Goal: Task Accomplishment & Management: Manage account settings

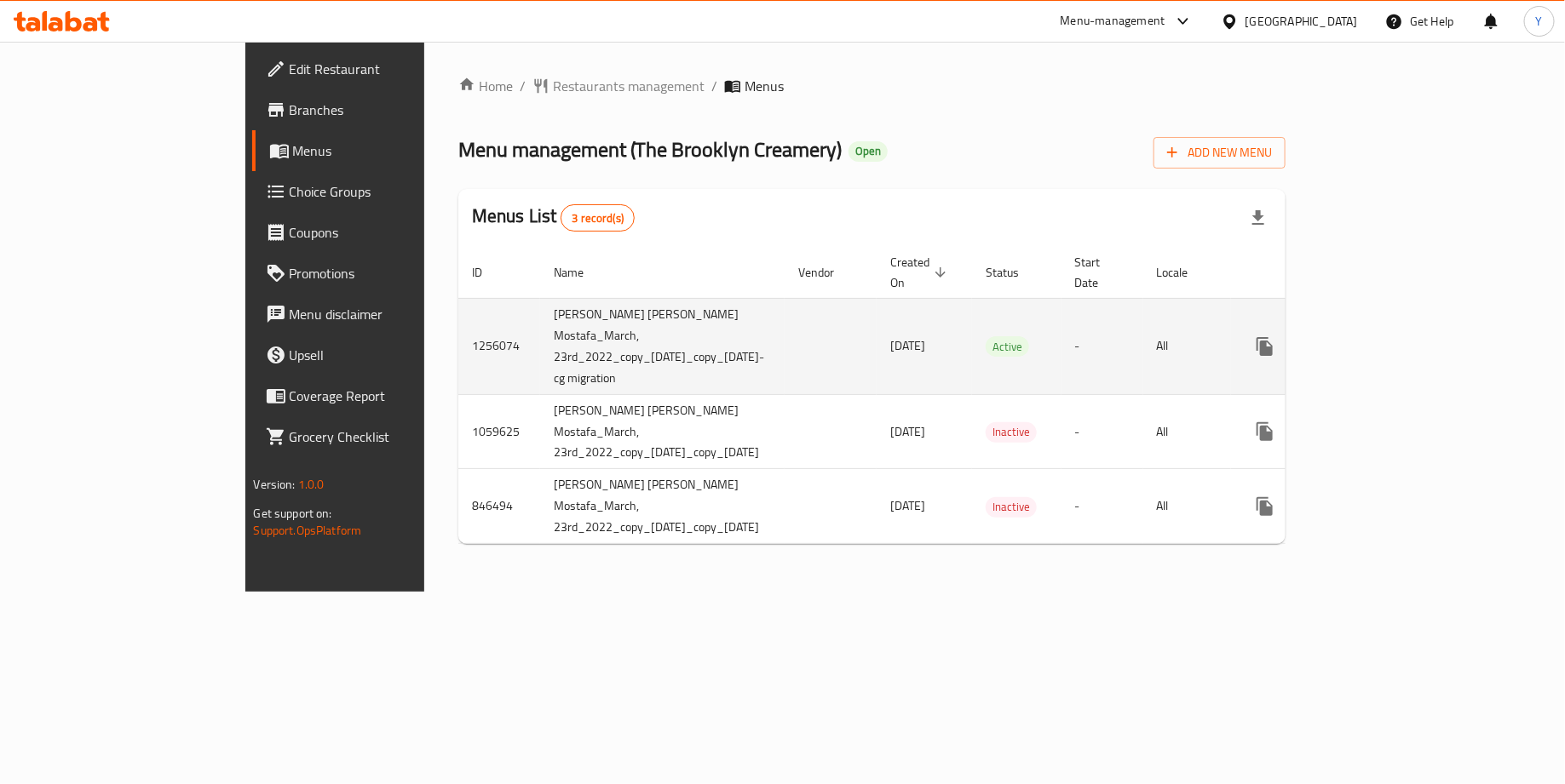
click at [1398, 337] on icon "enhanced table" at bounding box center [1387, 347] width 20 height 20
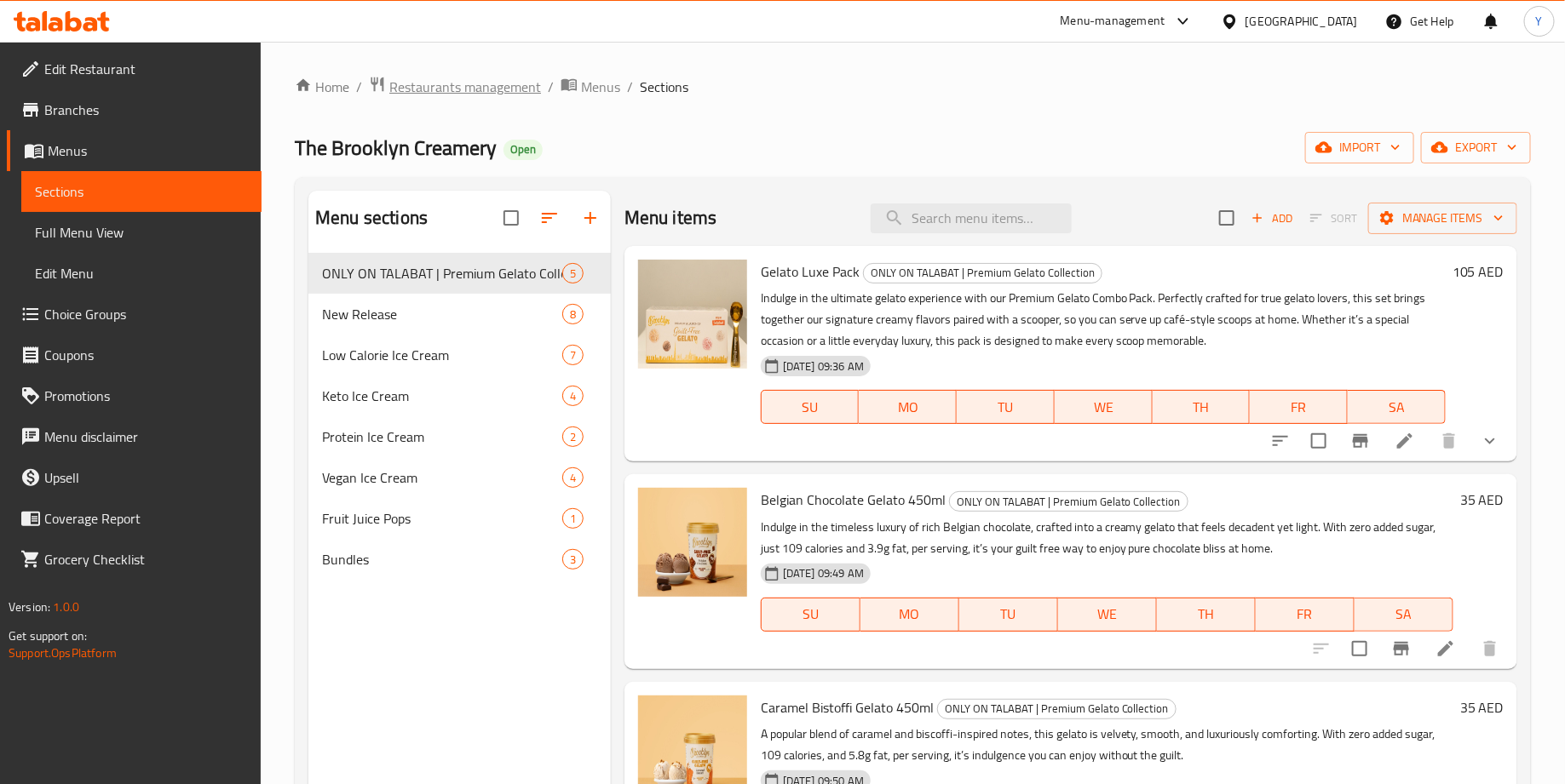
click at [492, 87] on span "Restaurants management" at bounding box center [464, 86] width 152 height 20
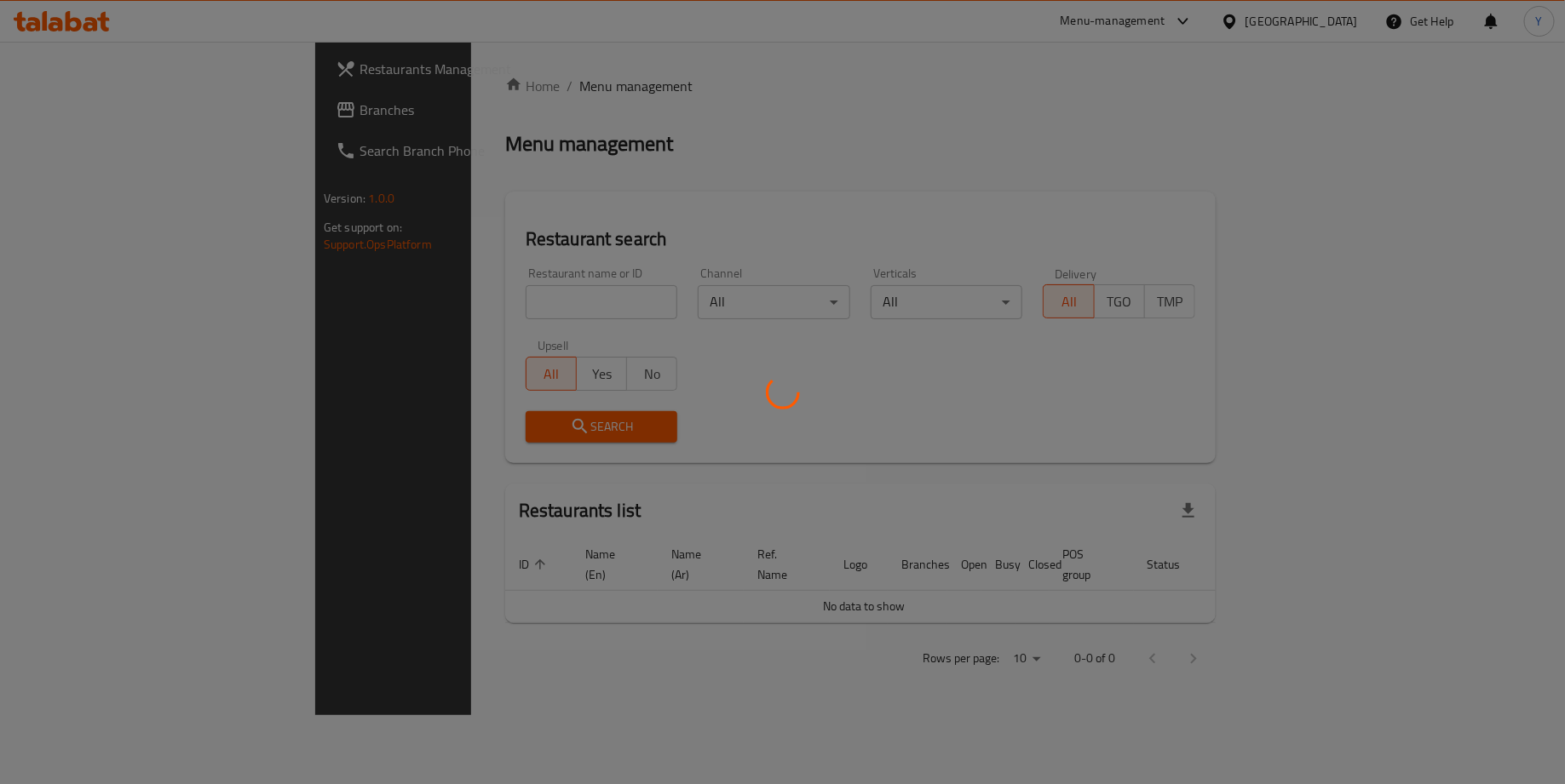
click at [505, 308] on div "Home / Menu management Menu management Restaurant search Restaurant name or ID …" at bounding box center [861, 378] width 711 height 605
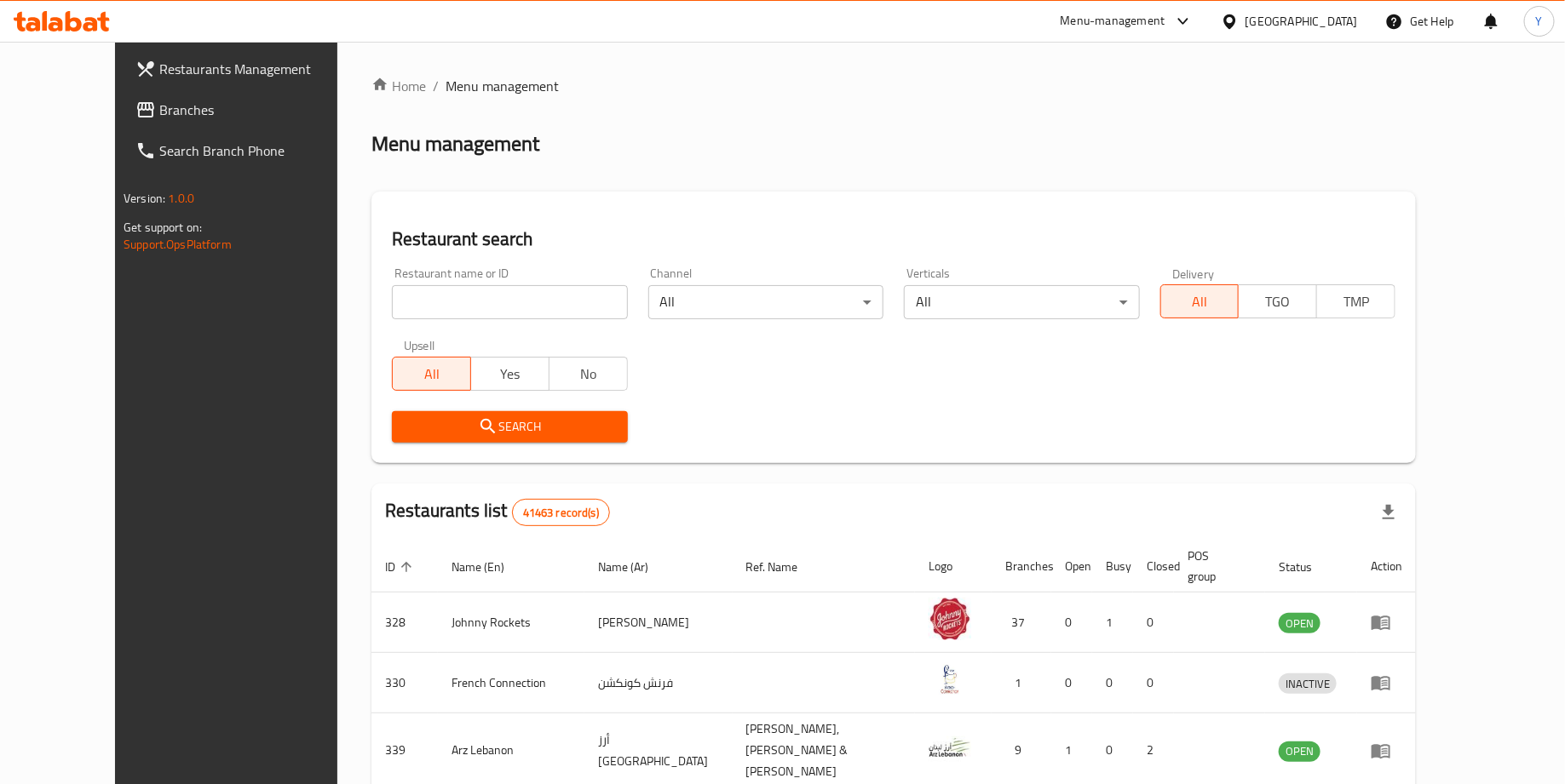
click at [498, 308] on input "search" at bounding box center [509, 302] width 235 height 34
type input "the brooklyn creamery"
click button "Search" at bounding box center [509, 427] width 235 height 32
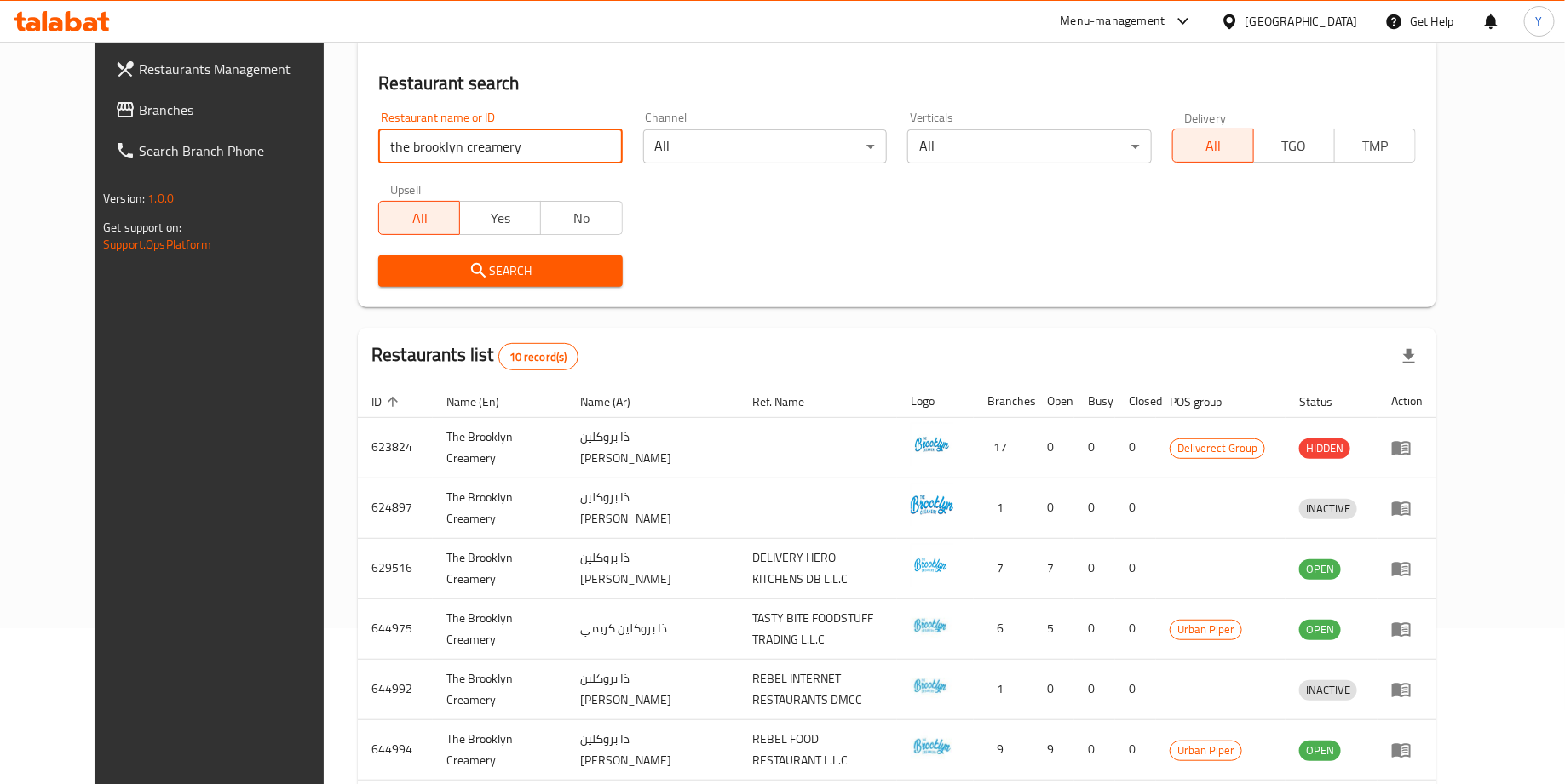
scroll to position [294, 0]
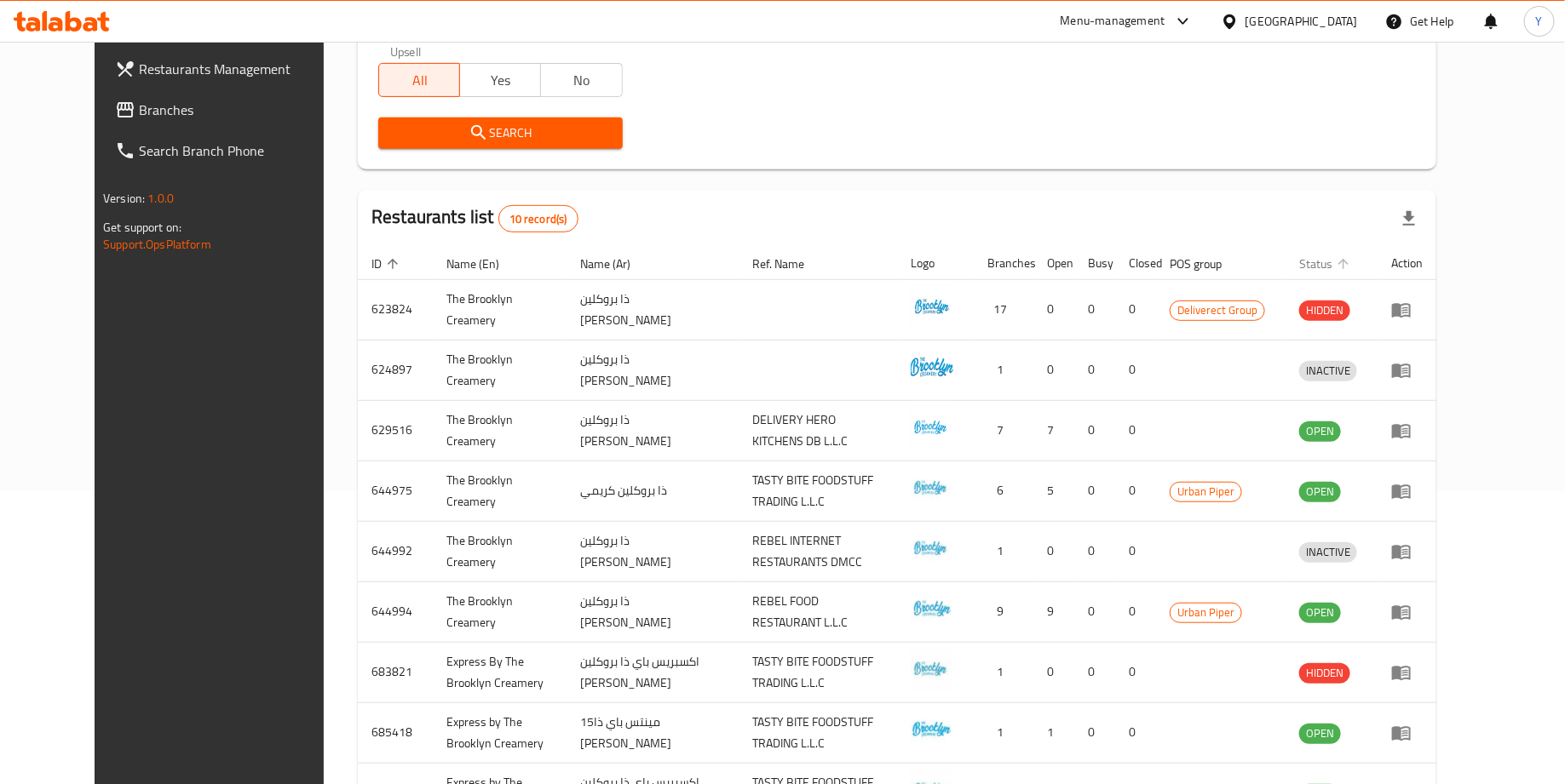
click at [1355, 259] on span "Status" at bounding box center [1327, 264] width 56 height 20
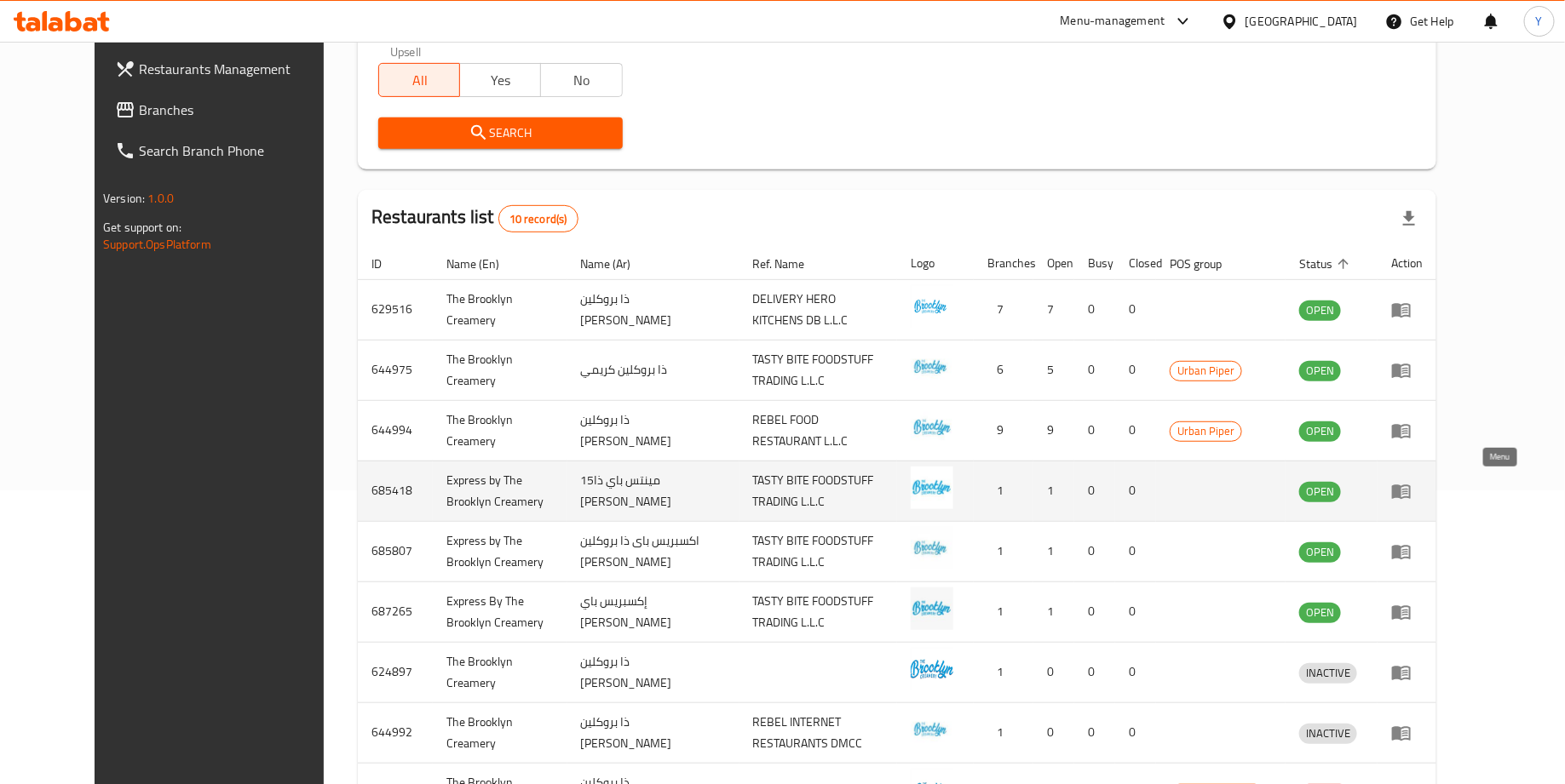
click at [1411, 488] on icon "enhanced table" at bounding box center [1401, 491] width 20 height 20
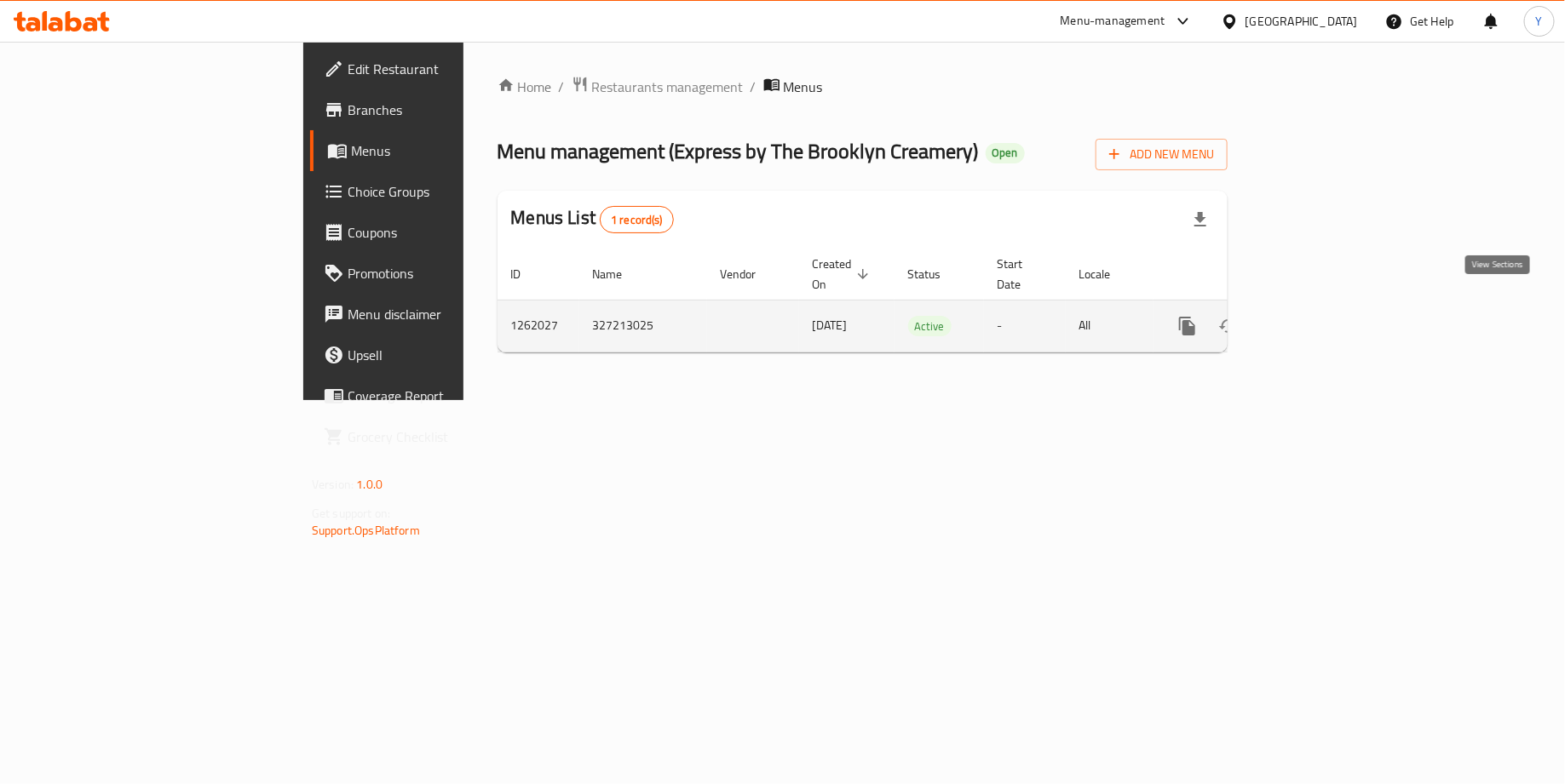
click at [1320, 316] on icon "enhanced table" at bounding box center [1310, 326] width 20 height 20
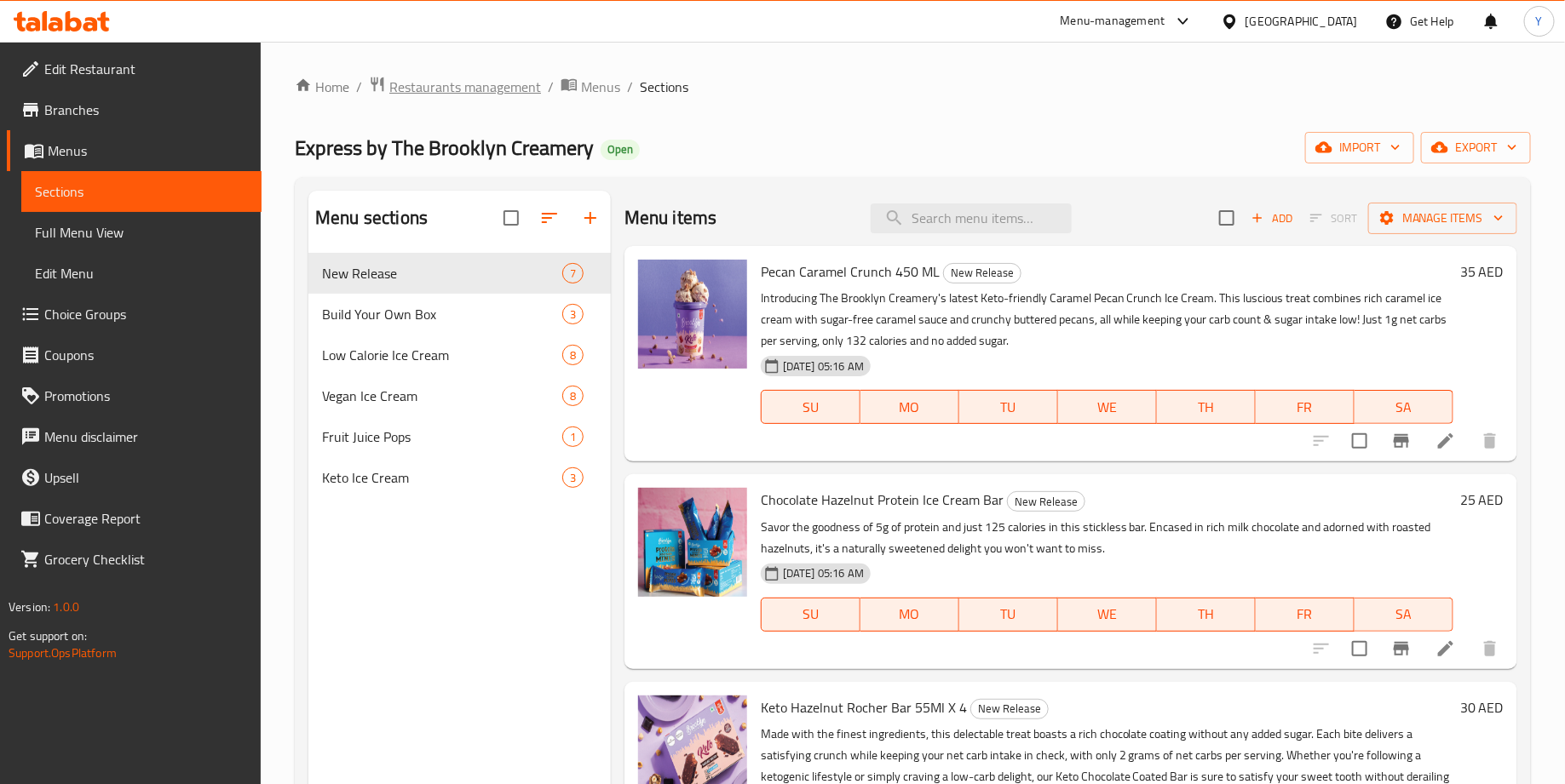
click at [471, 86] on span "Restaurants management" at bounding box center [464, 86] width 152 height 20
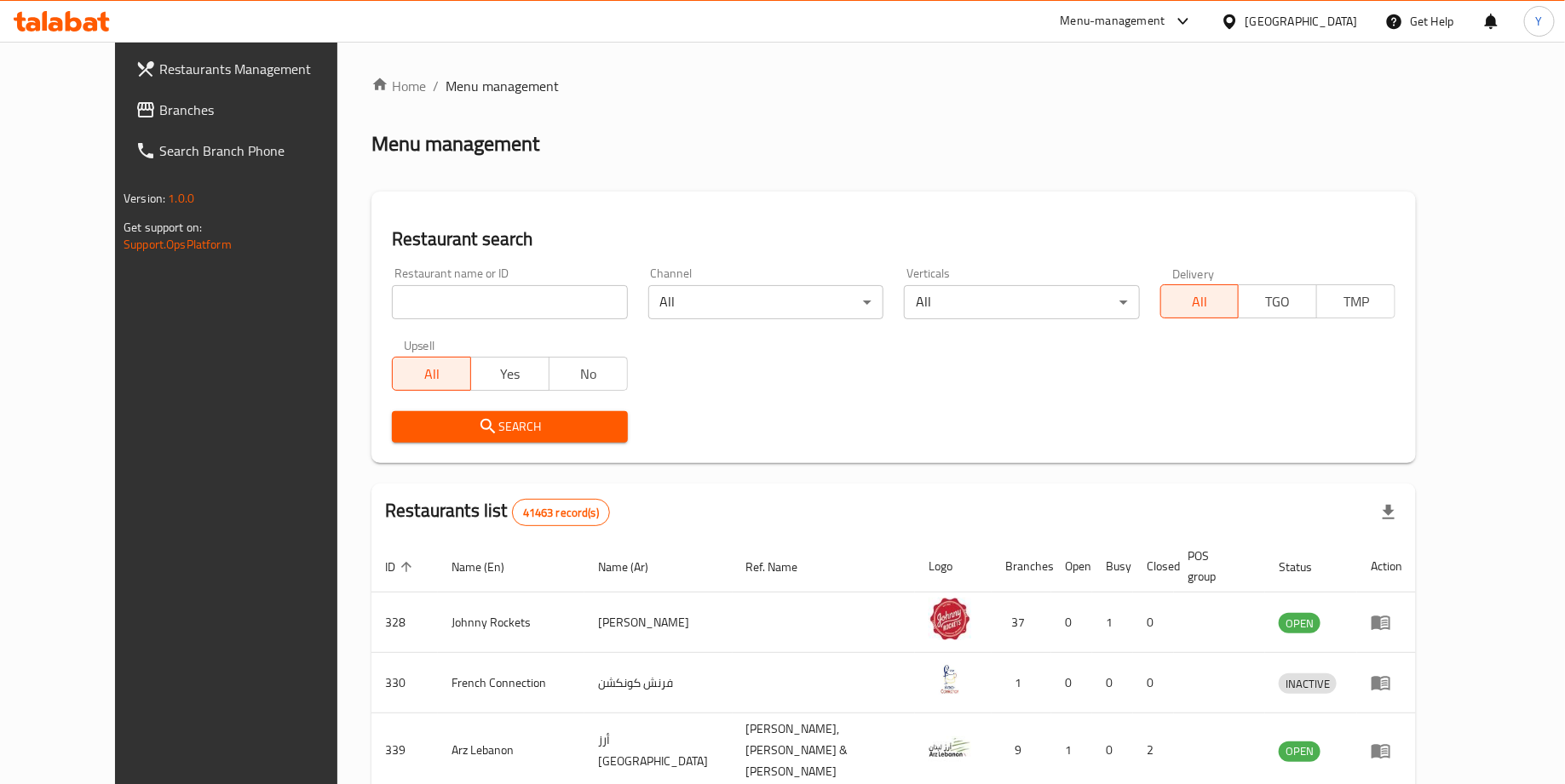
click at [461, 313] on input "search" at bounding box center [509, 302] width 235 height 34
type input "the brooklyn creamery"
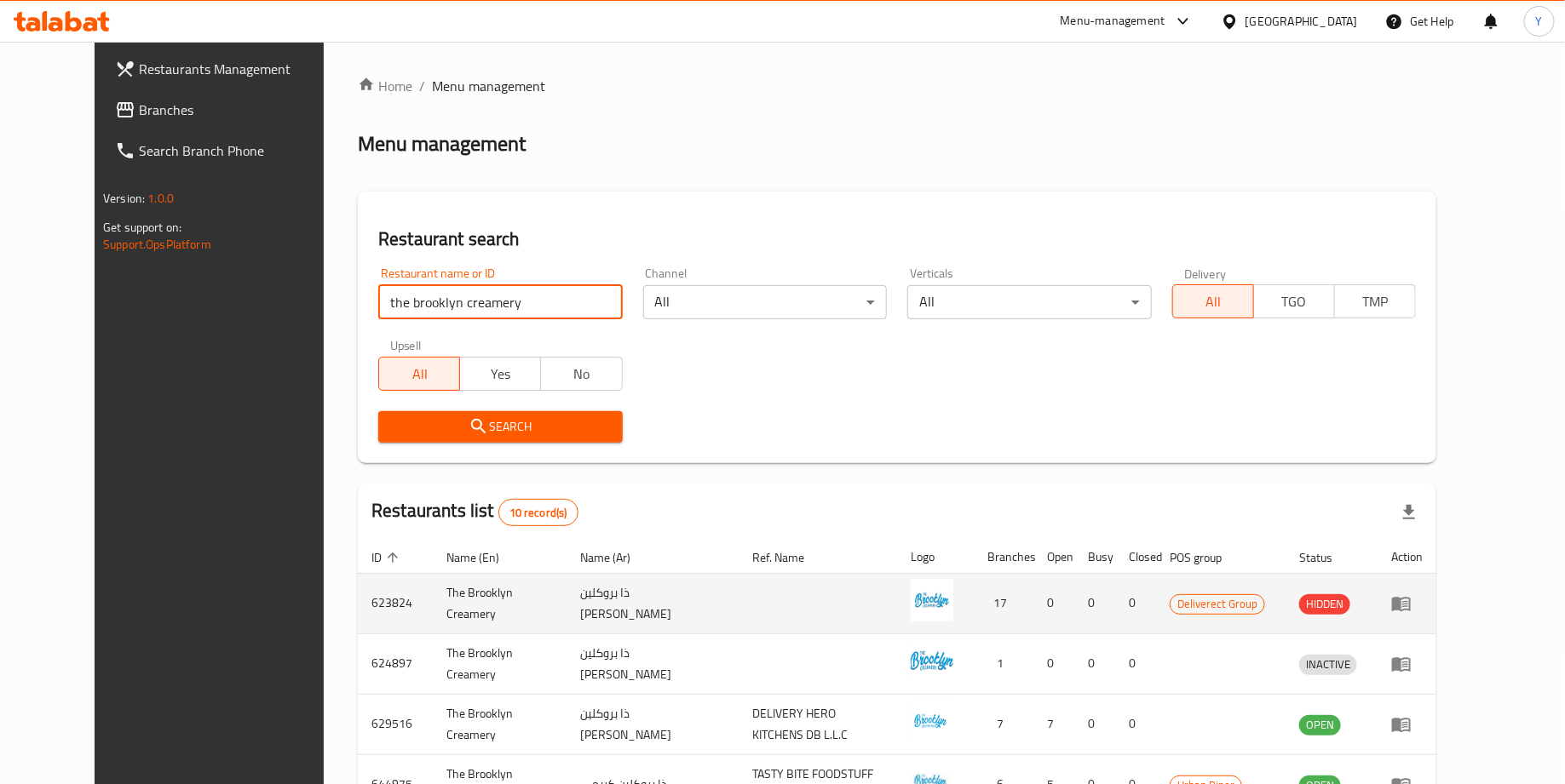
scroll to position [227, 0]
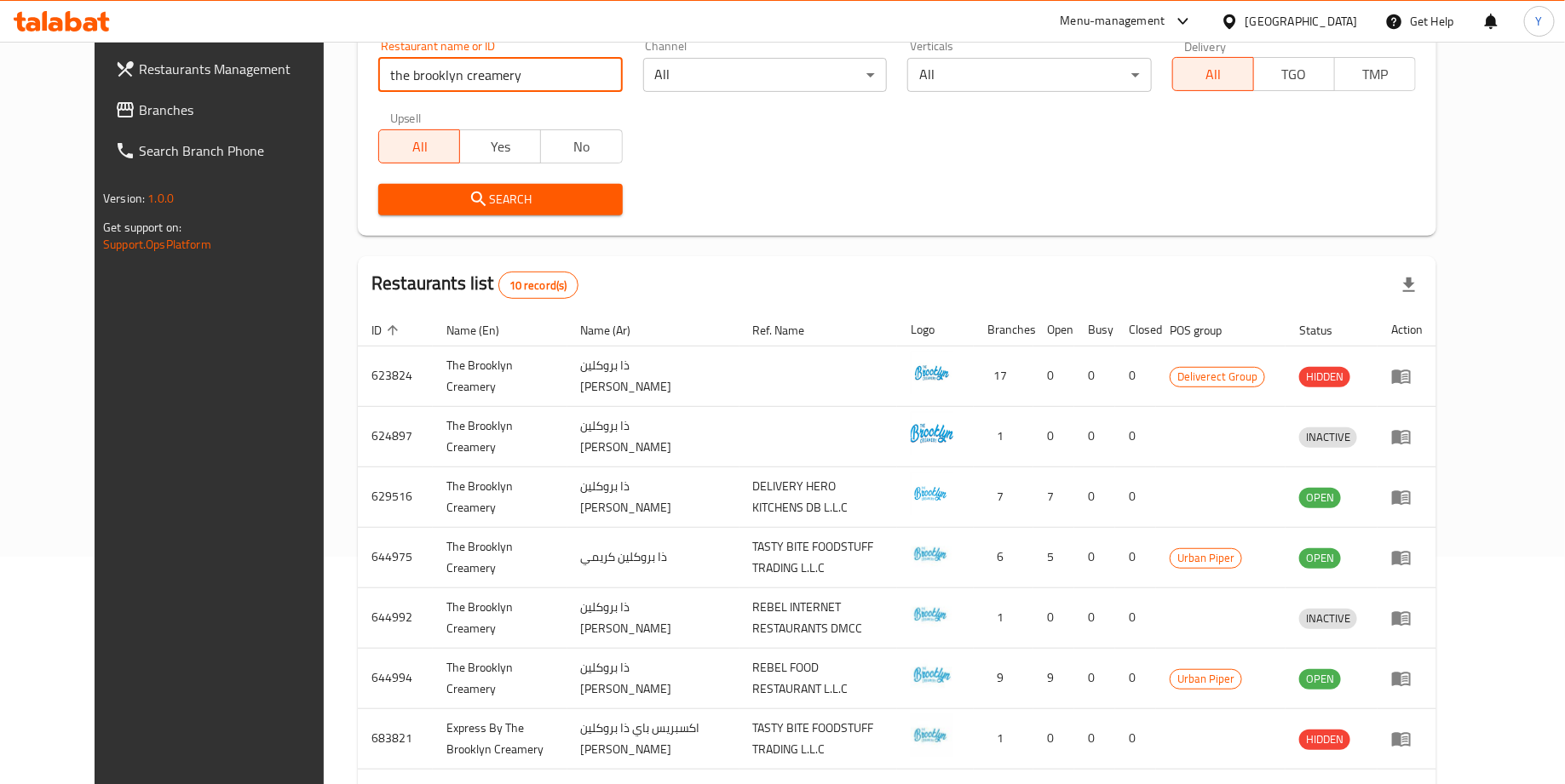
click at [1377, 342] on th "Status" at bounding box center [1331, 329] width 92 height 33
click at [1355, 332] on span "Status" at bounding box center [1327, 330] width 56 height 20
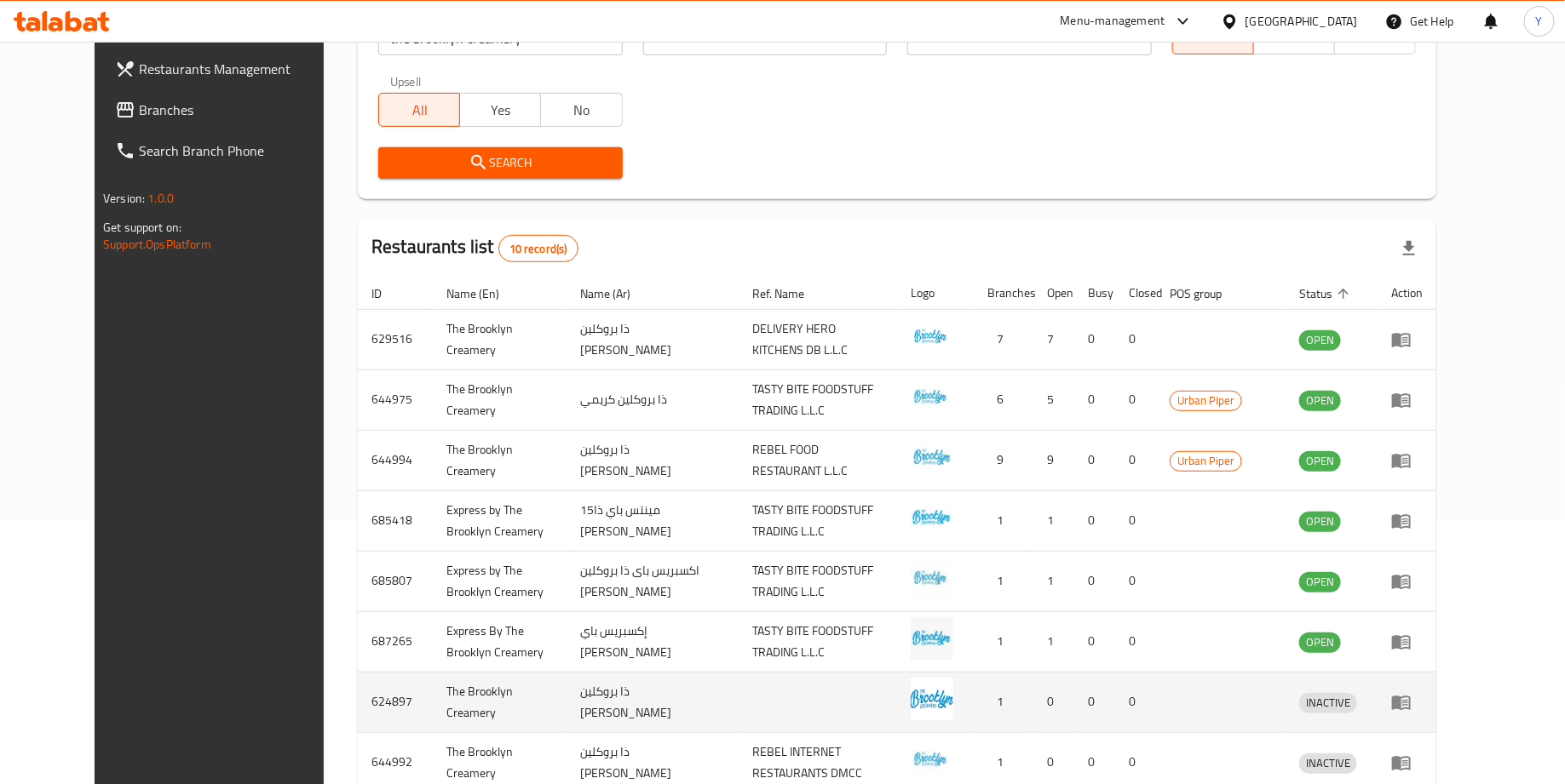
scroll to position [258, 0]
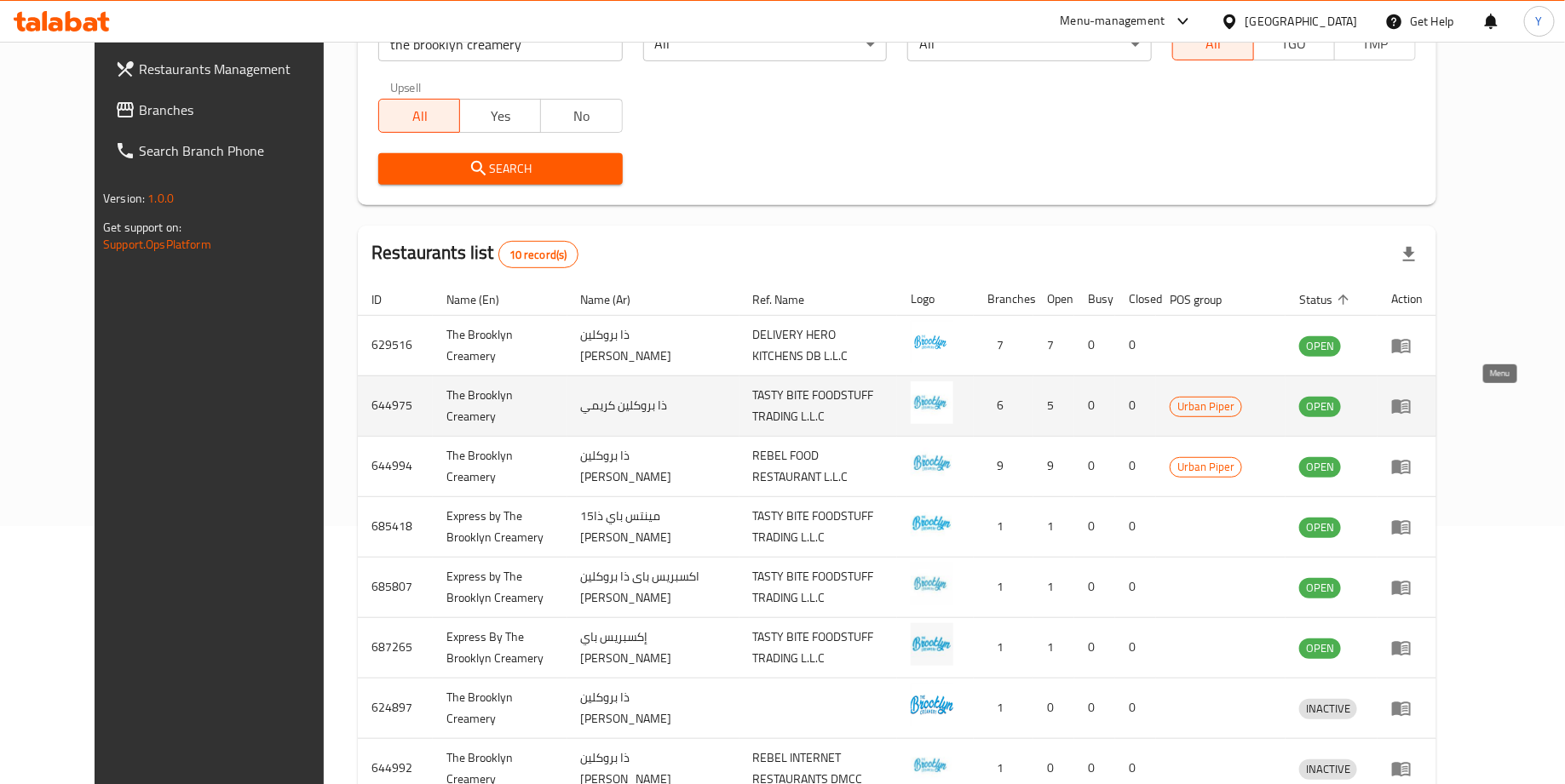
click at [1411, 403] on icon "enhanced table" at bounding box center [1401, 406] width 19 height 15
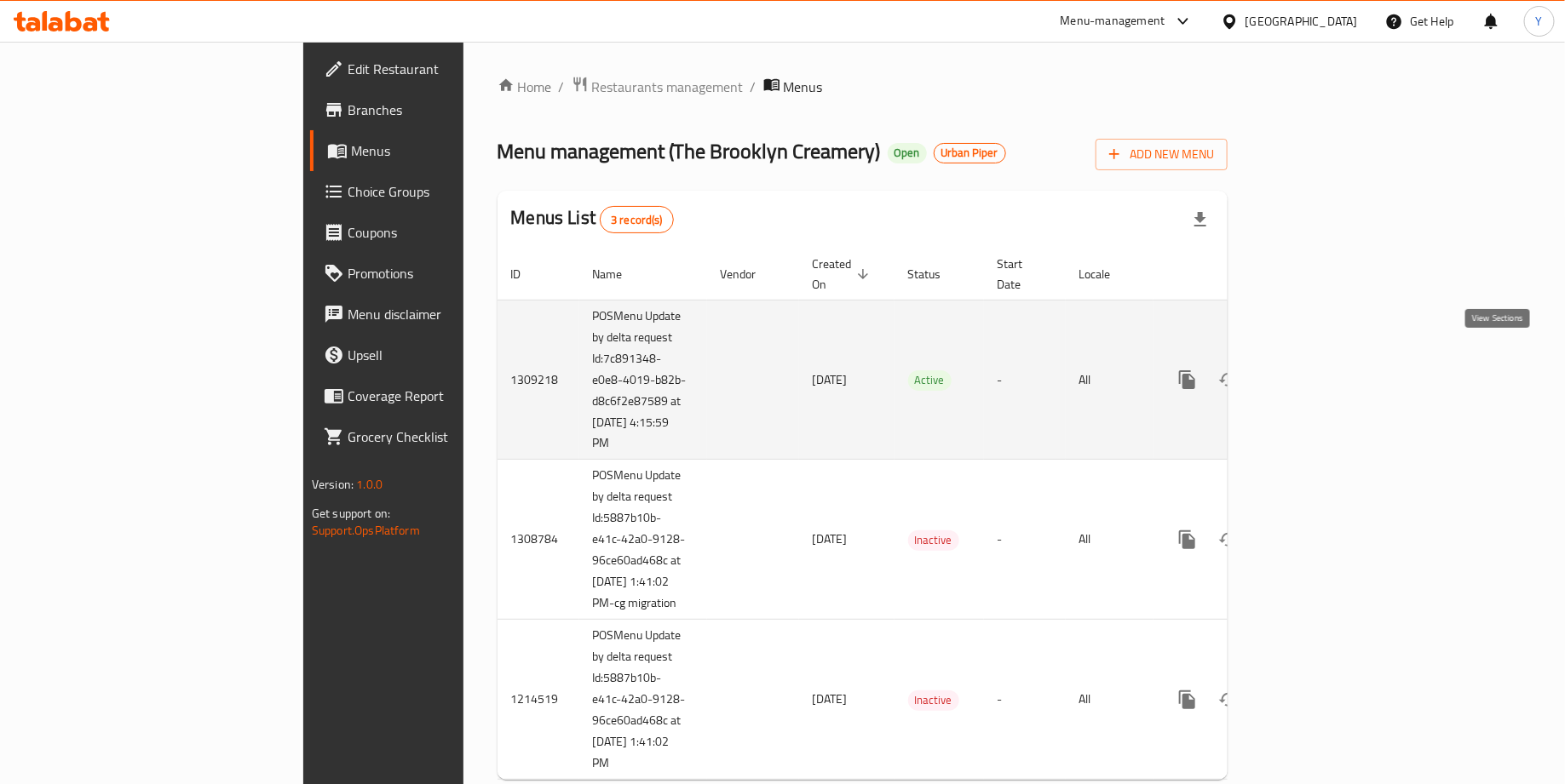
click at [1320, 369] on icon "enhanced table" at bounding box center [1310, 379] width 20 height 20
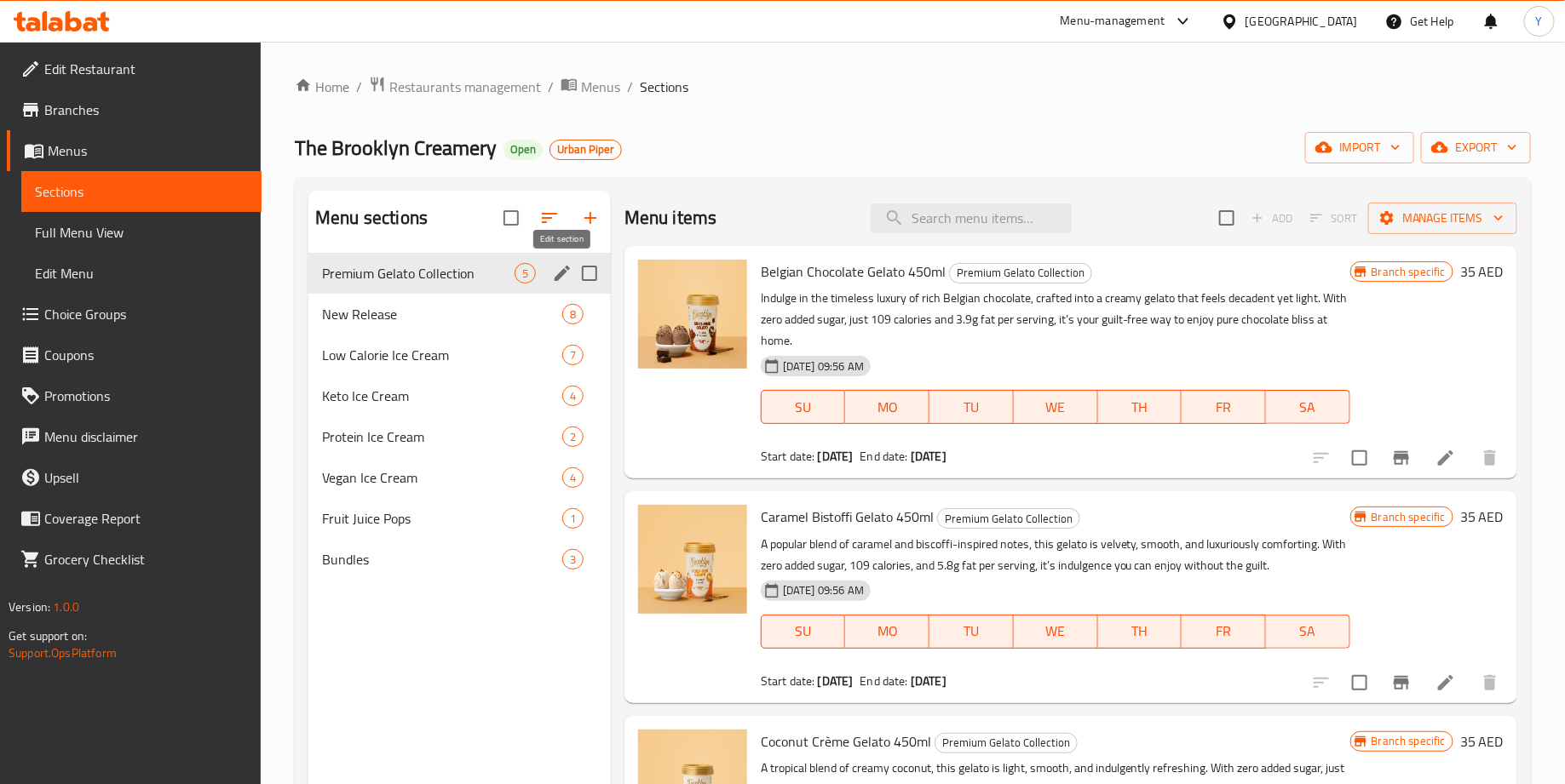
click at [558, 280] on icon "edit" at bounding box center [562, 273] width 20 height 20
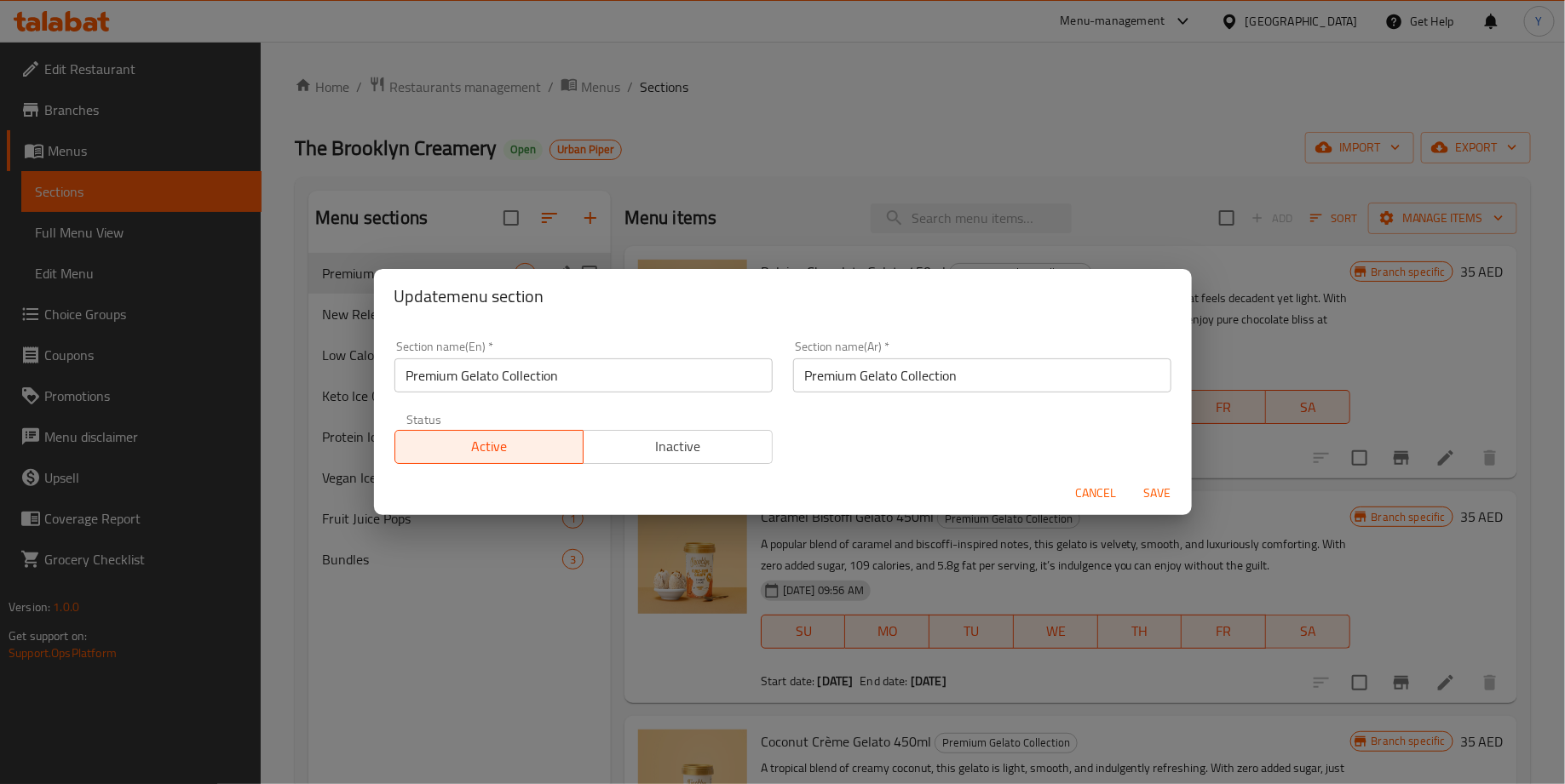
click at [406, 379] on input "Premium Gelato Collection" at bounding box center [583, 375] width 379 height 34
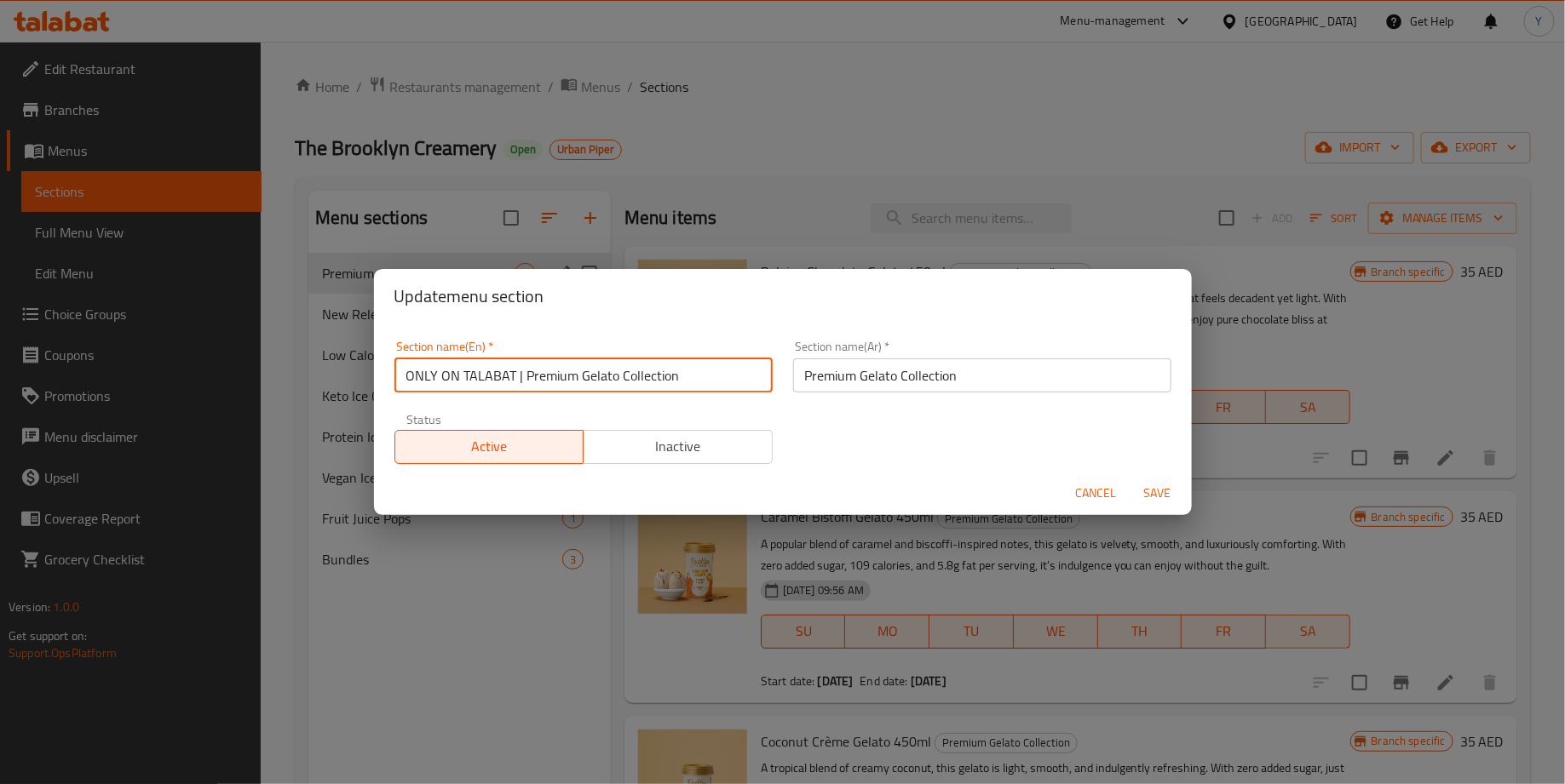
type input "ONLY ON TALABAT | Premium Gelato Collection"
click at [1165, 492] on span "Save" at bounding box center [1157, 493] width 41 height 21
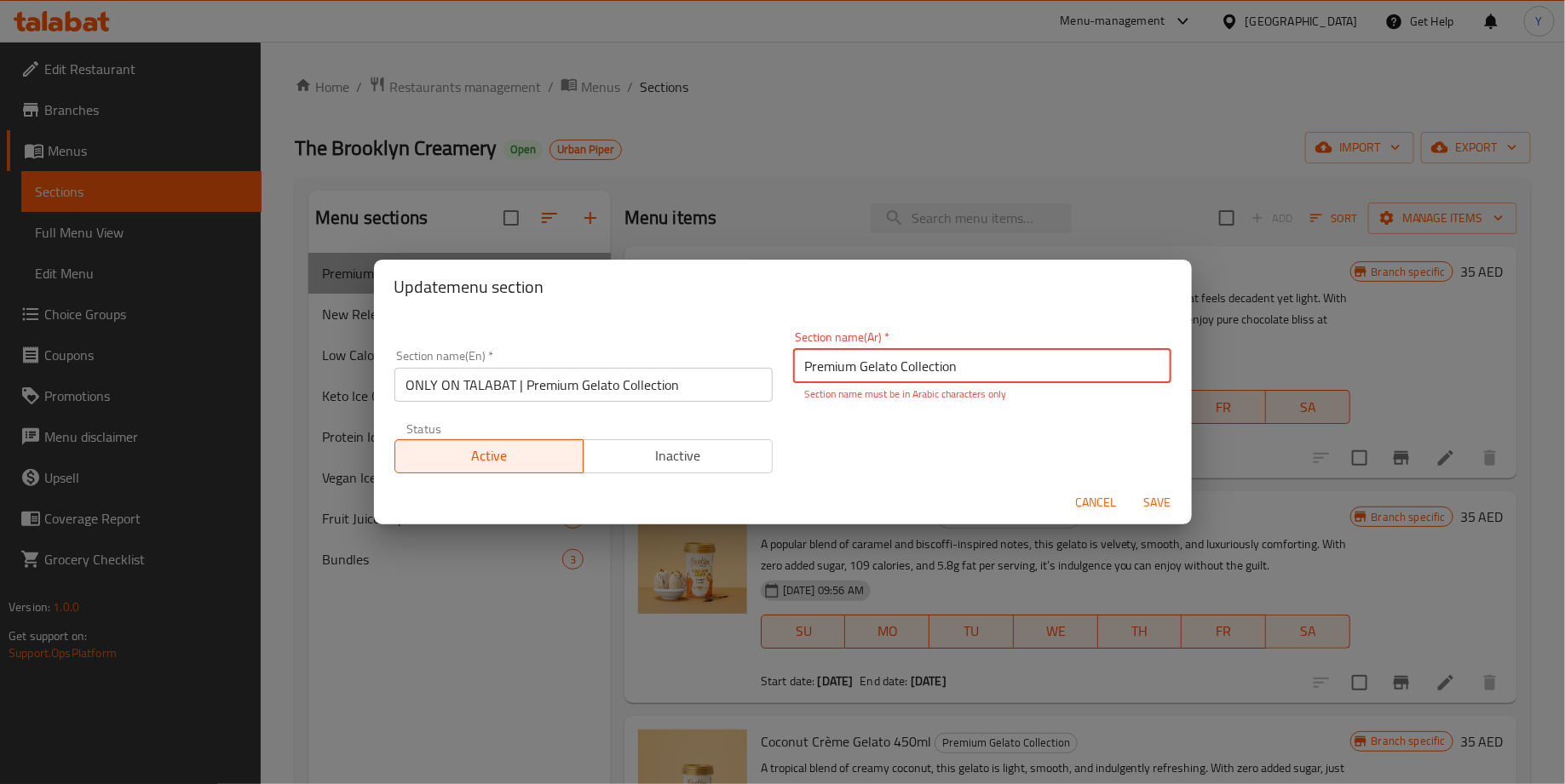
drag, startPoint x: 985, startPoint y: 365, endPoint x: 646, endPoint y: 365, distance: 339.0
click at [646, 365] on div "Section name(En)   * ONLY ON TALABAT | Premium Gelato Collection Section name(E…" at bounding box center [782, 402] width 797 height 163
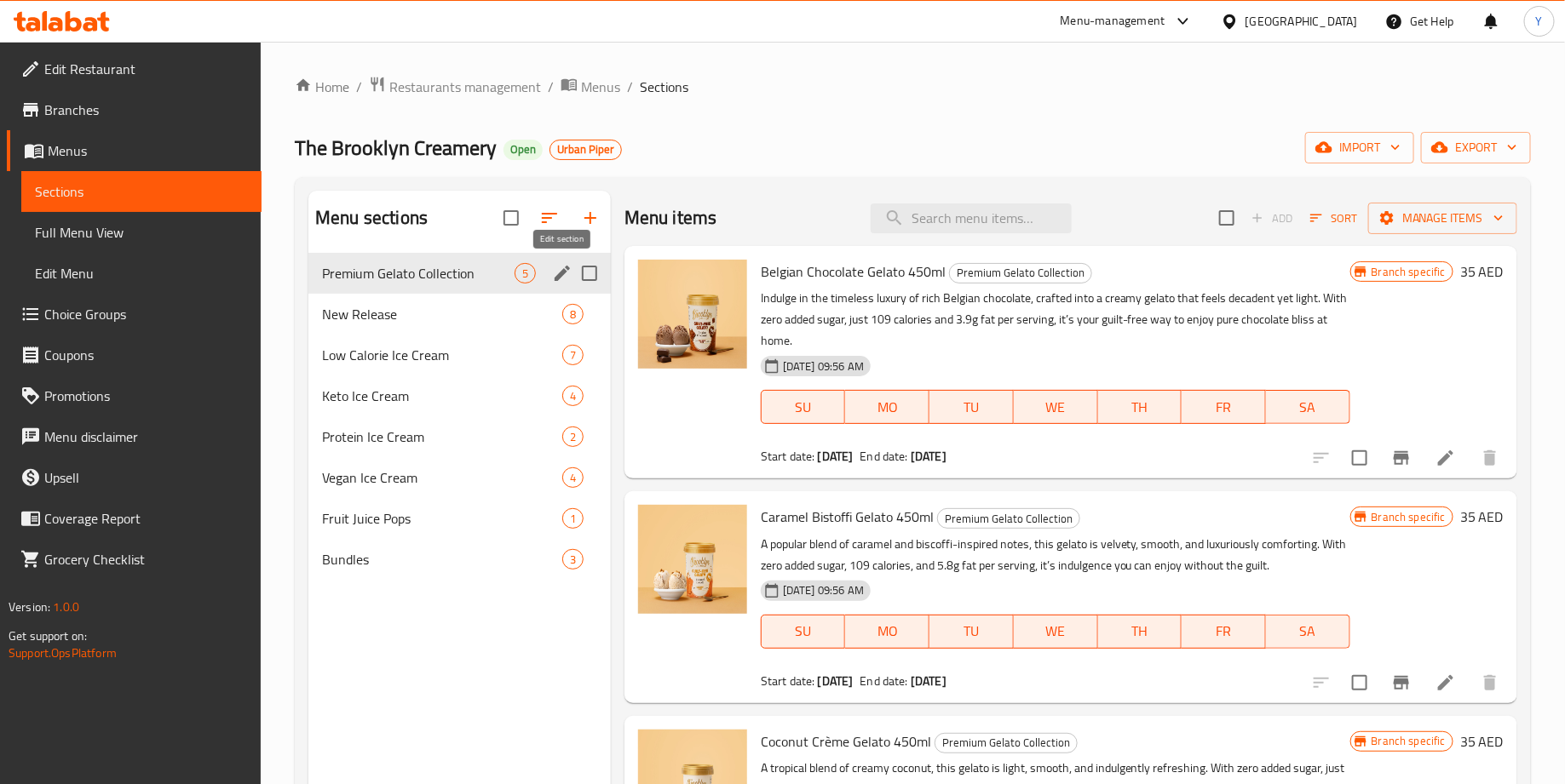
click at [557, 274] on icon "edit" at bounding box center [562, 273] width 20 height 20
click at [558, 275] on icon "edit" at bounding box center [562, 273] width 15 height 15
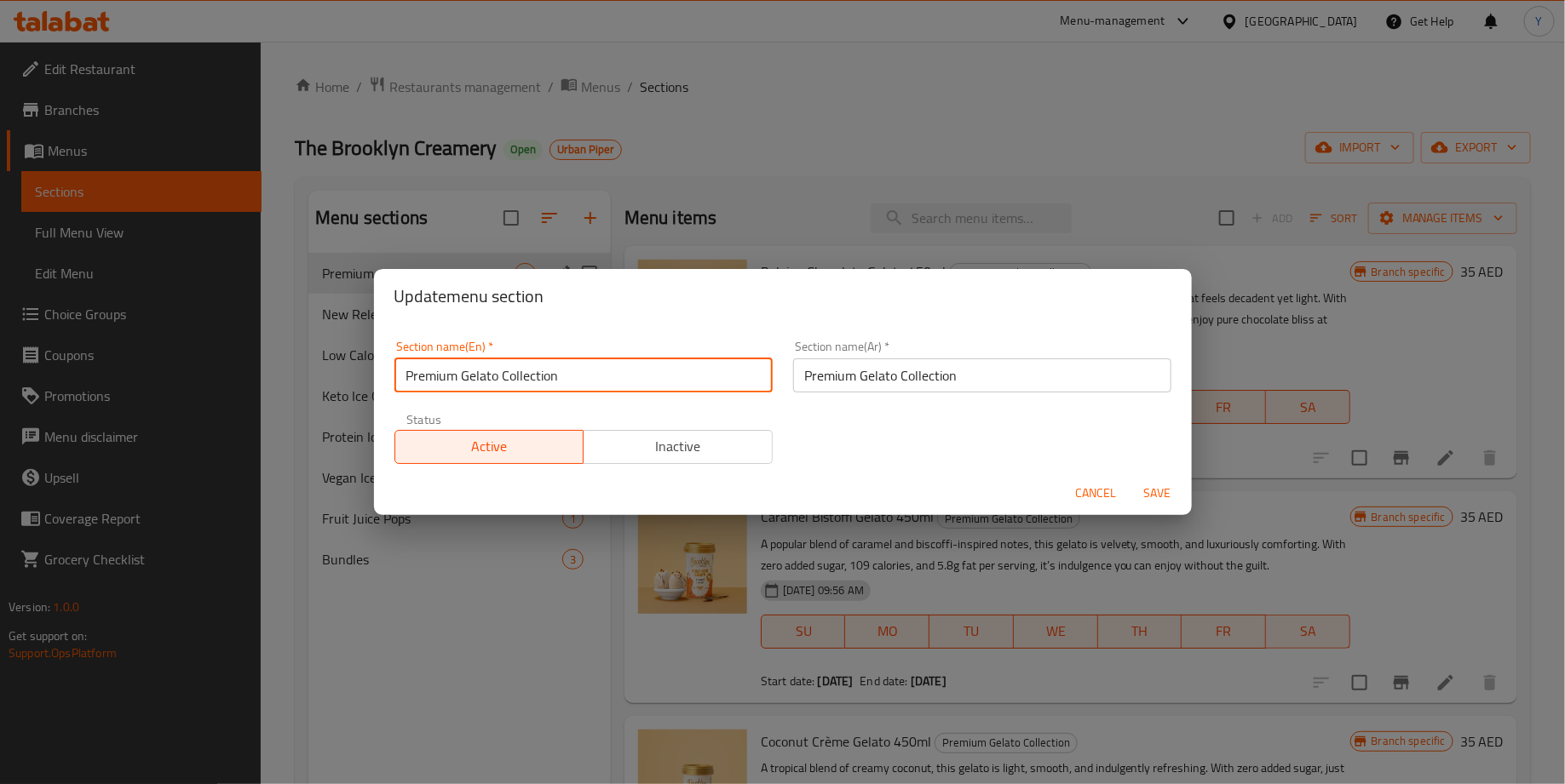
click at [404, 385] on input "Premium Gelato Collection" at bounding box center [583, 375] width 379 height 34
type input "ONLY ON TALABAT | Premium Gelato Collection"
click at [487, 375] on input "ONLY ON TALABAT | Premium Gelato Collection" at bounding box center [583, 375] width 379 height 34
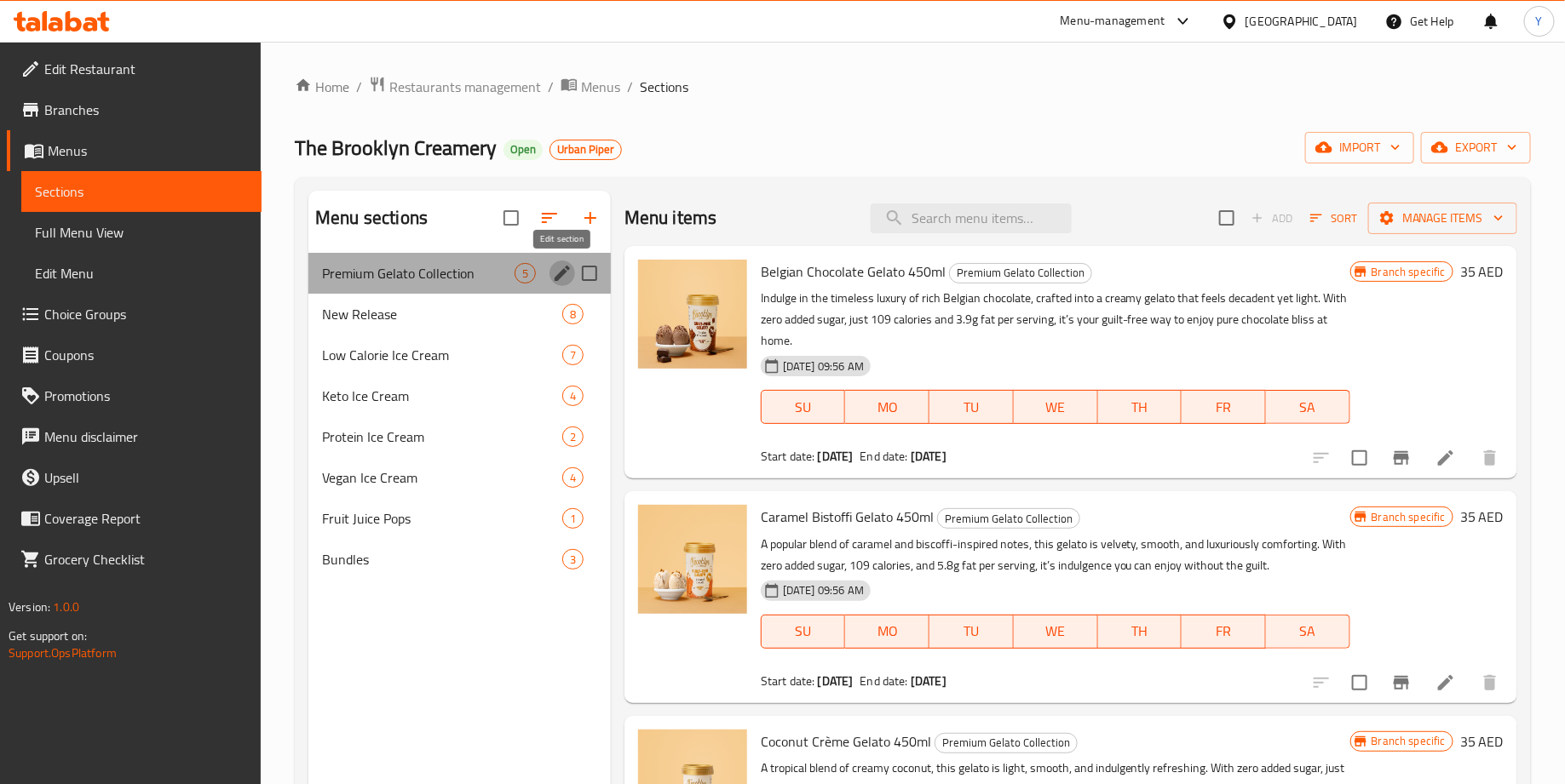
click at [566, 277] on icon "edit" at bounding box center [562, 273] width 20 height 20
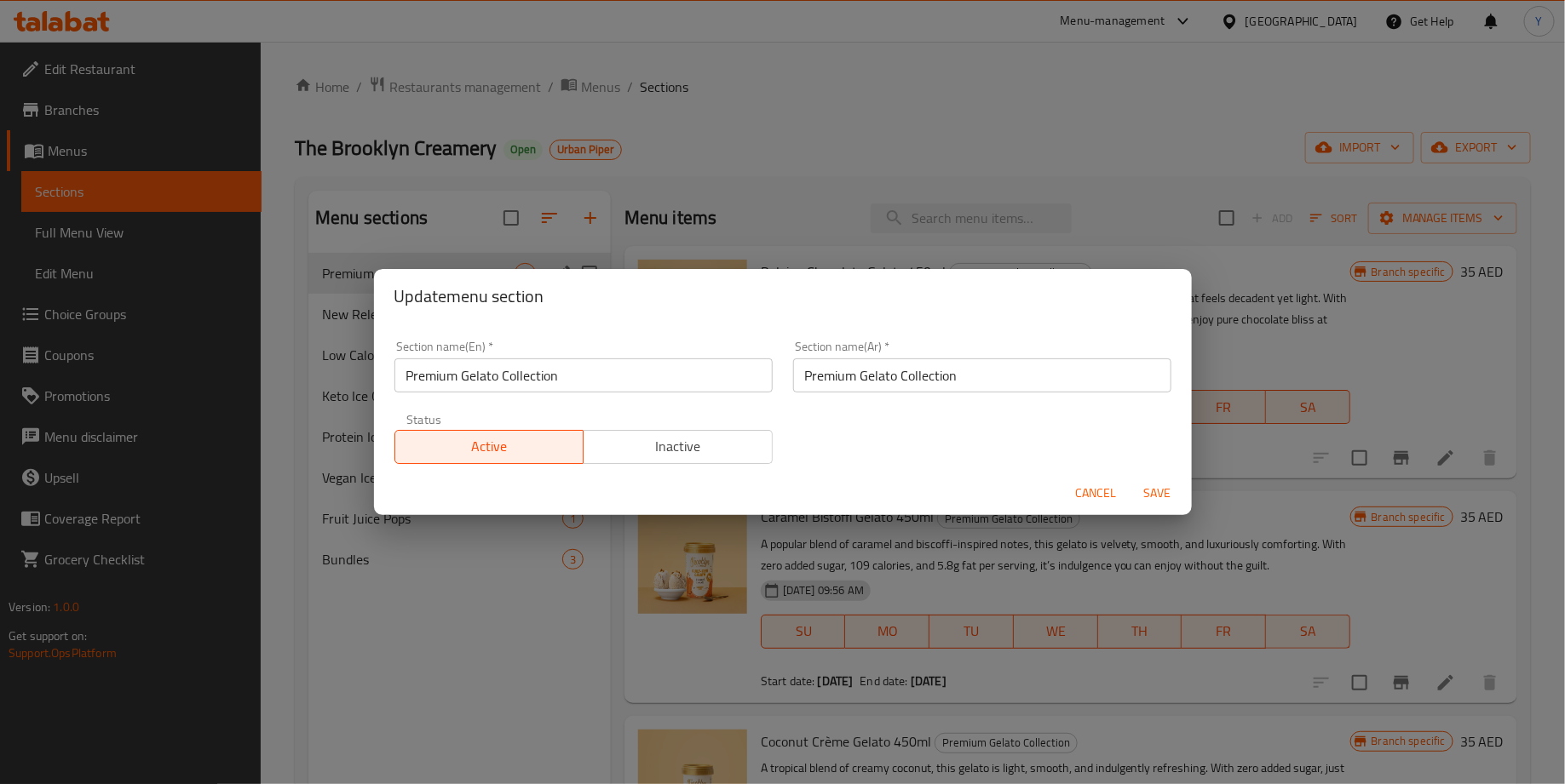
click at [407, 379] on input "Premium Gelato Collection" at bounding box center [583, 375] width 379 height 34
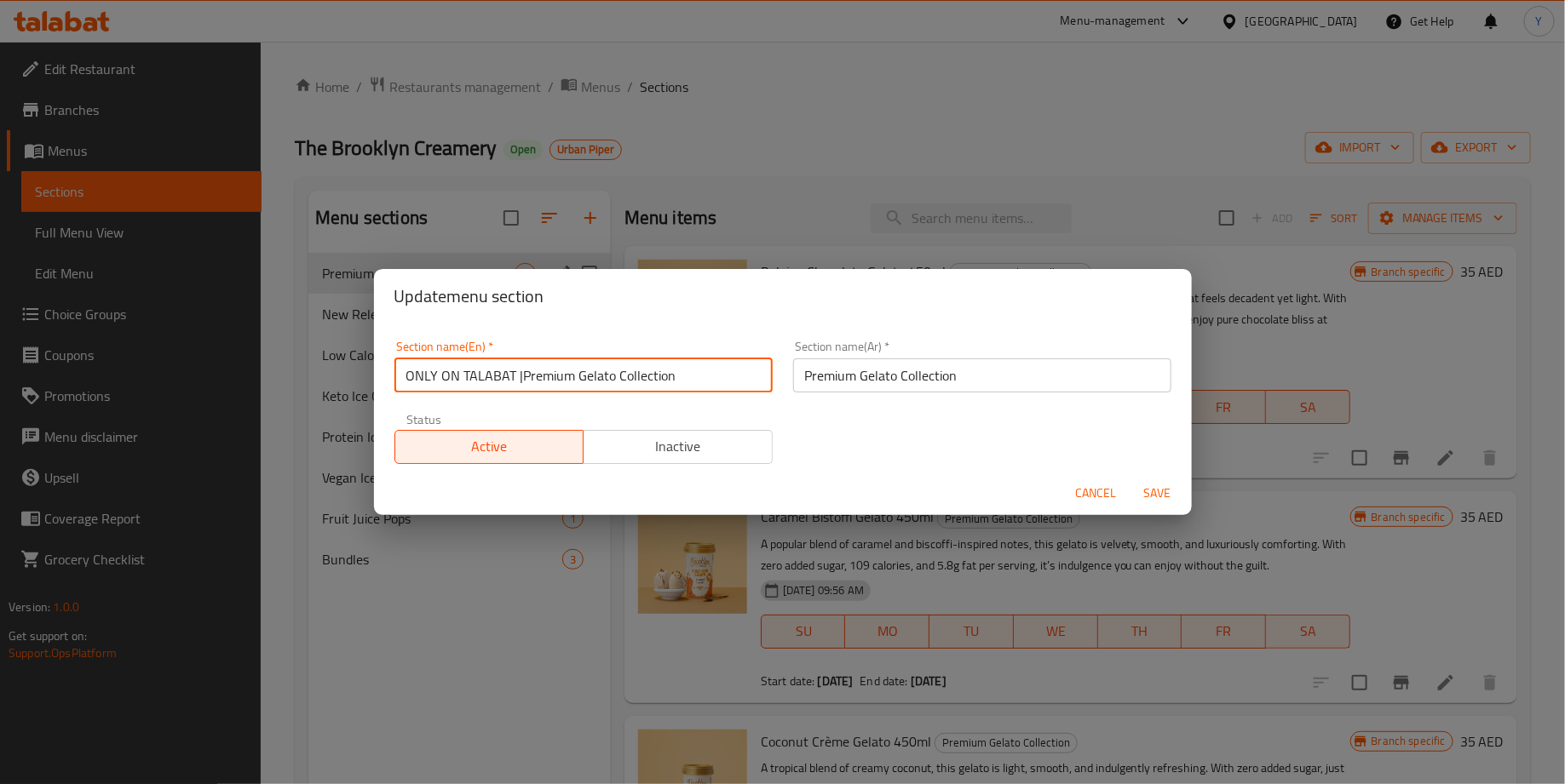
type input "ONLY ON TALABAT | Premium Gelato Collection"
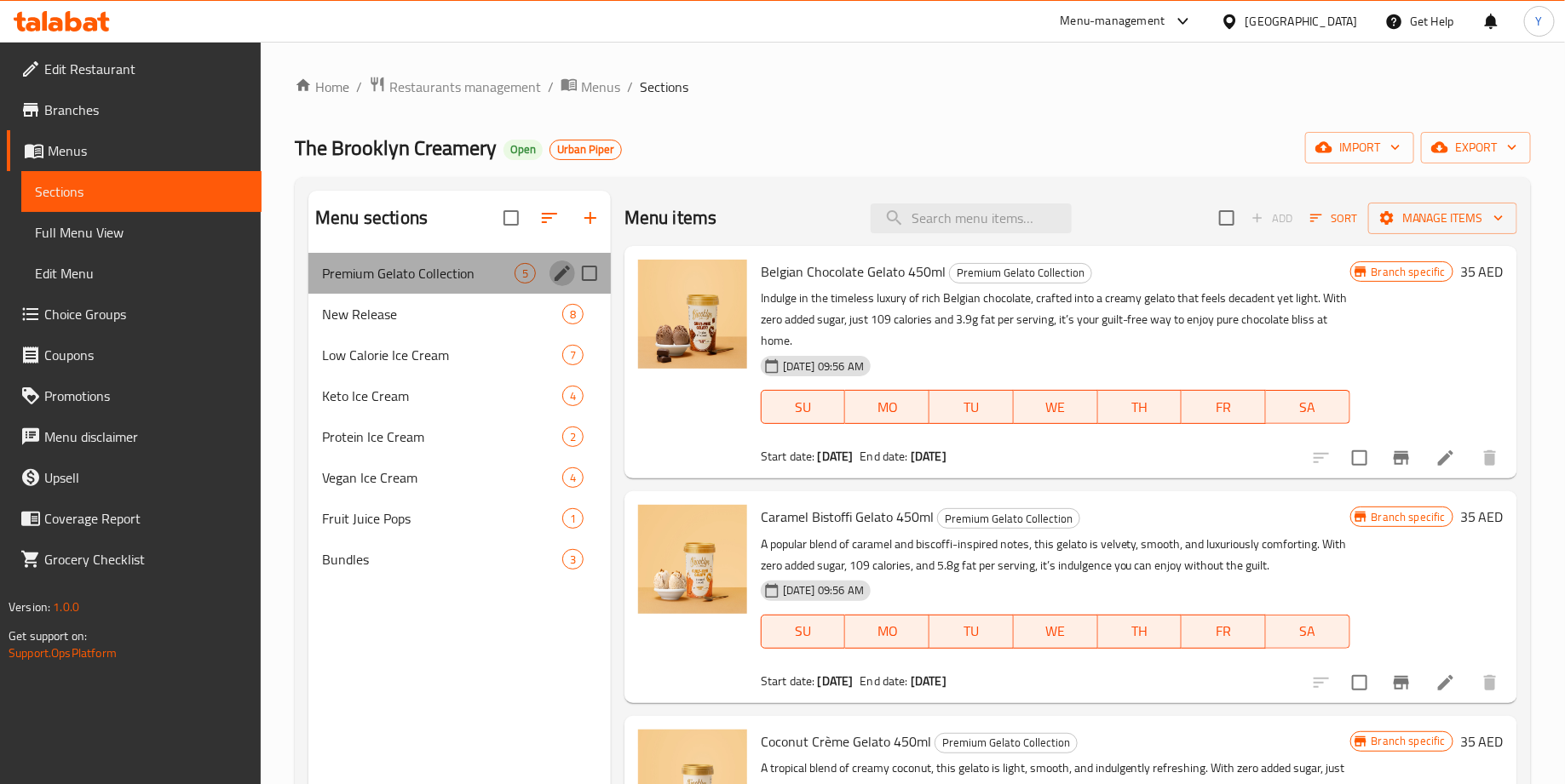
click at [554, 272] on icon "edit" at bounding box center [562, 273] width 20 height 20
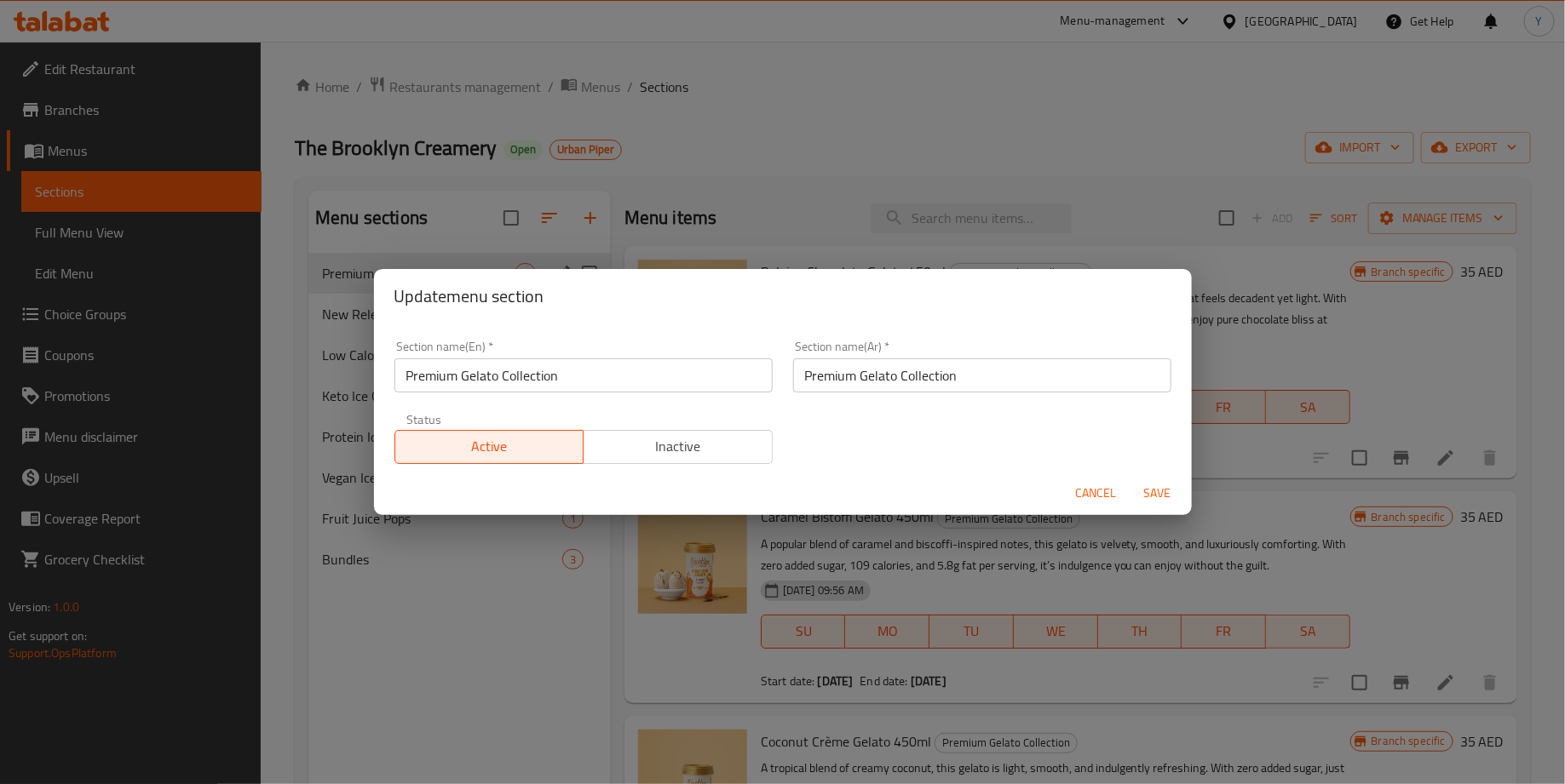
click at [408, 387] on input "Premium Gelato Collection" at bounding box center [583, 375] width 379 height 34
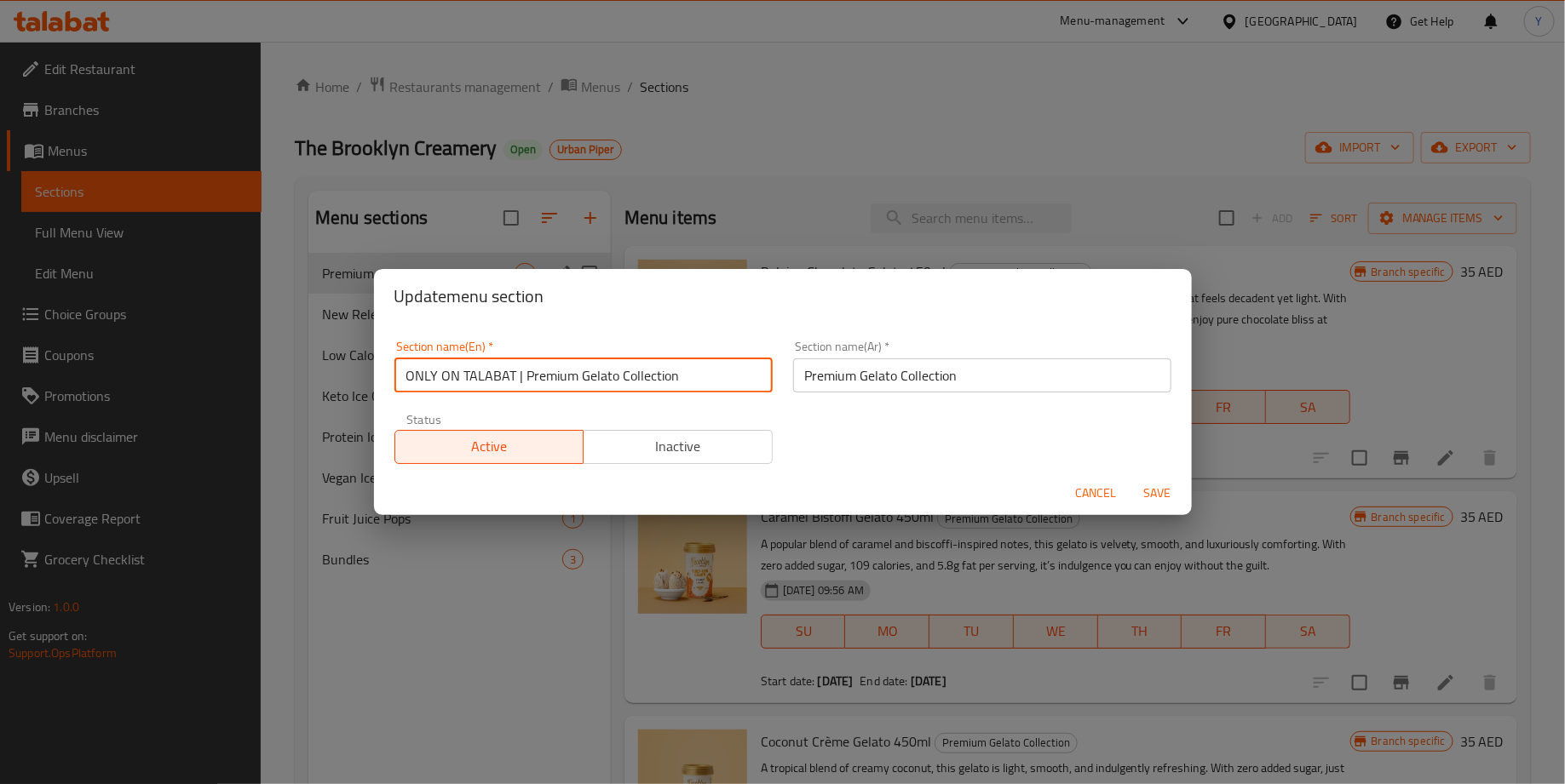
type input "ONLY ON TALABAT | Premium Gelato Collection"
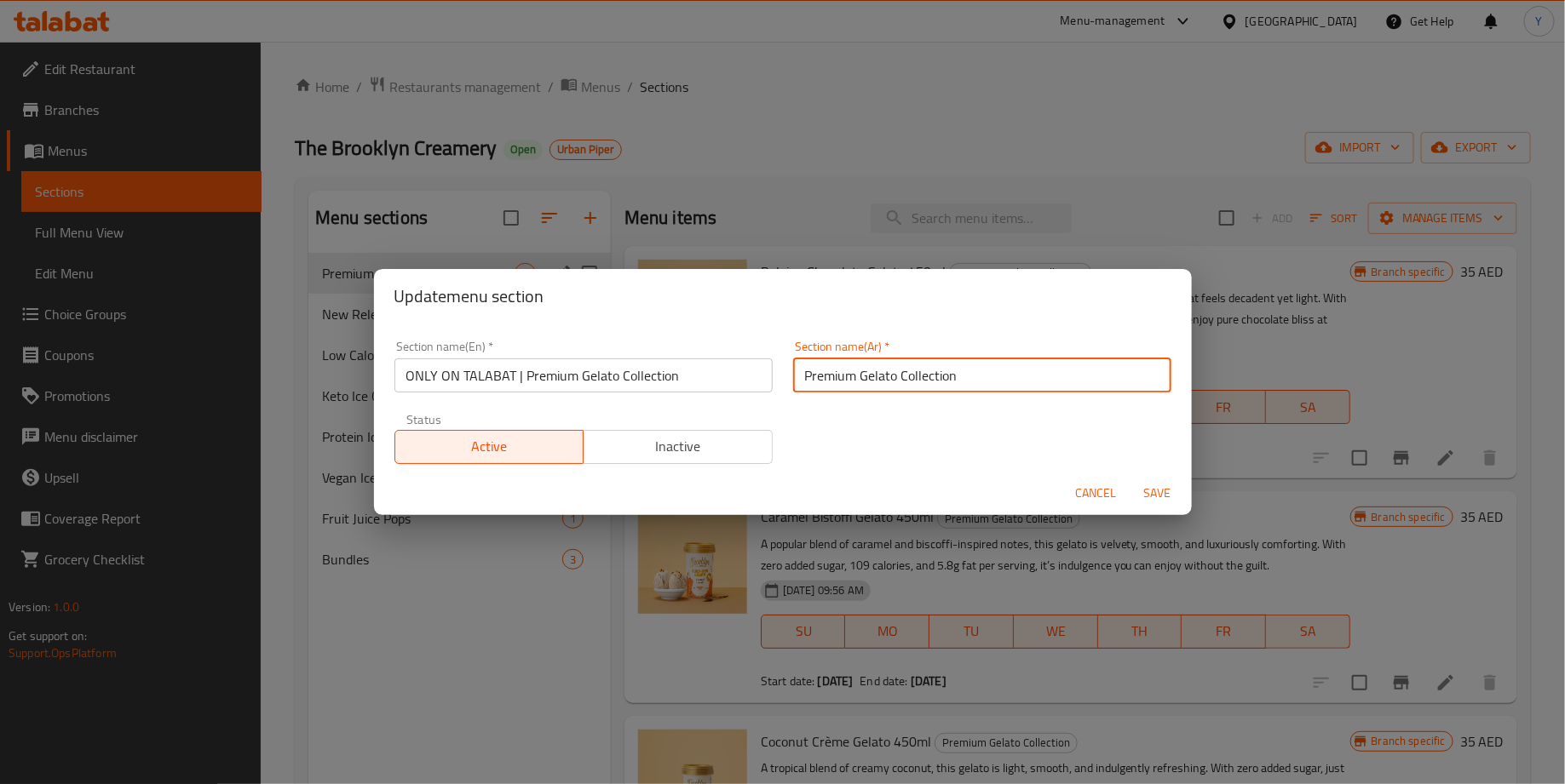
click at [820, 371] on input "Premium Gelato Collection" at bounding box center [982, 375] width 379 height 34
paste input "حصريًا على طلبات | تشكيلة جيلاتو مميزة"
type input "حصريًا على طلبات | تشكيلة جيلاتو مميزة"
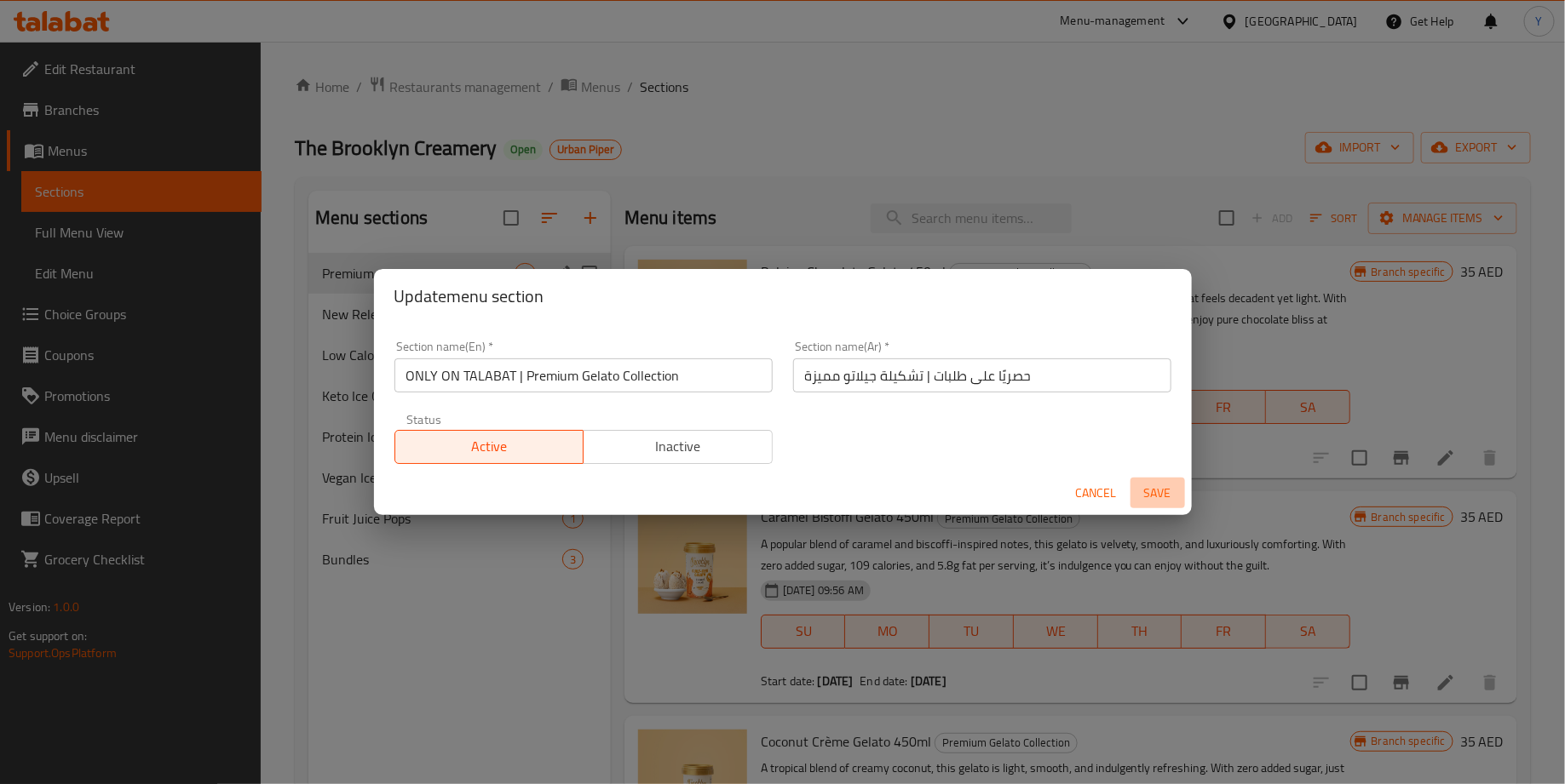
click at [1166, 493] on span "Save" at bounding box center [1157, 493] width 41 height 21
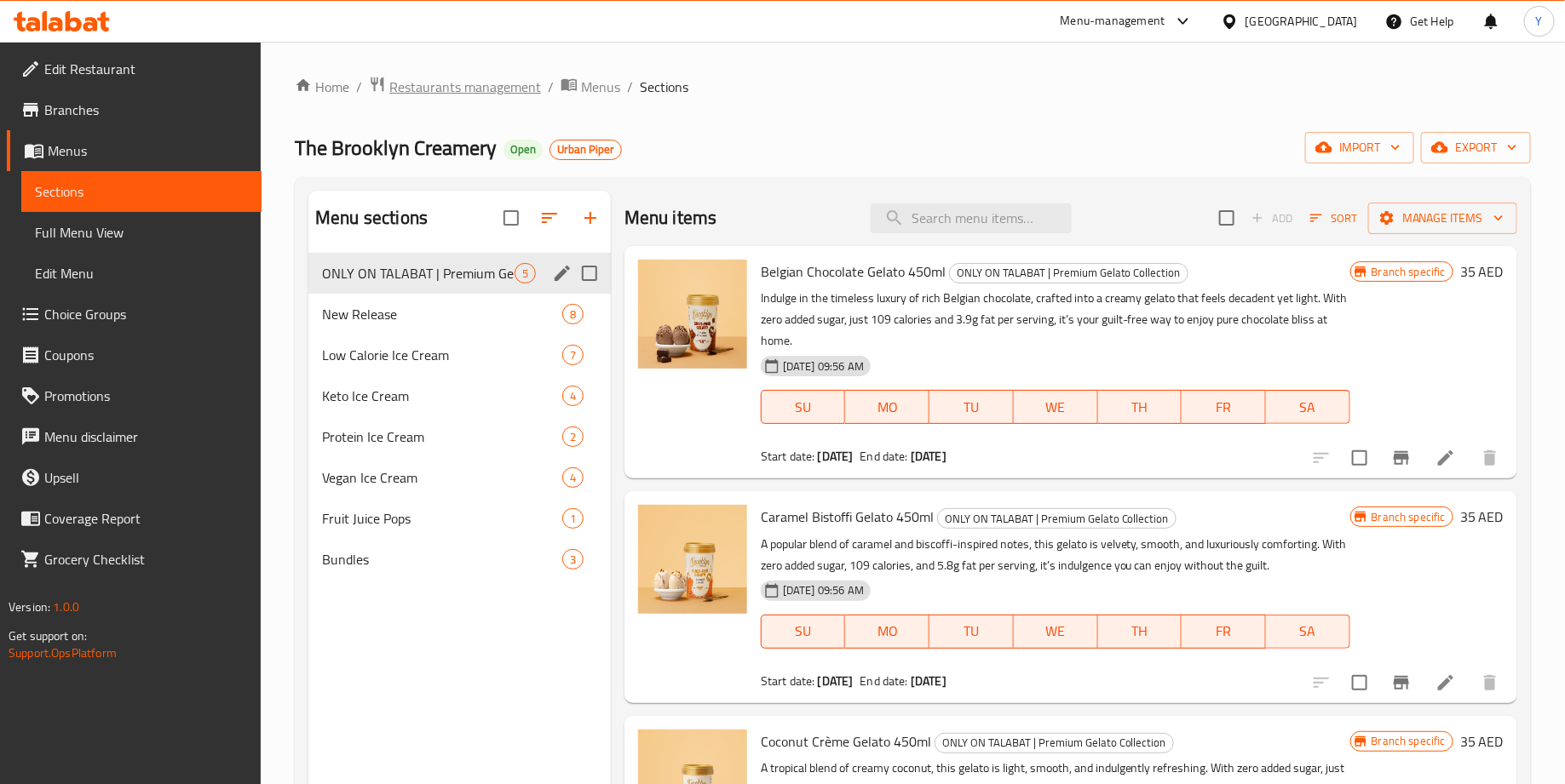
click at [504, 93] on span "Restaurants management" at bounding box center [464, 86] width 152 height 20
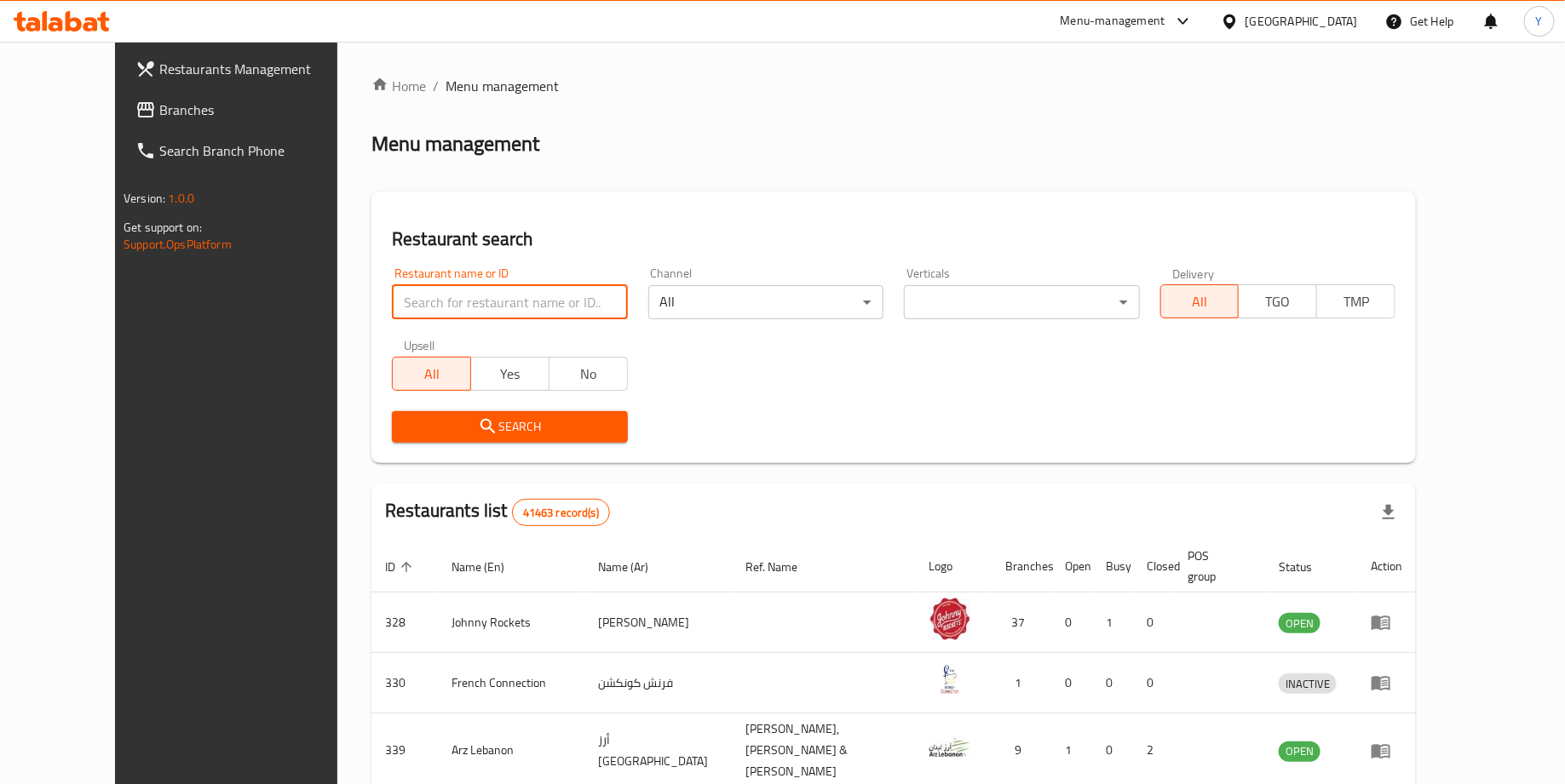
click at [513, 305] on input "search" at bounding box center [509, 302] width 235 height 34
type input "the brooklyn creamery"
click button "Search" at bounding box center [509, 427] width 235 height 32
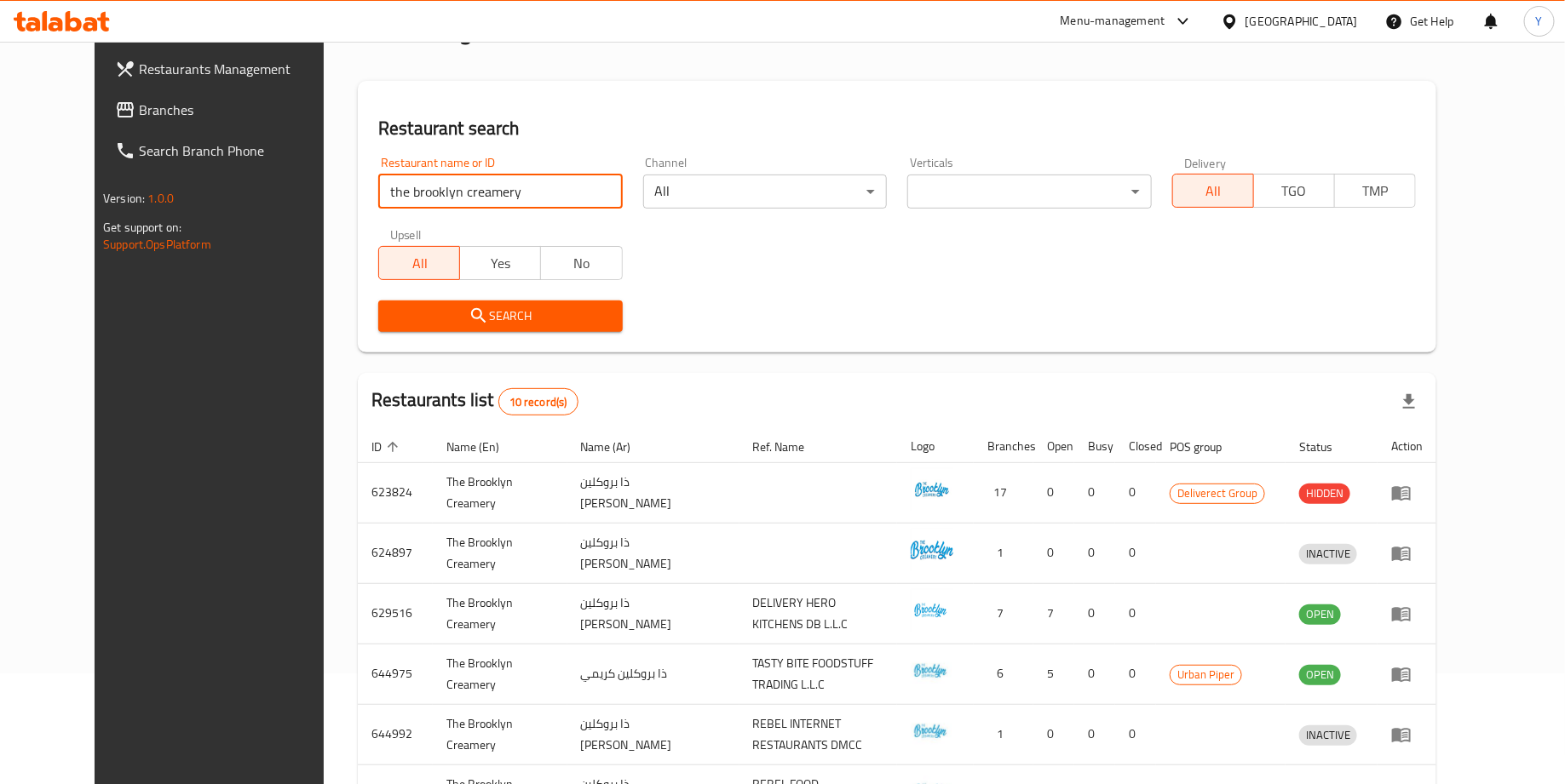
scroll to position [129, 0]
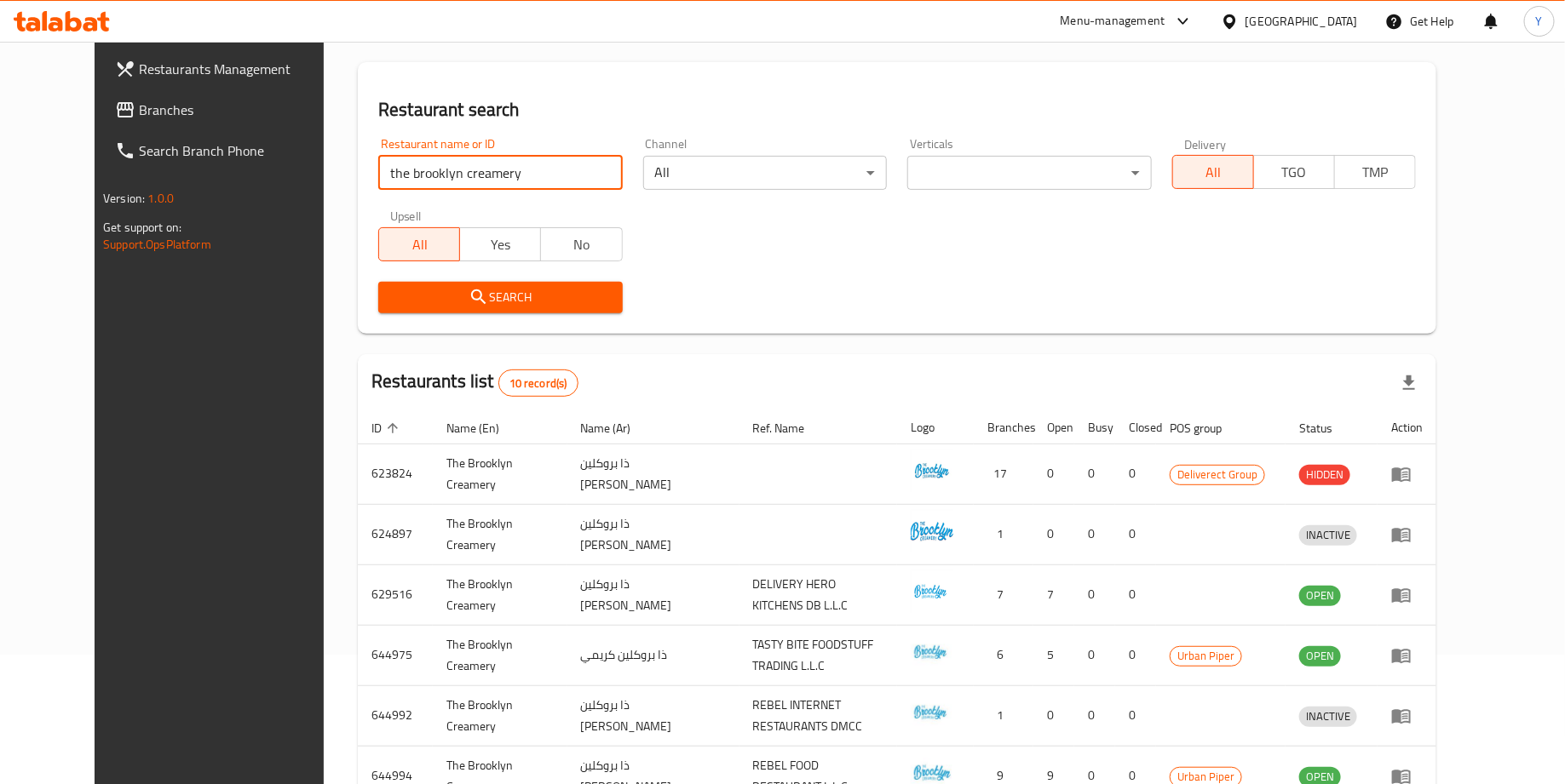
click at [1377, 414] on th "Status" at bounding box center [1331, 427] width 92 height 33
click at [1355, 430] on span "Status" at bounding box center [1327, 429] width 56 height 20
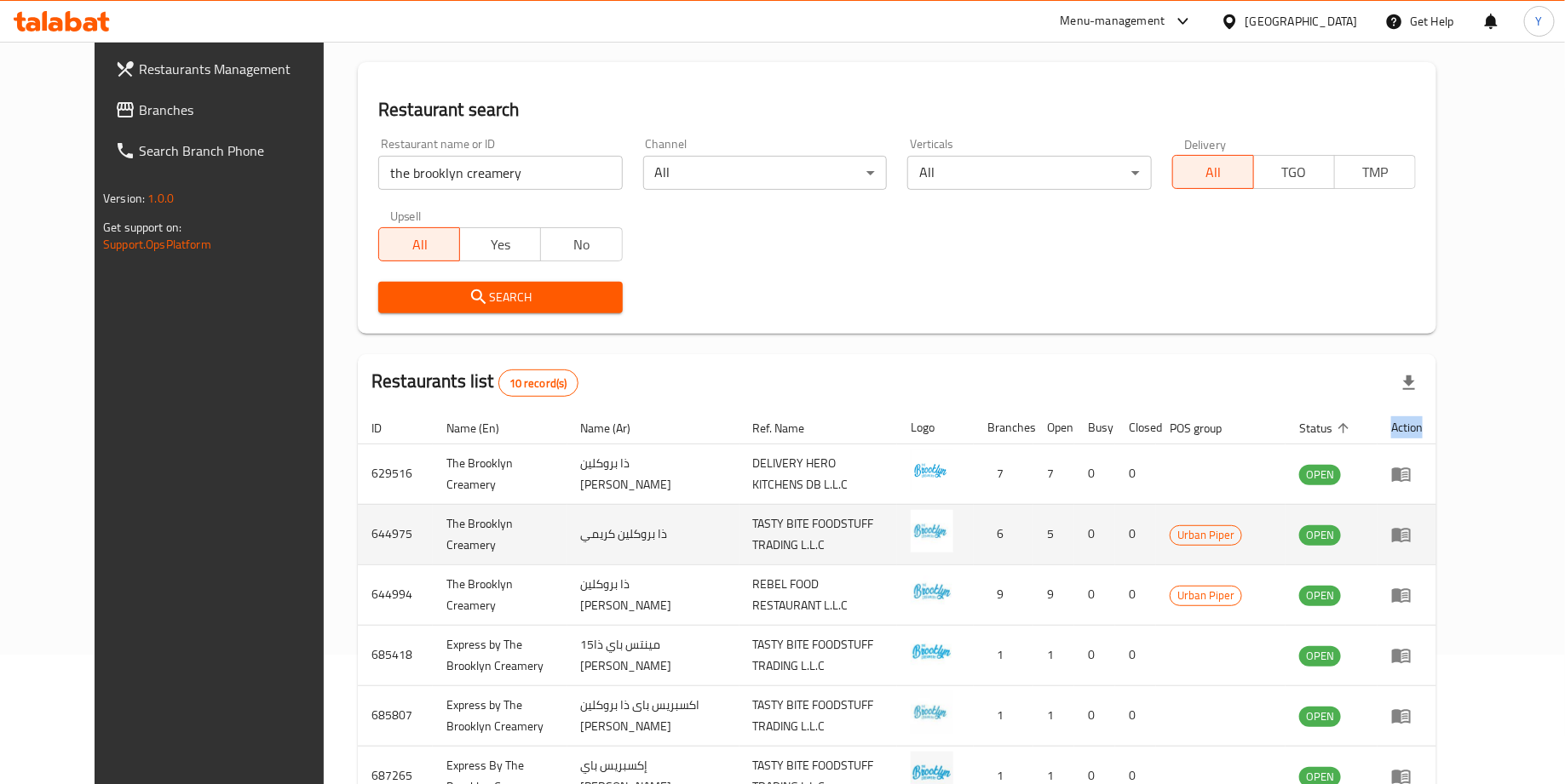
click at [1411, 540] on icon "enhanced table" at bounding box center [1401, 535] width 20 height 20
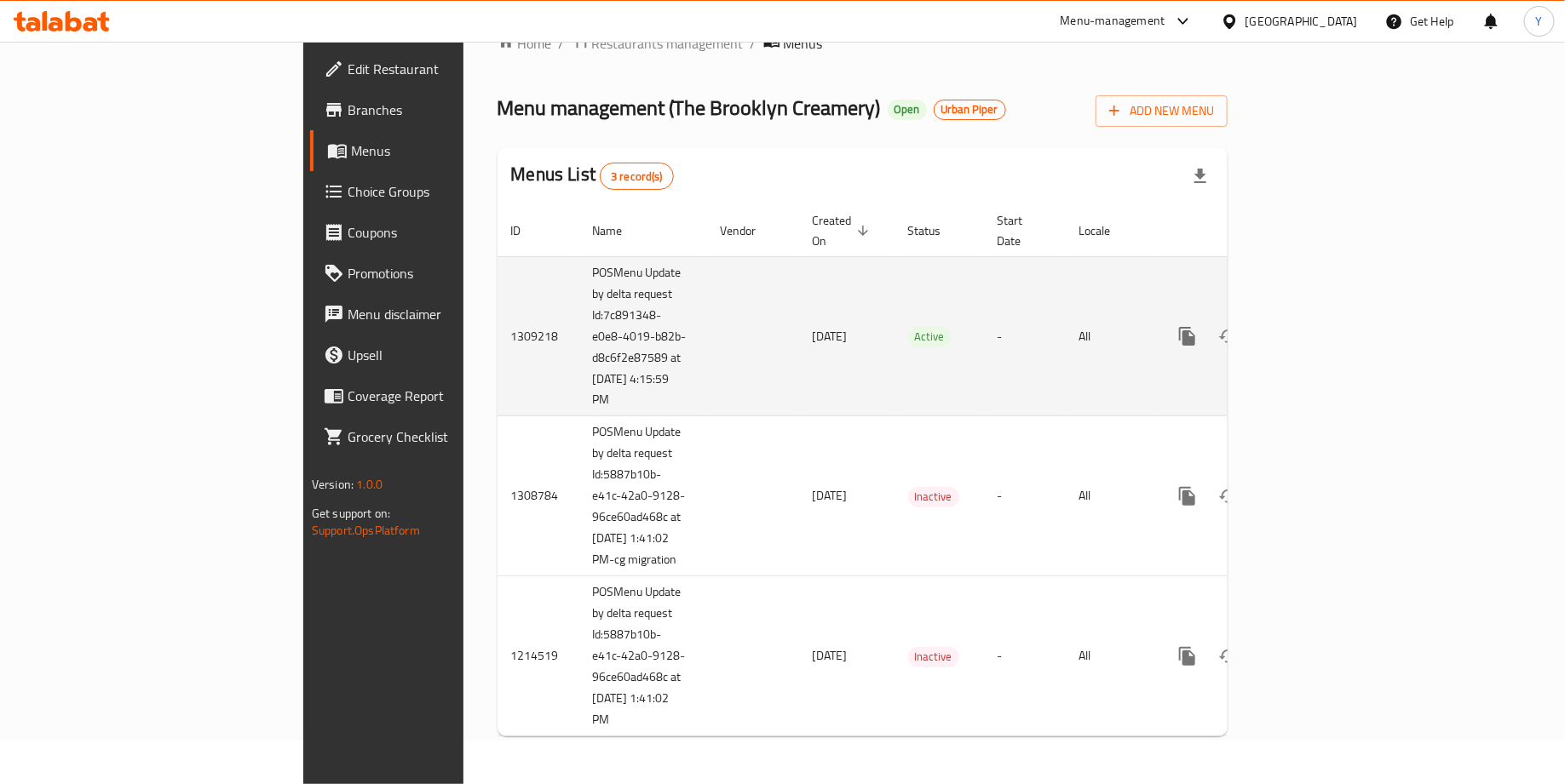
click at [1331, 316] on link "enhanced table" at bounding box center [1310, 337] width 41 height 41
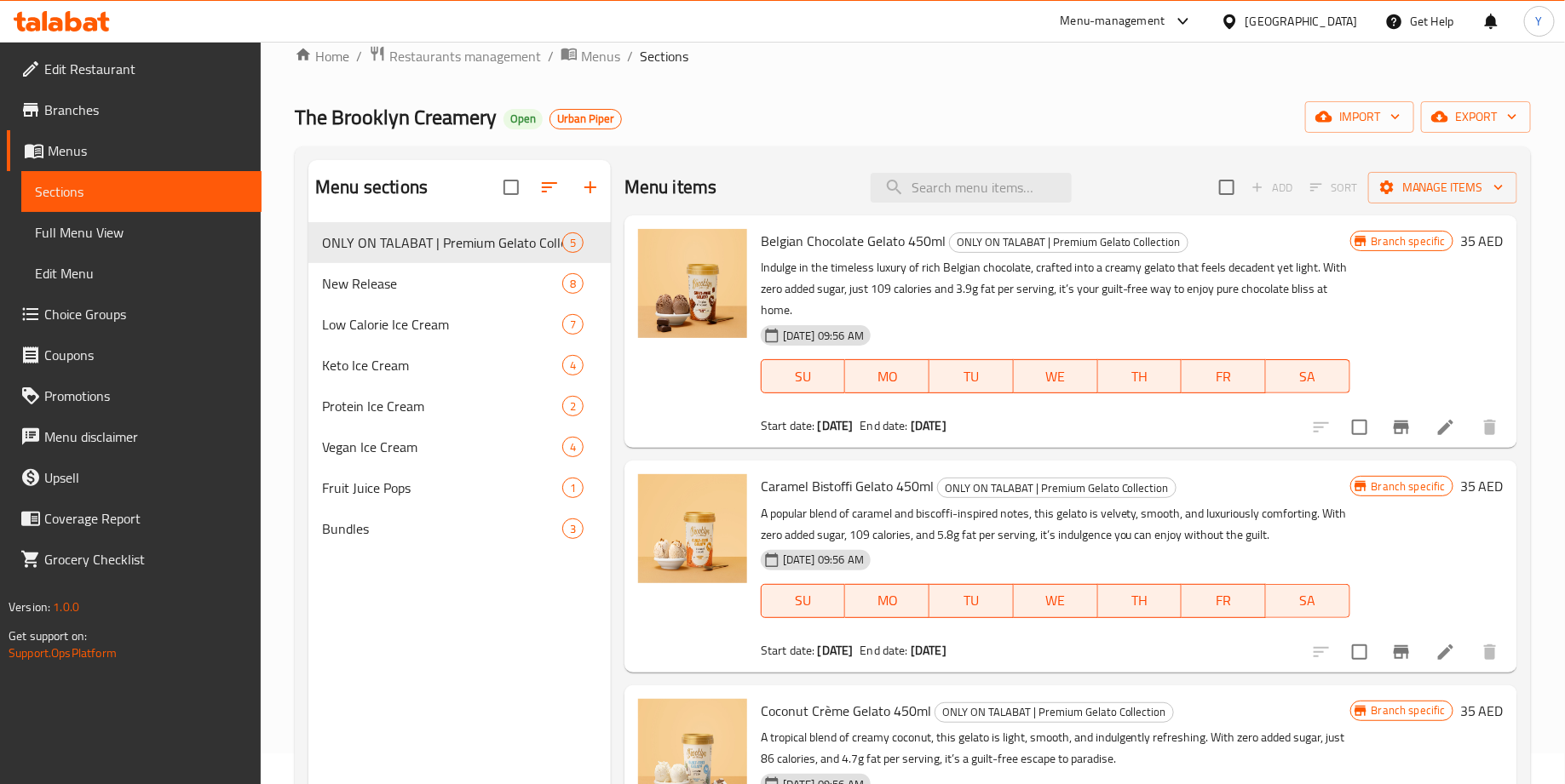
scroll to position [30, 0]
click at [448, 59] on span "Restaurants management" at bounding box center [464, 57] width 152 height 20
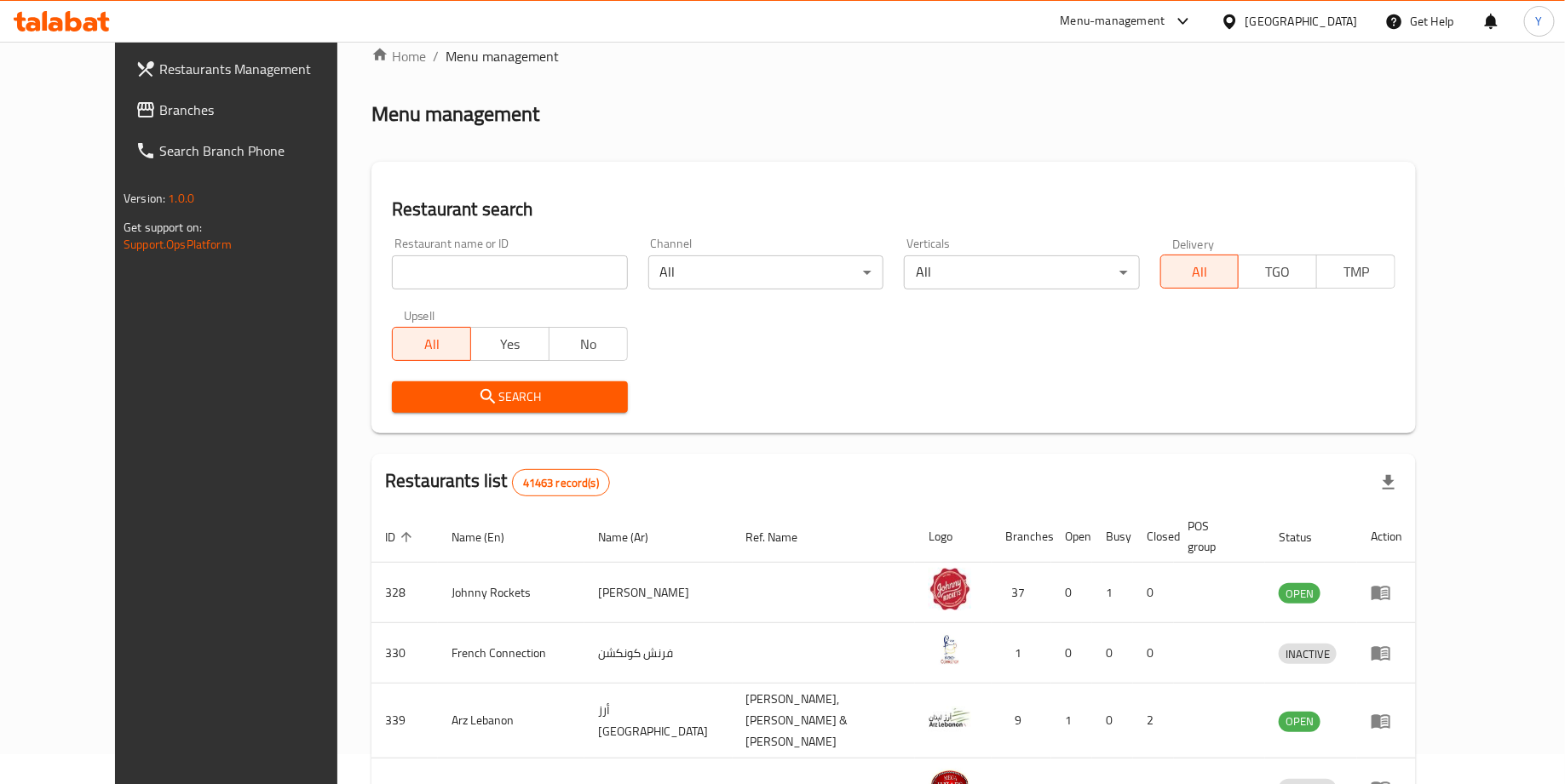
click at [518, 268] on input "search" at bounding box center [509, 272] width 235 height 34
type input "the brooklyn creamery"
click button "Search" at bounding box center [509, 397] width 235 height 32
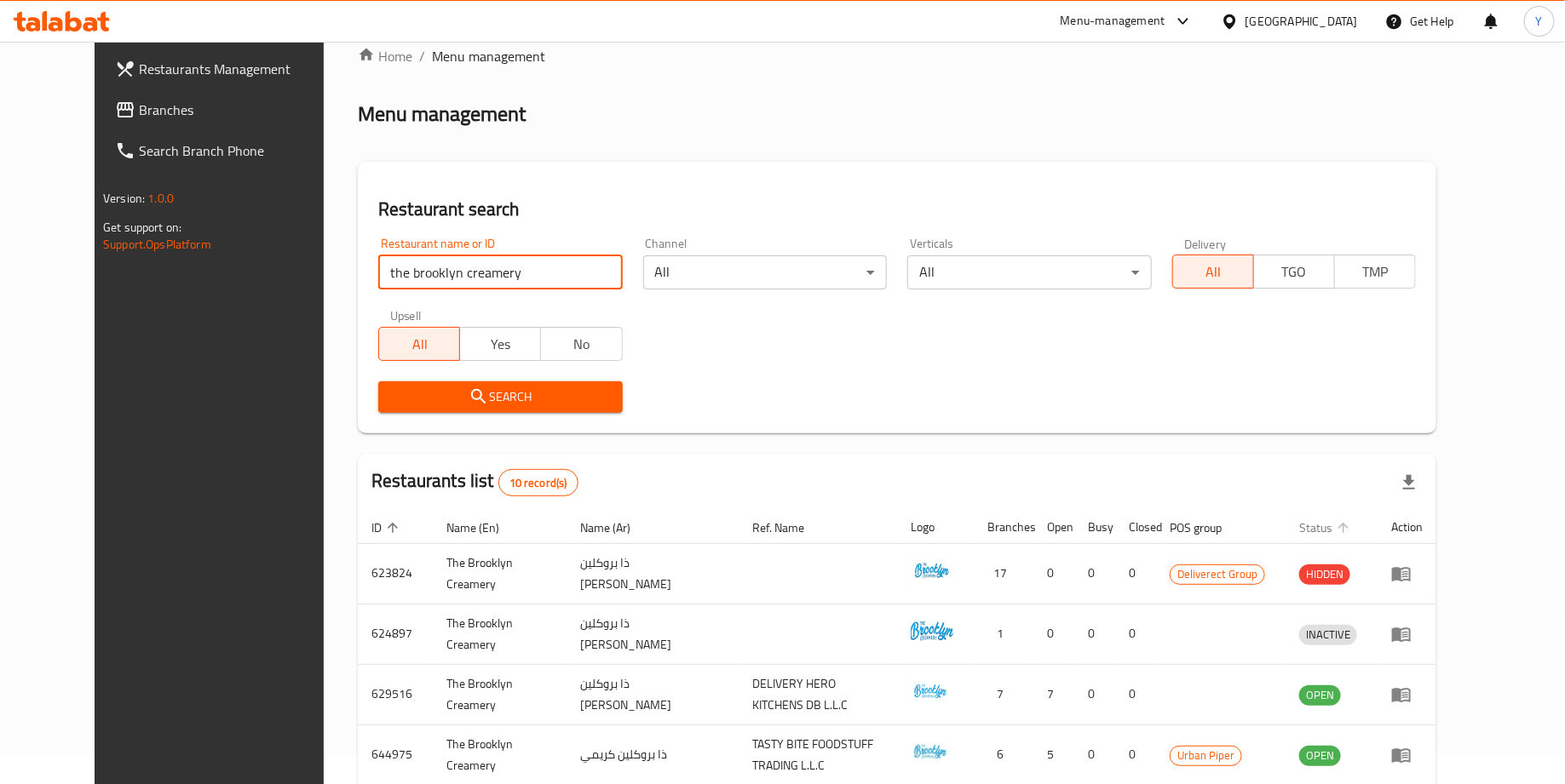
click at [1355, 518] on span "Status" at bounding box center [1327, 528] width 56 height 20
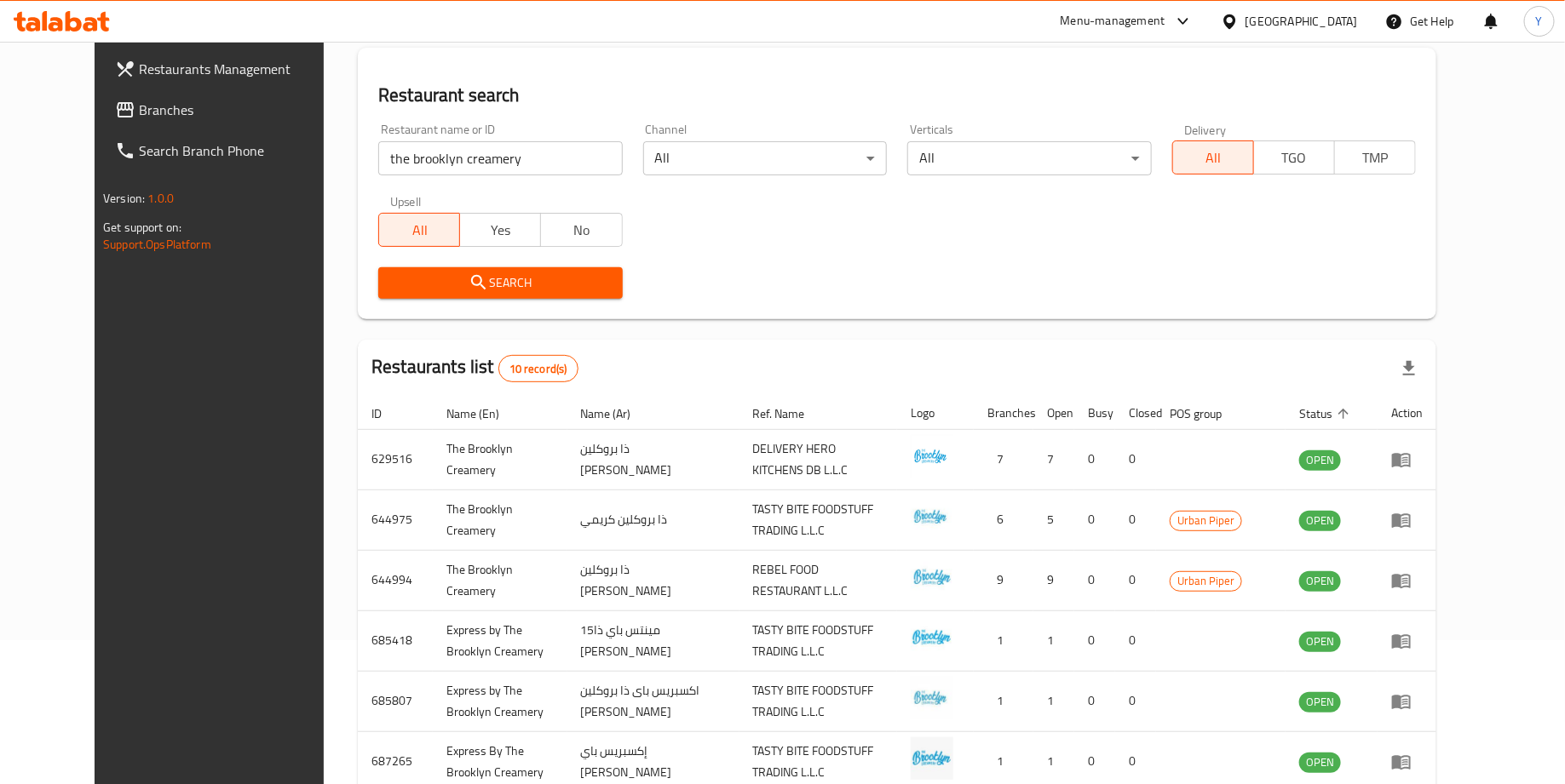
scroll to position [143, 0]
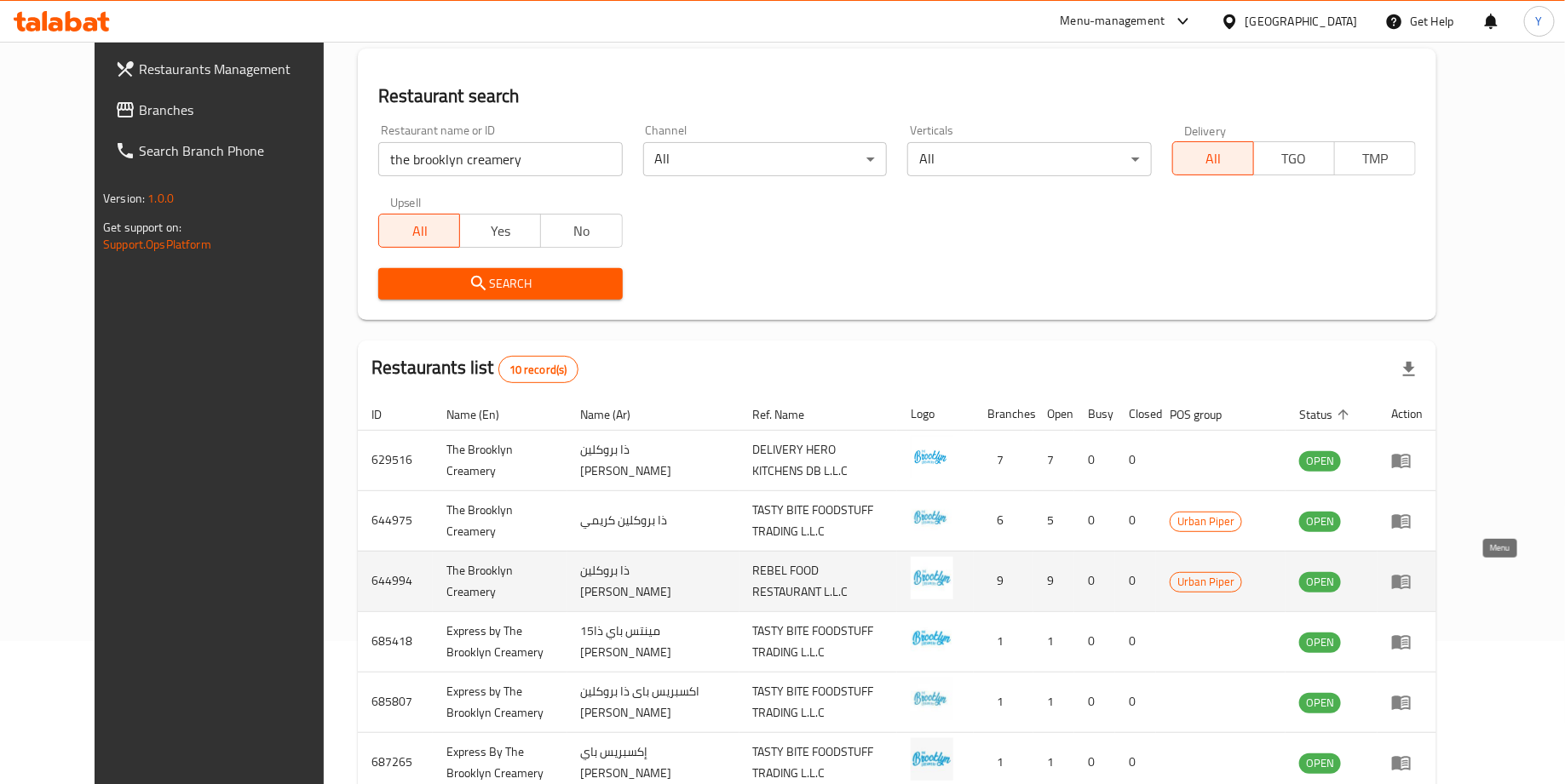
click at [1411, 582] on icon "enhanced table" at bounding box center [1401, 581] width 20 height 20
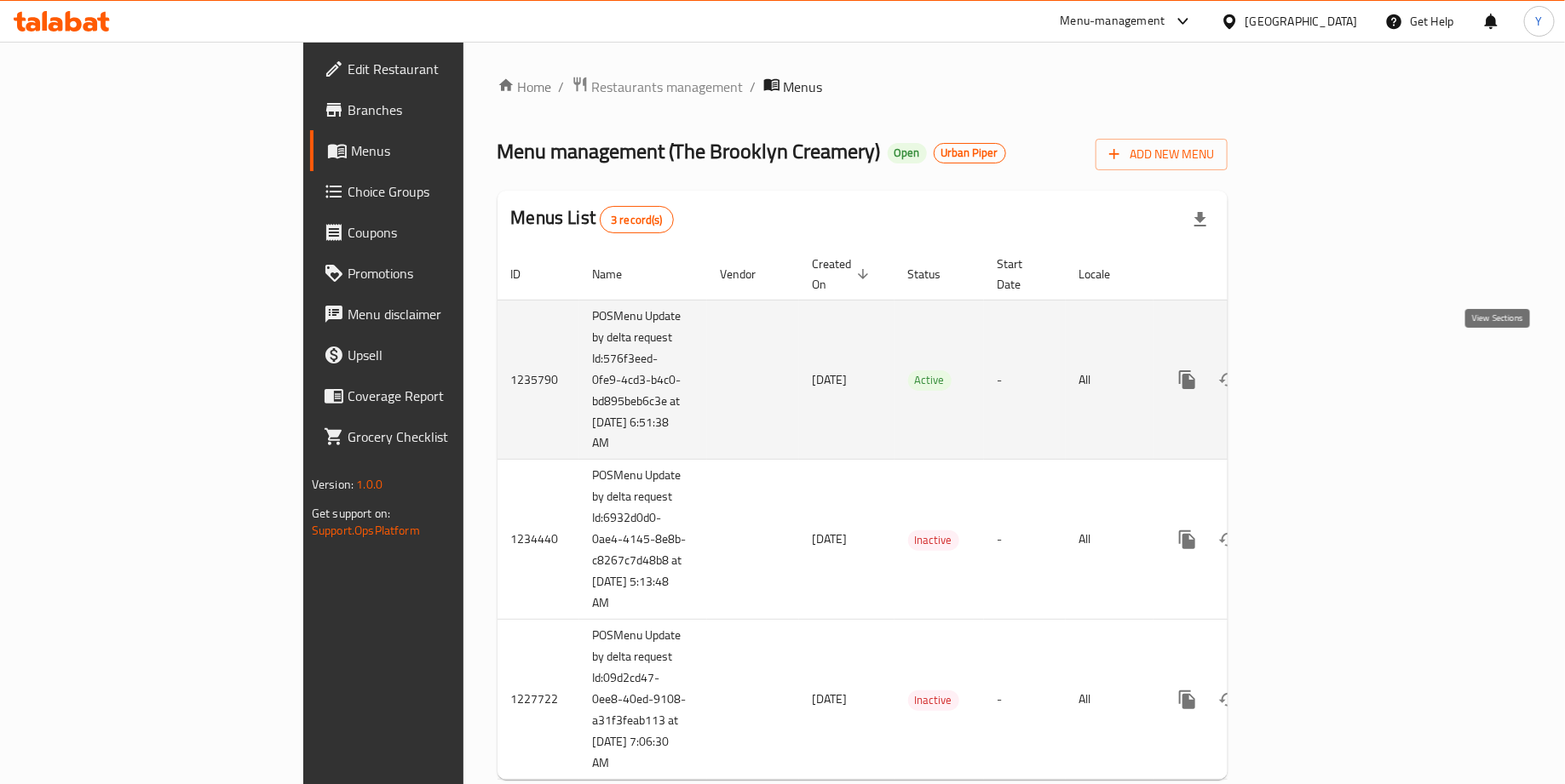
click at [1320, 369] on icon "enhanced table" at bounding box center [1310, 379] width 20 height 20
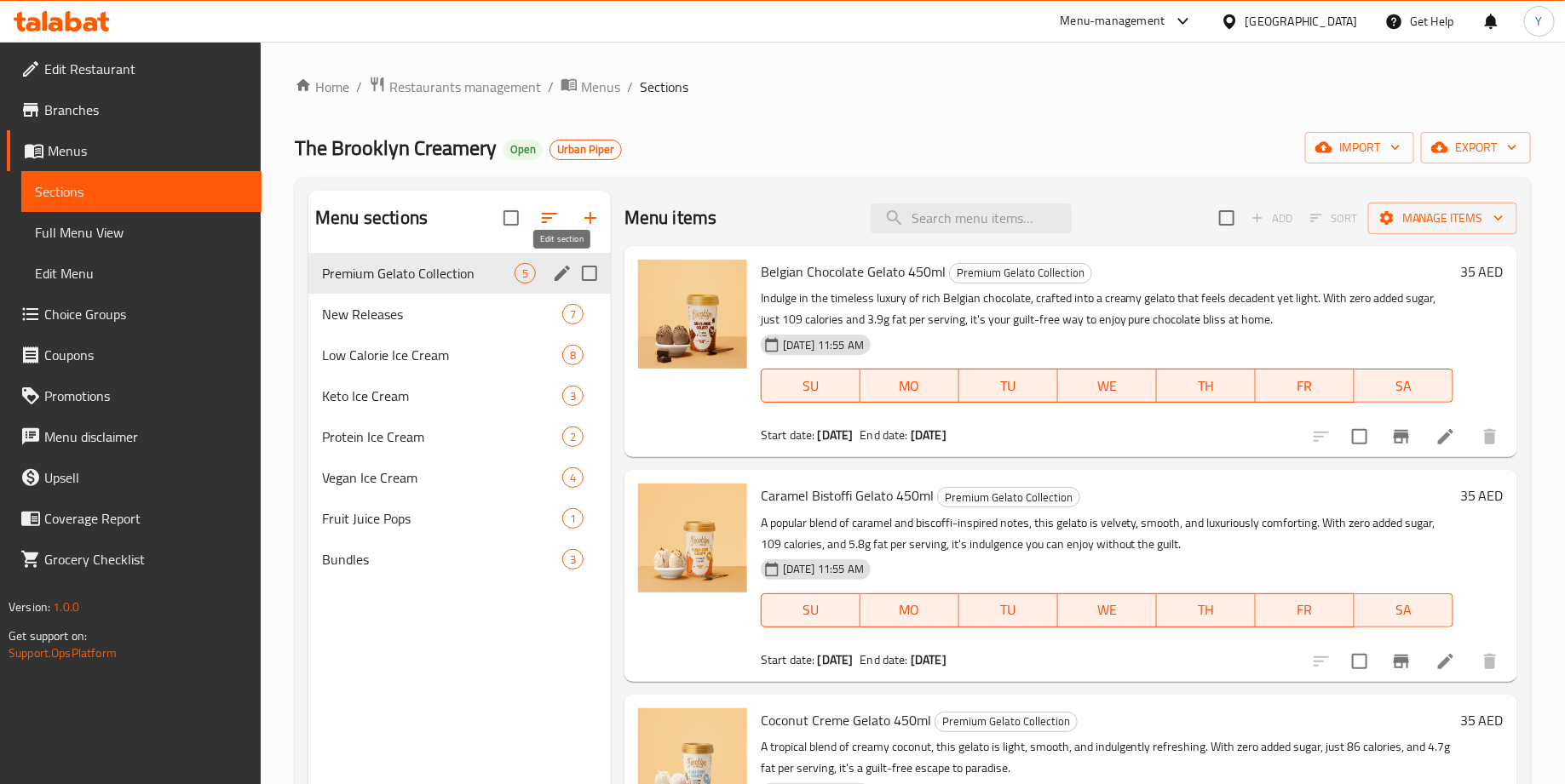
click at [556, 277] on icon "edit" at bounding box center [562, 273] width 15 height 15
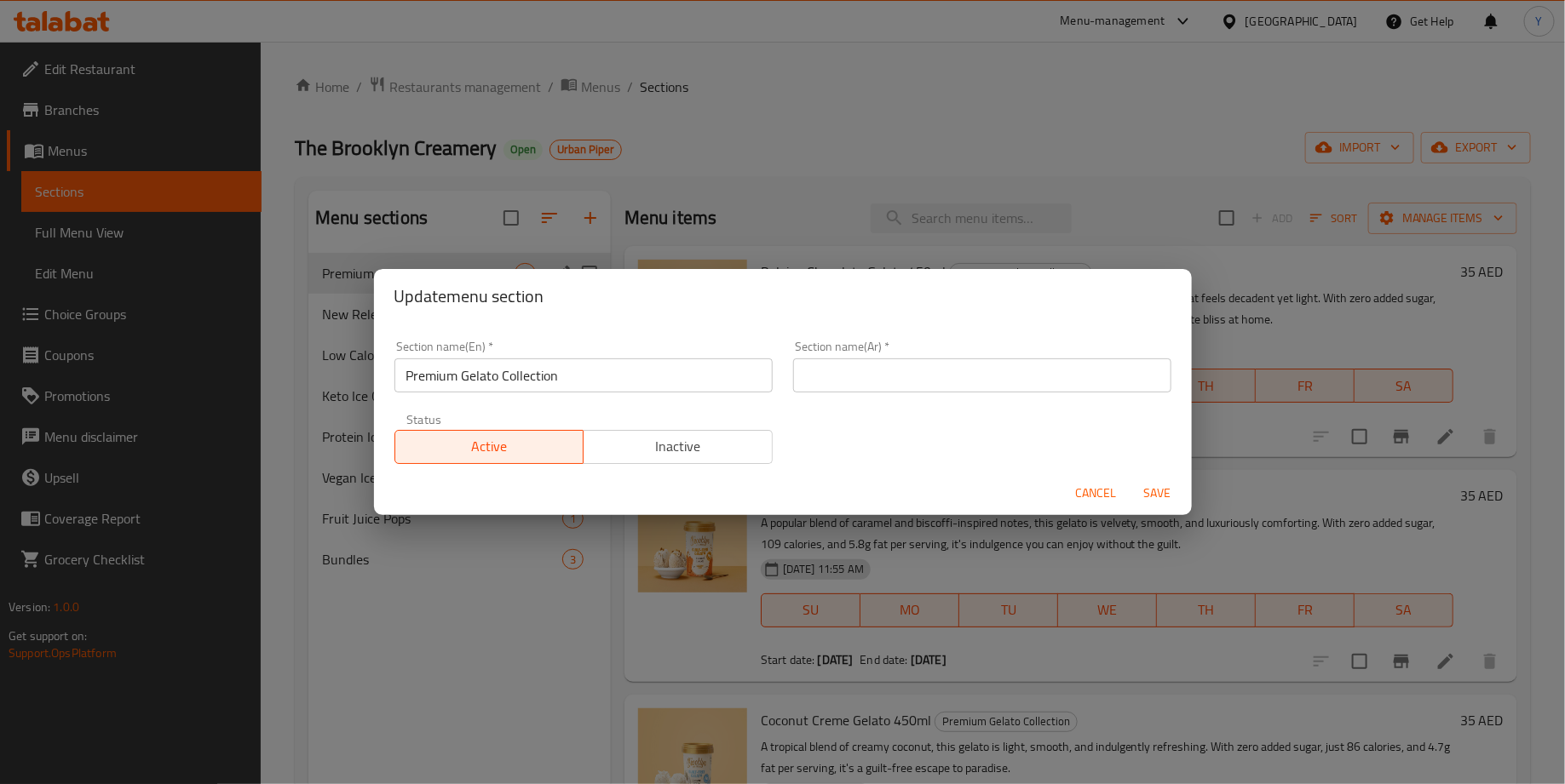
click at [408, 380] on input "Premium Gelato Collection" at bounding box center [583, 375] width 379 height 34
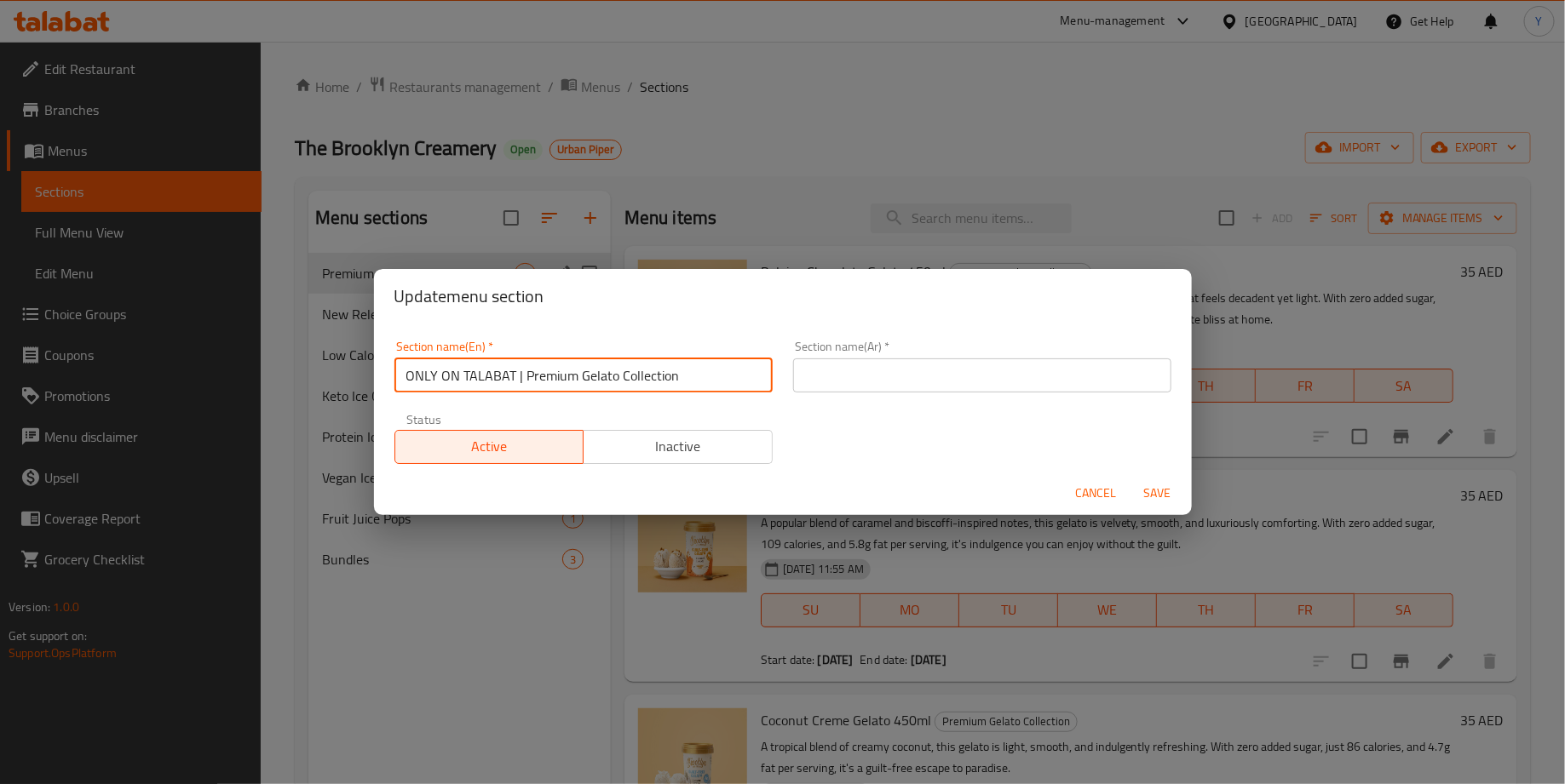
type input "ONLY ON TALABAT | Premium Gelato Collection"
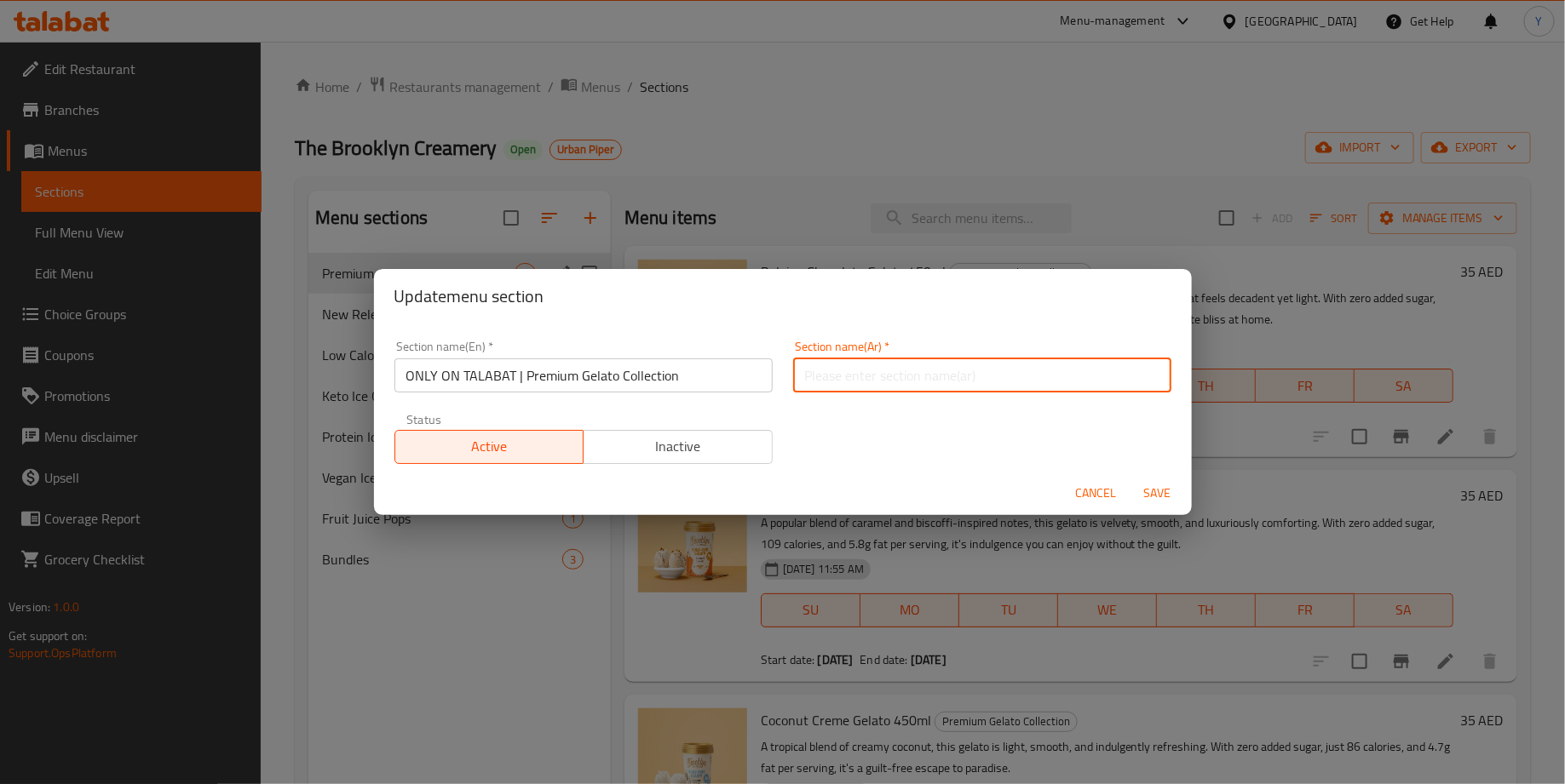
click at [865, 377] on input "text" at bounding box center [982, 375] width 379 height 34
paste input "حصريًا على طلبات | تشكيلة جيلاتو مميزة"
type input "حصريًا على طلبات | تشكيلة جيلاتو مميزة"
click at [1166, 493] on span "Save" at bounding box center [1157, 493] width 41 height 21
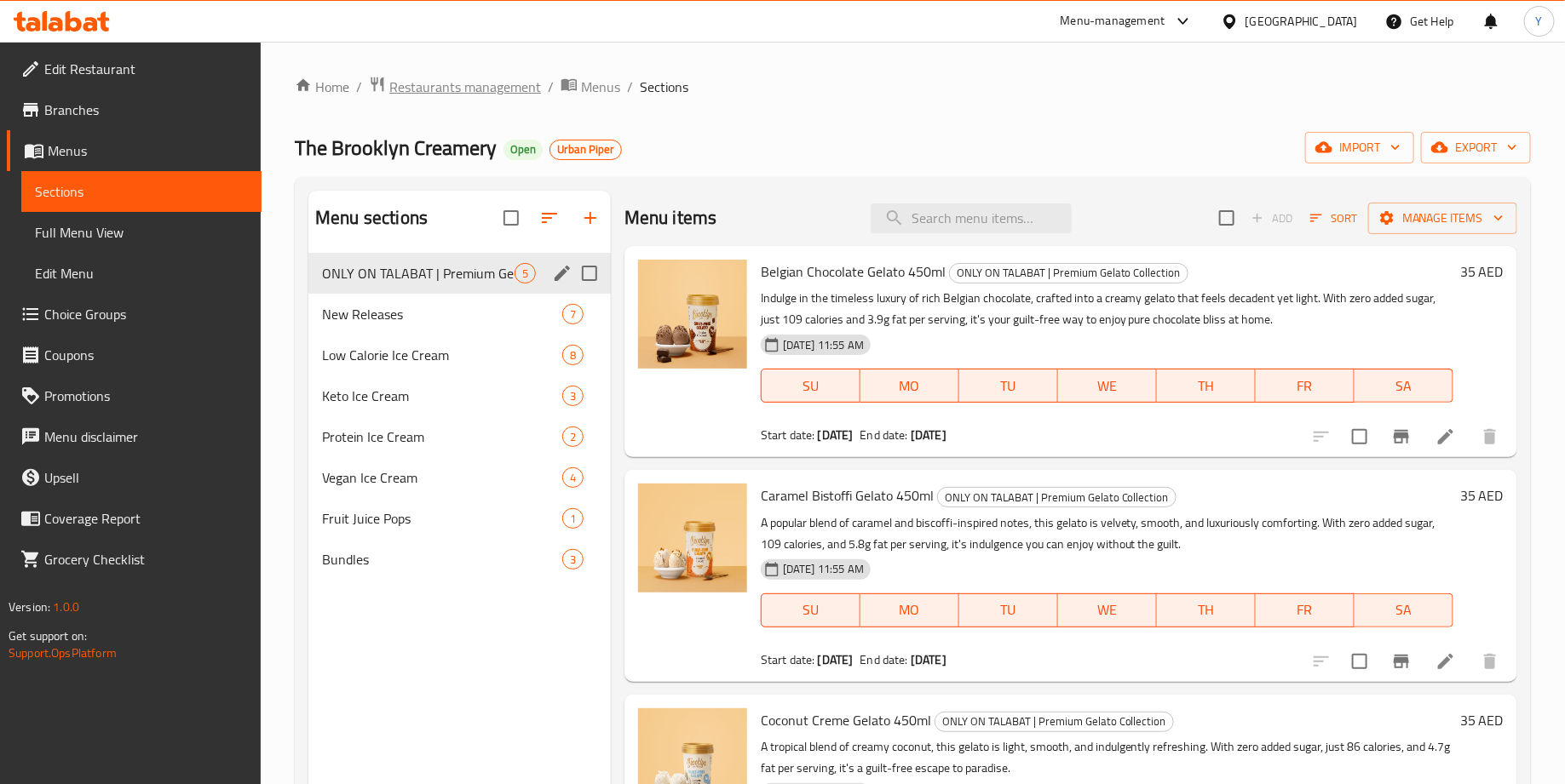
click at [454, 84] on span "Restaurants management" at bounding box center [464, 86] width 152 height 20
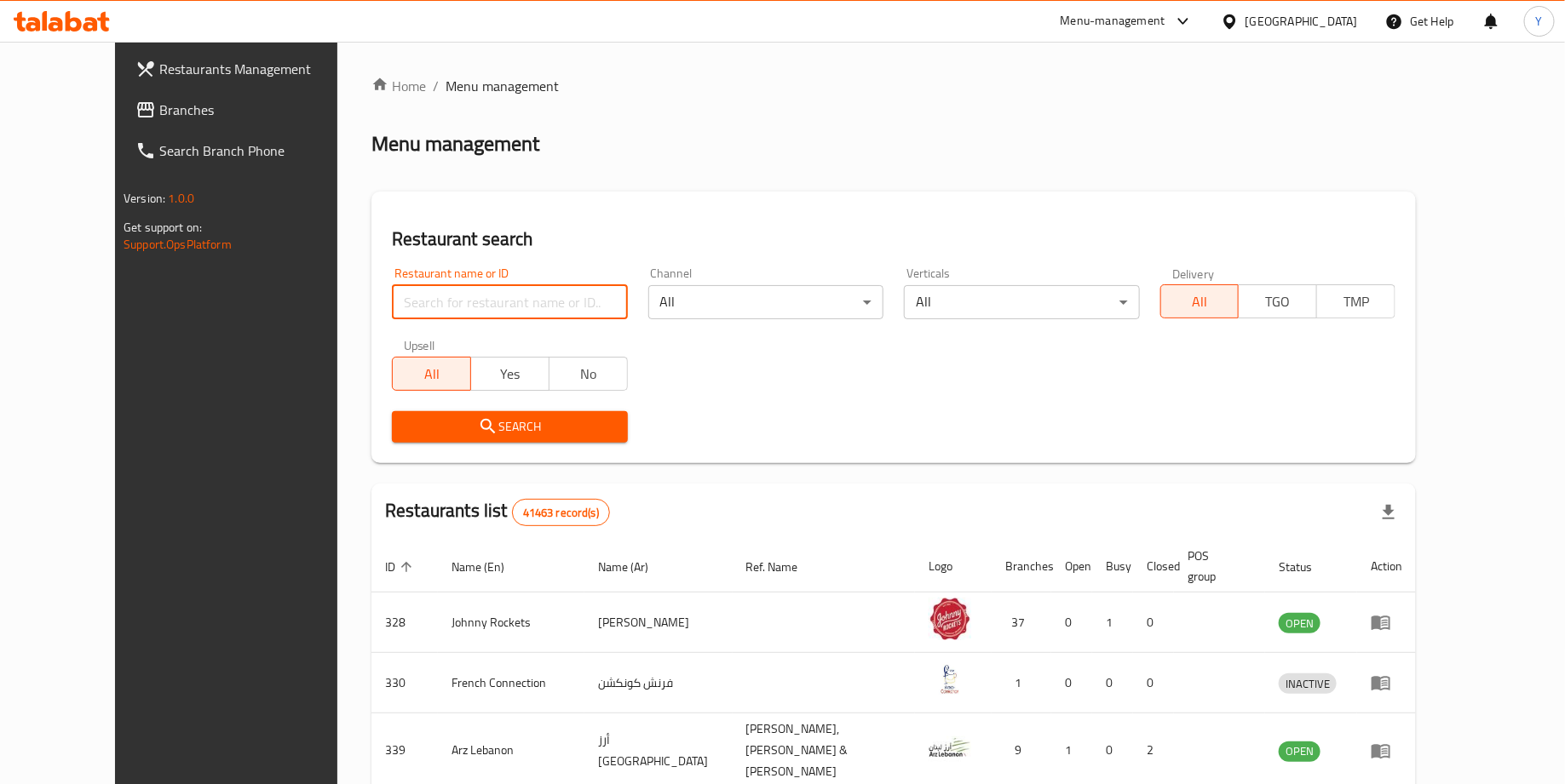
click at [443, 286] on input "search" at bounding box center [509, 302] width 235 height 34
type input "chocolate palace"
click button "Search" at bounding box center [509, 427] width 235 height 32
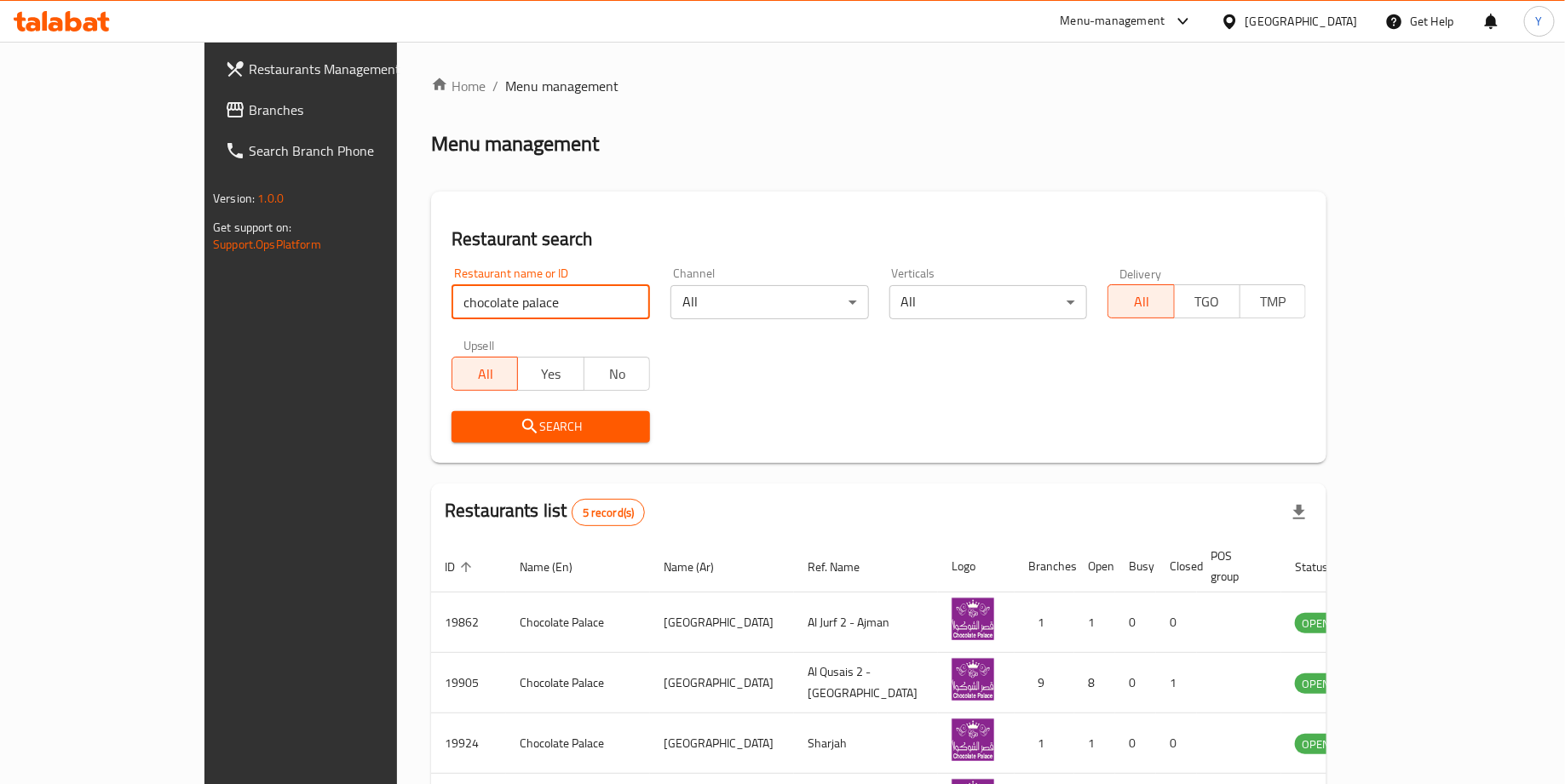
scroll to position [179, 0]
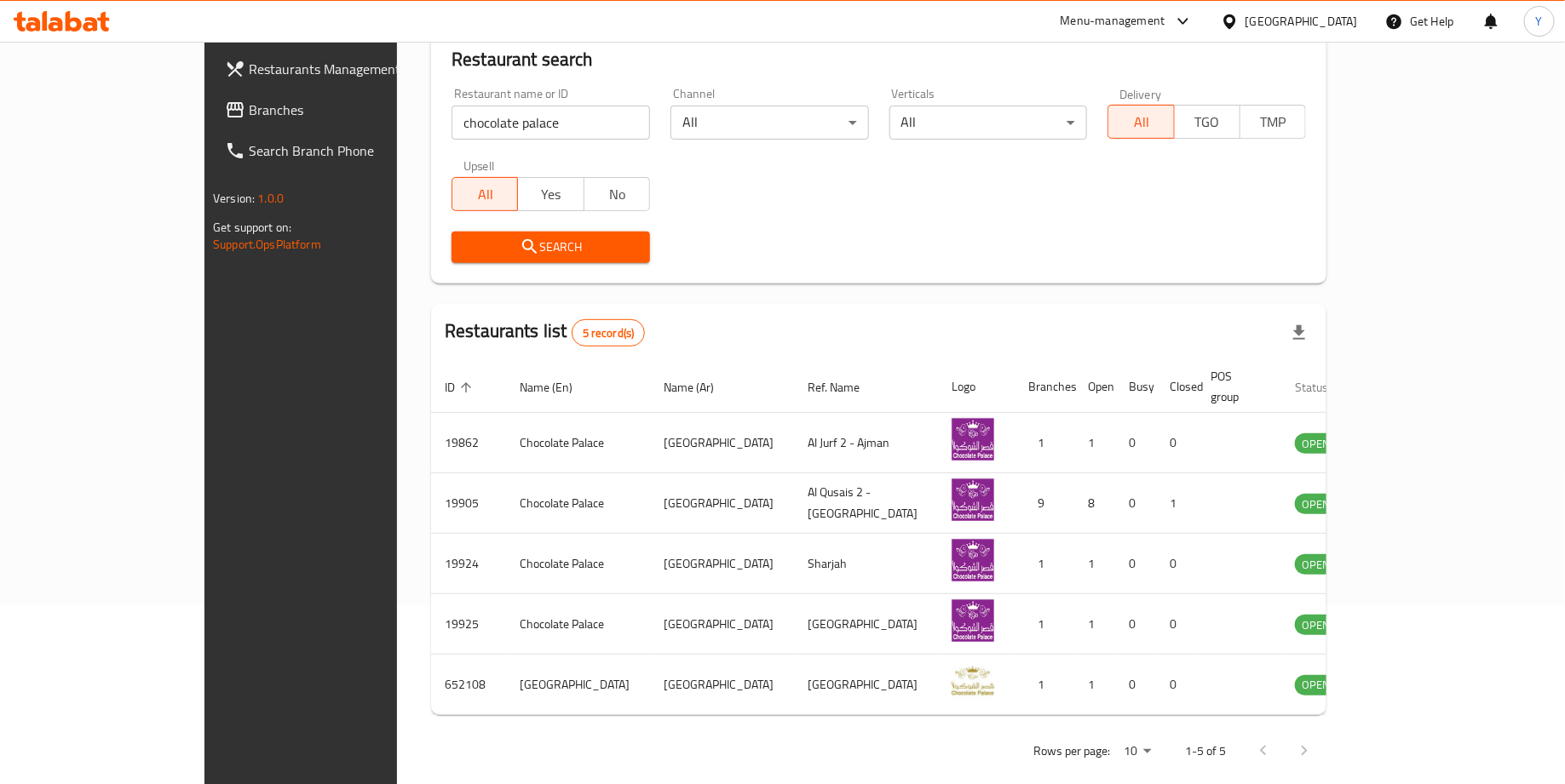
click at [1350, 378] on span "Status" at bounding box center [1323, 388] width 56 height 20
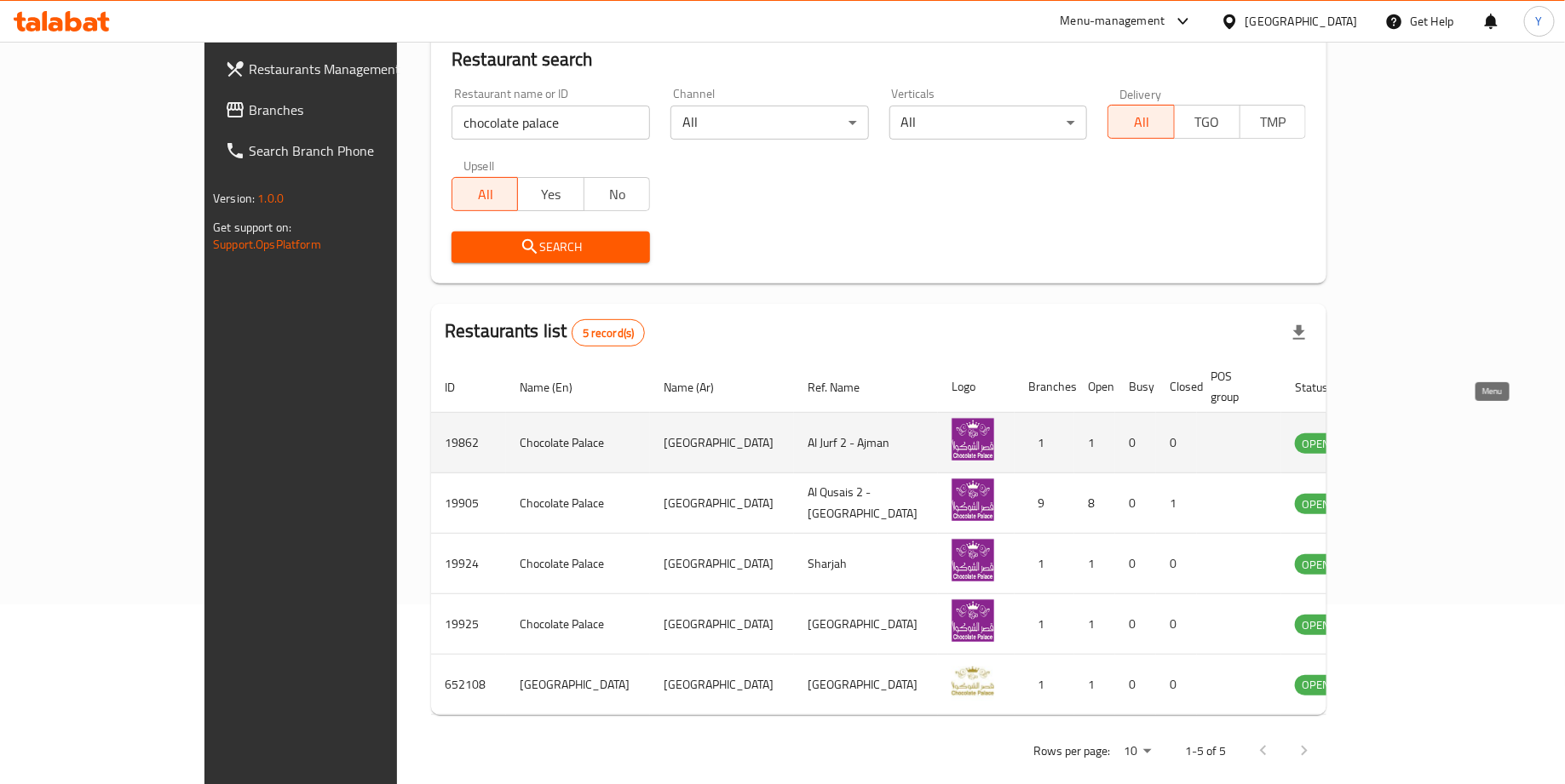
click at [1405, 432] on icon "enhanced table" at bounding box center [1395, 443] width 20 height 20
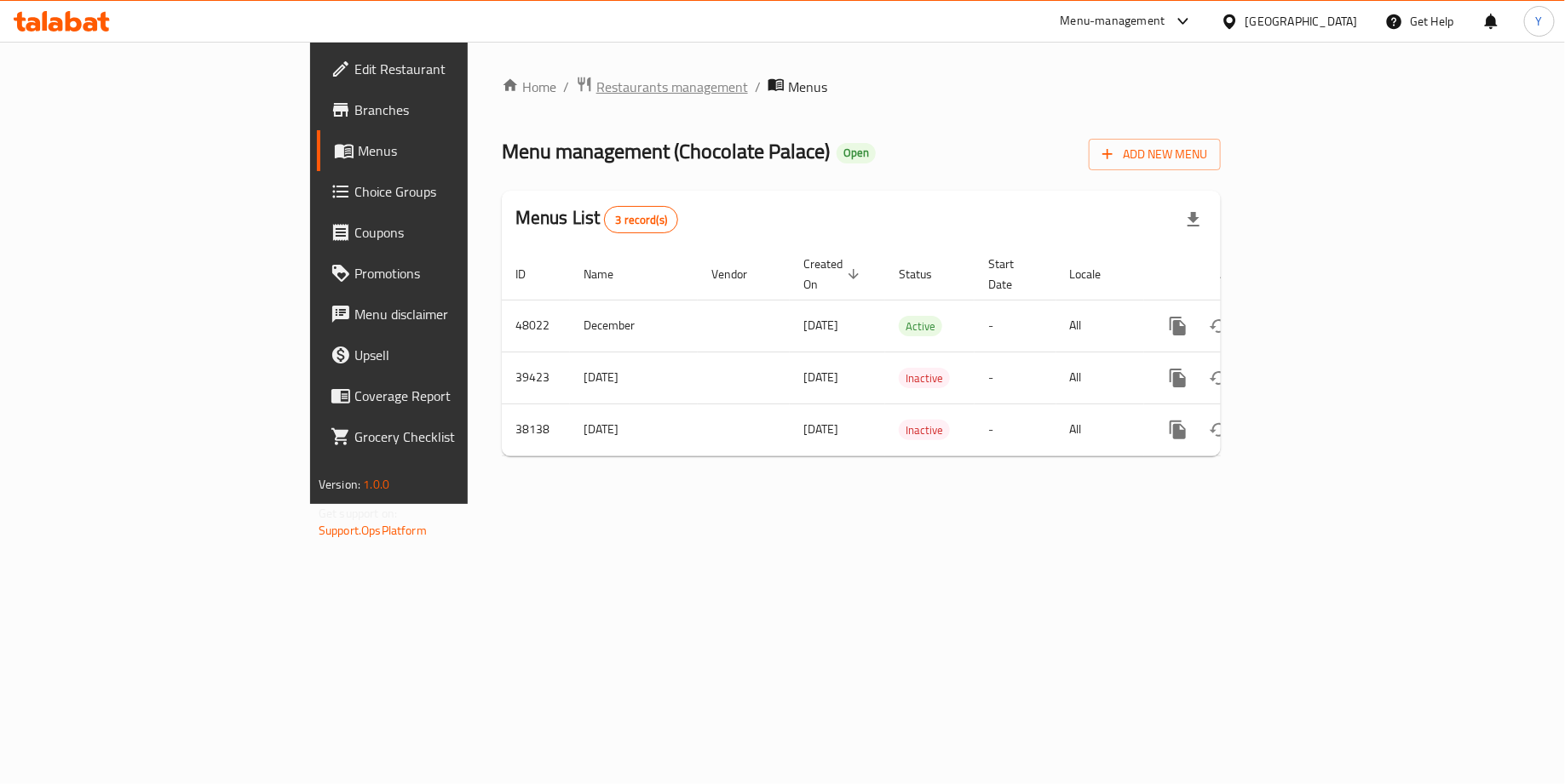
click at [596, 83] on span "Restaurants management" at bounding box center [672, 86] width 152 height 20
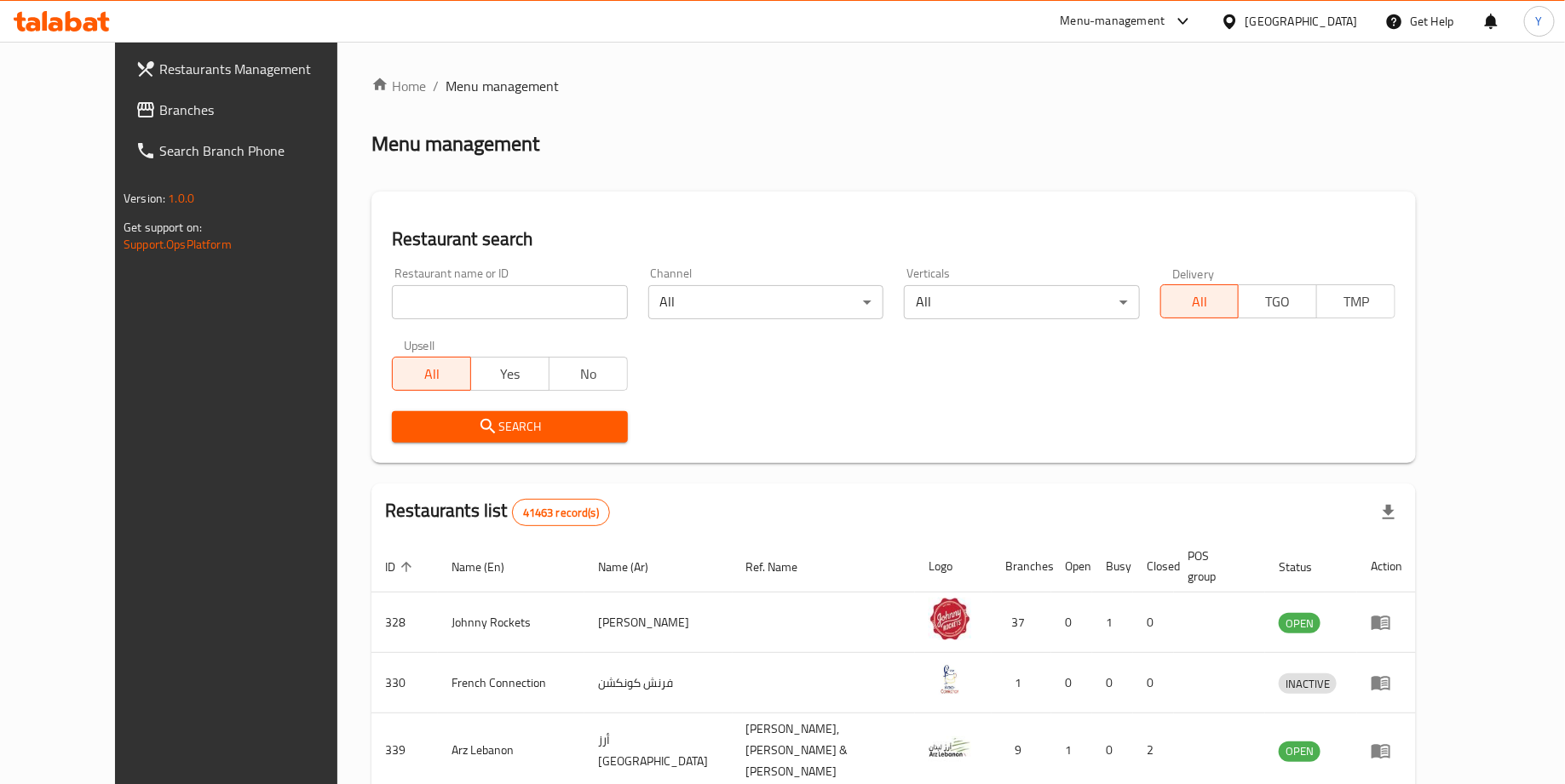
click at [425, 300] on input "search" at bounding box center [509, 302] width 235 height 34
type input "the brooklyn creamery"
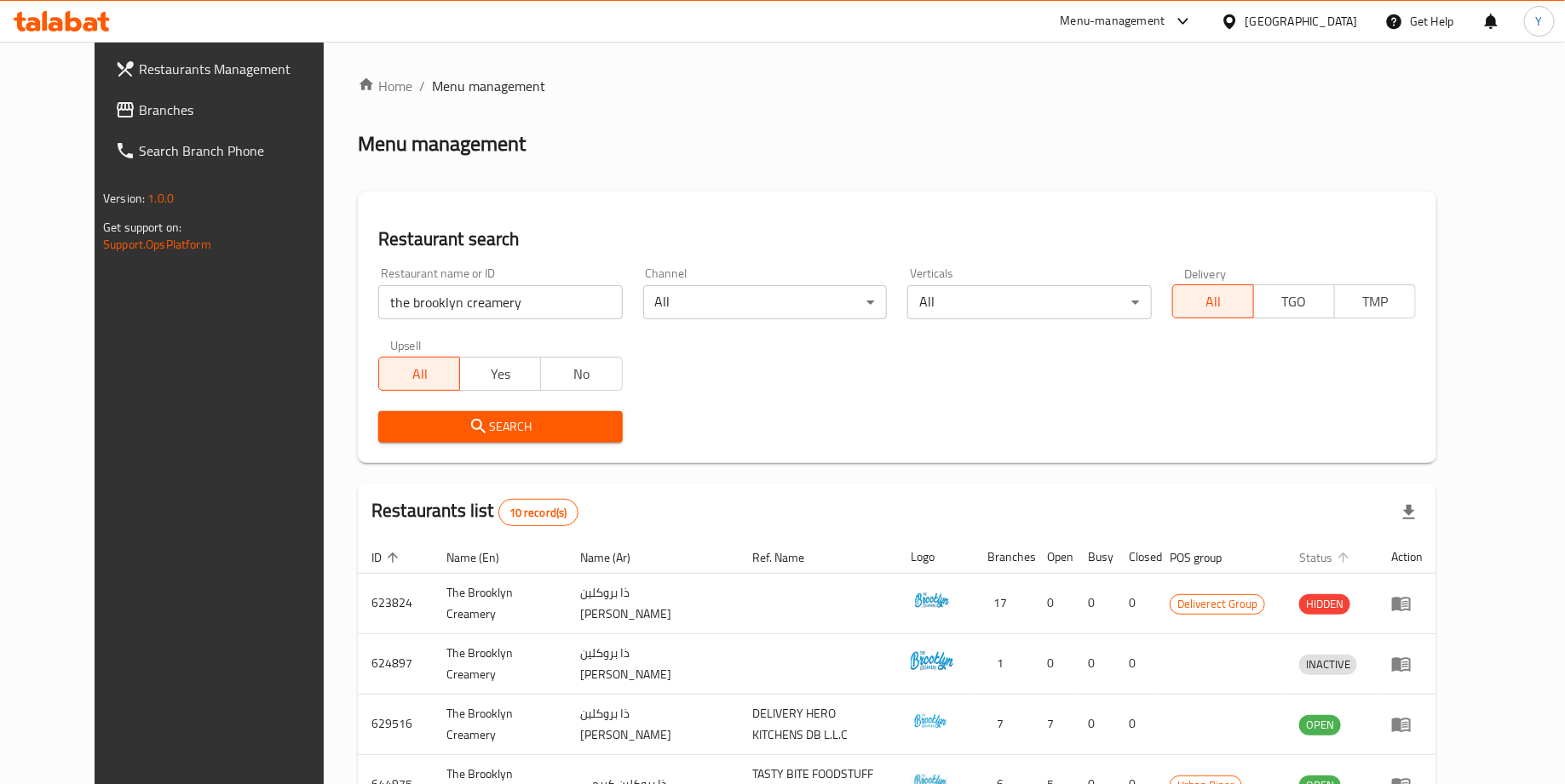
click at [1355, 566] on span "Status" at bounding box center [1327, 558] width 56 height 20
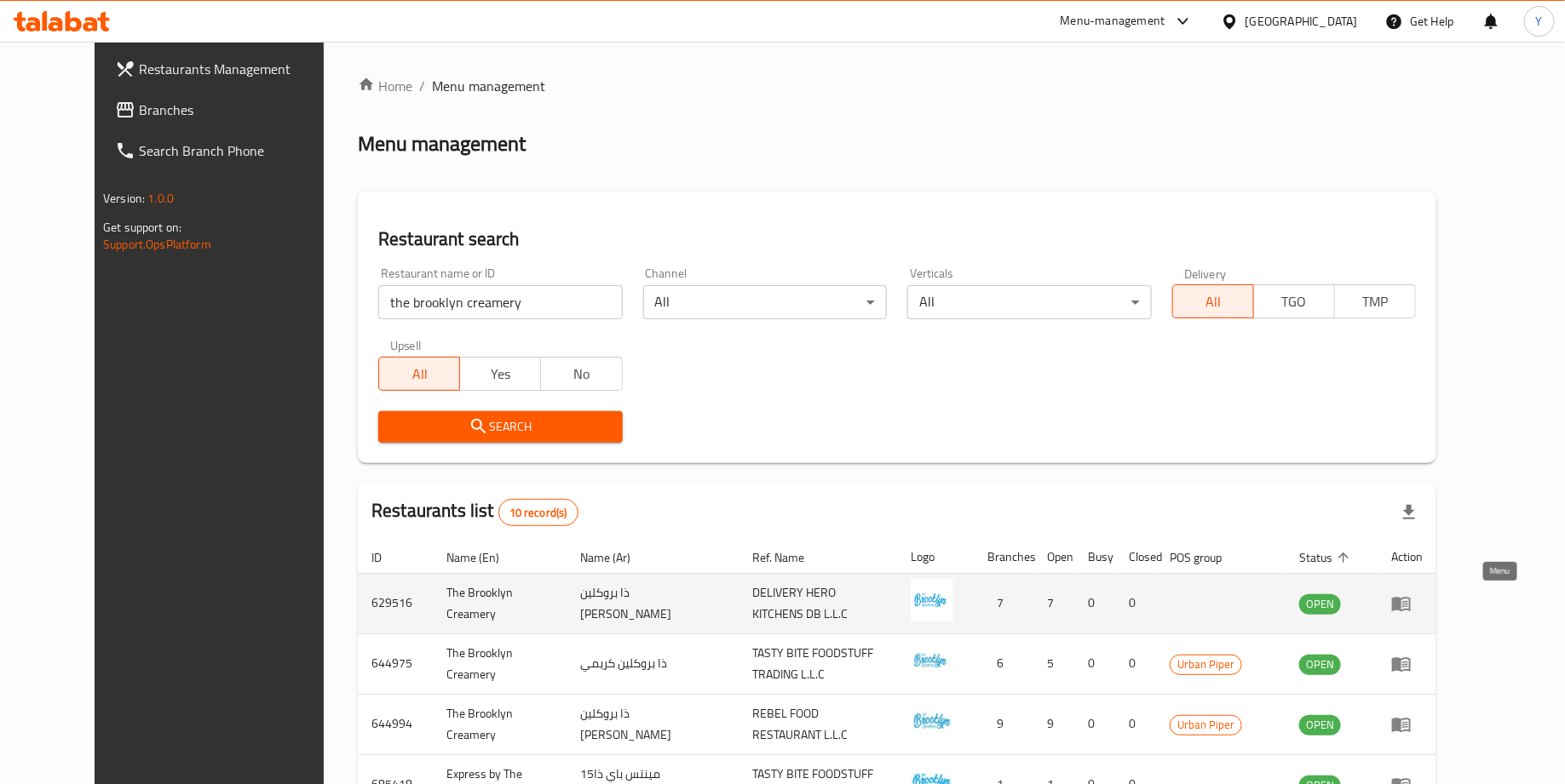
click at [1411, 597] on icon "enhanced table" at bounding box center [1401, 604] width 20 height 20
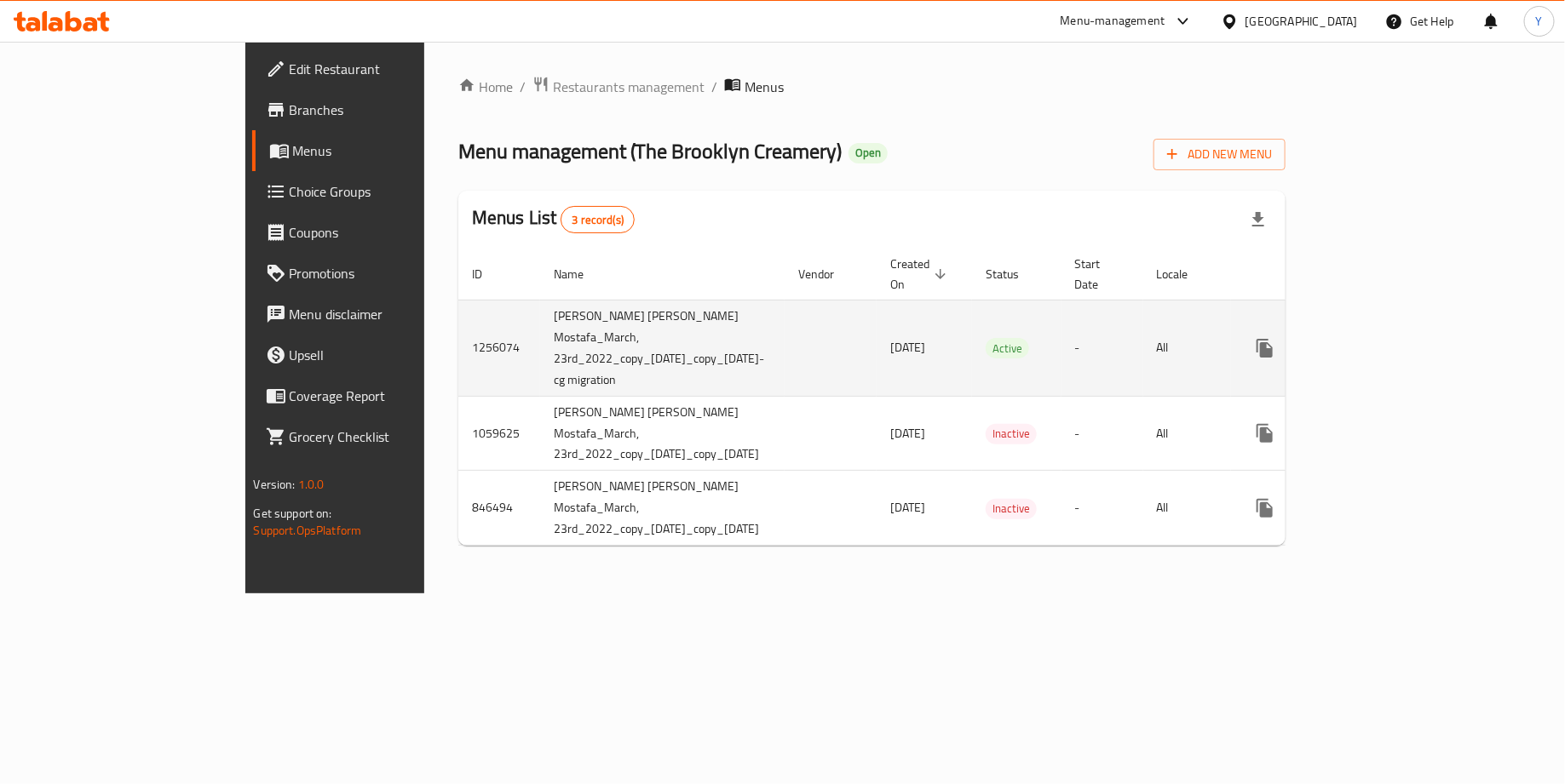
click at [1408, 333] on link "enhanced table" at bounding box center [1388, 348] width 41 height 41
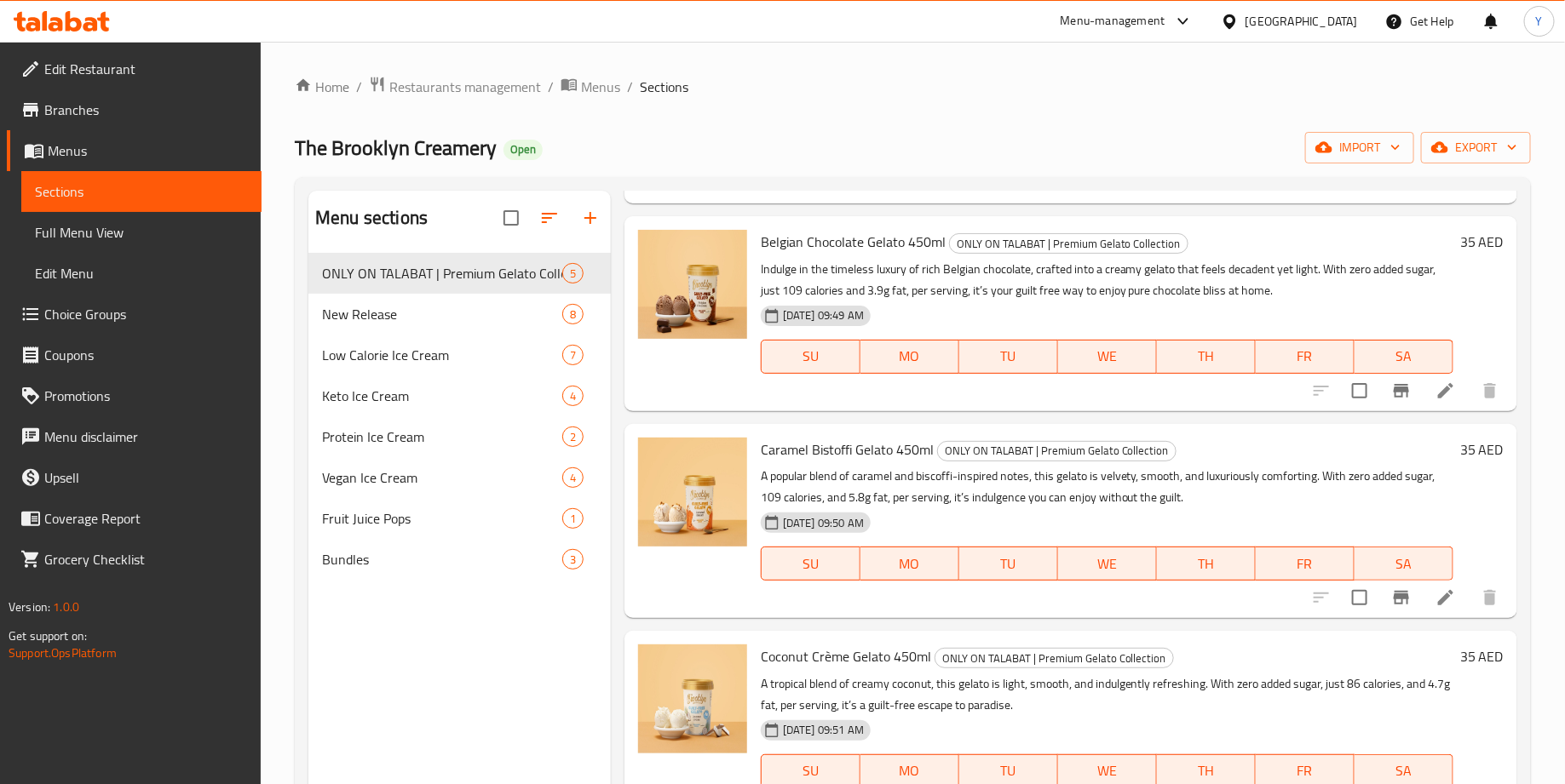
scroll to position [315, 0]
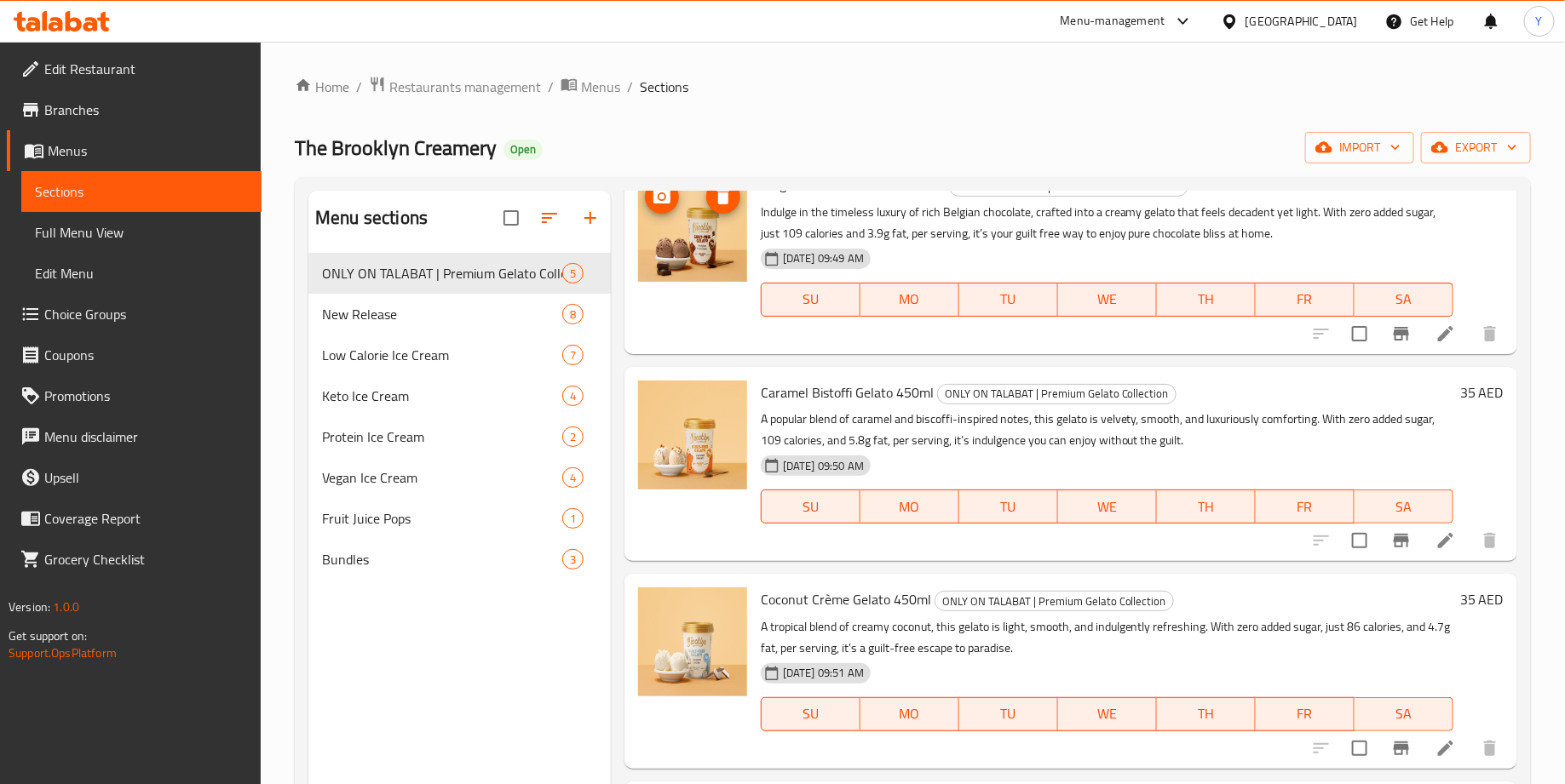
click at [697, 255] on img at bounding box center [692, 227] width 109 height 109
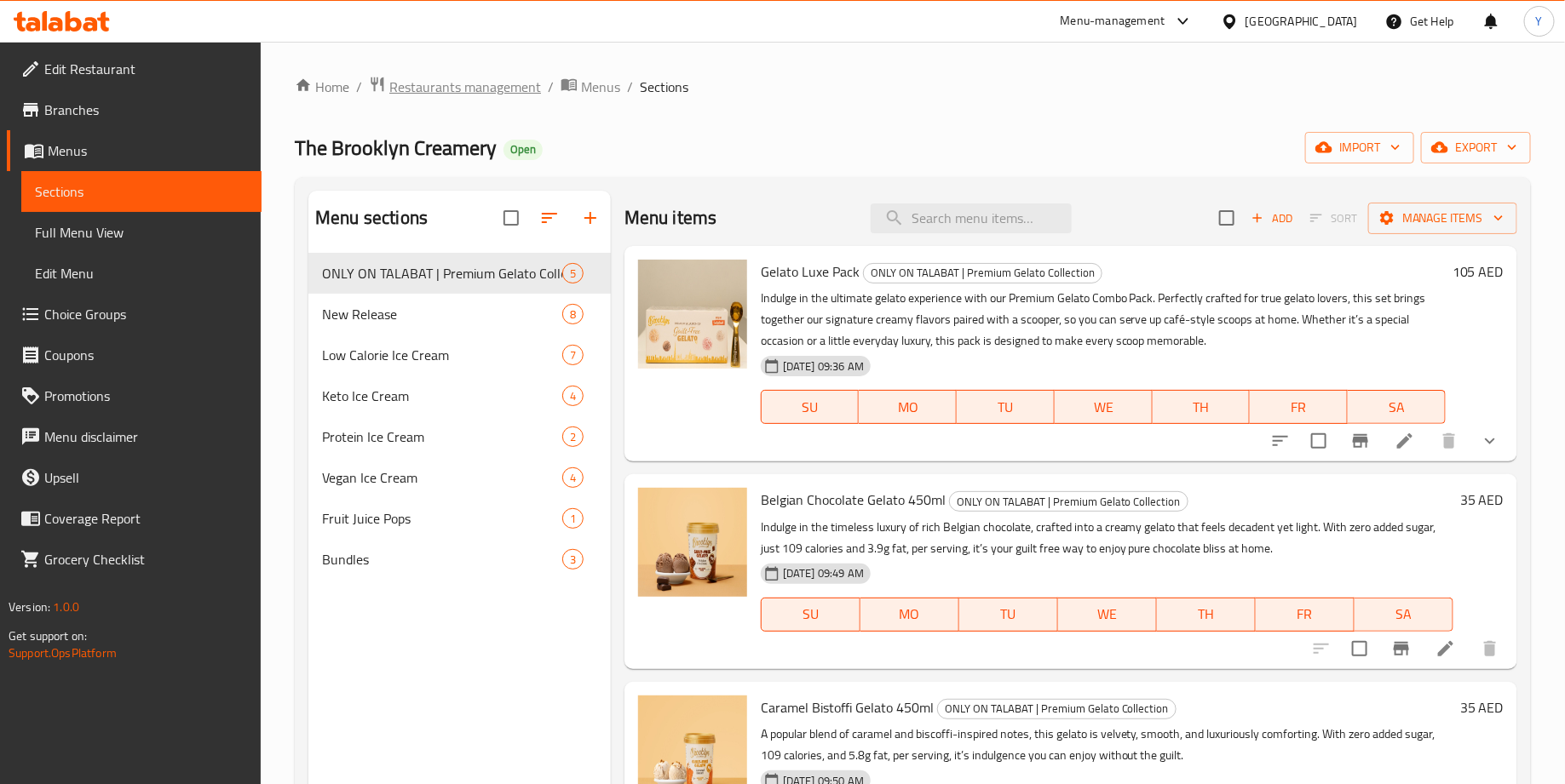
click at [458, 90] on span "Restaurants management" at bounding box center [464, 86] width 152 height 20
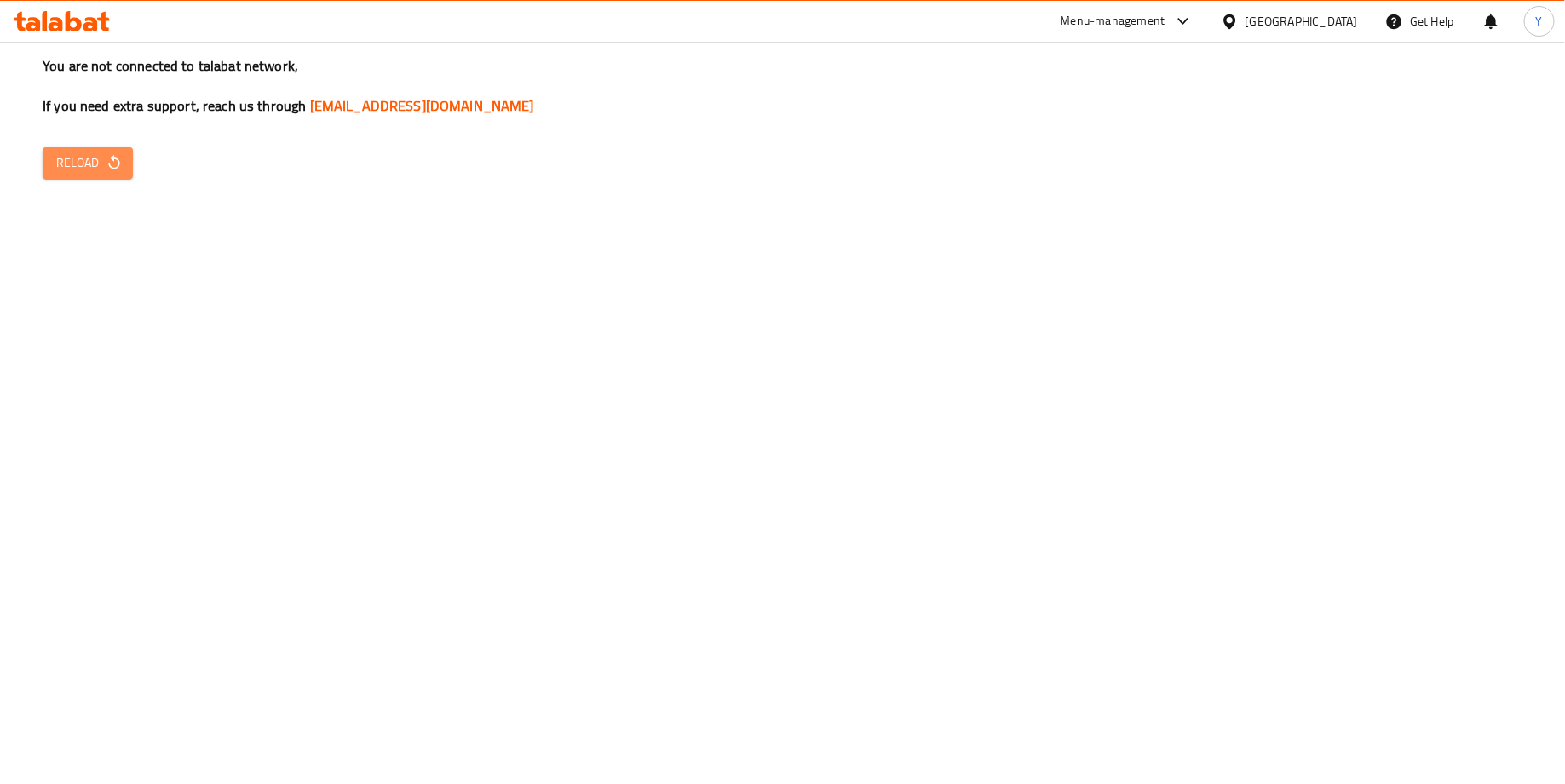
click at [115, 165] on icon "button" at bounding box center [114, 163] width 17 height 17
